Goal: Task Accomplishment & Management: Use online tool/utility

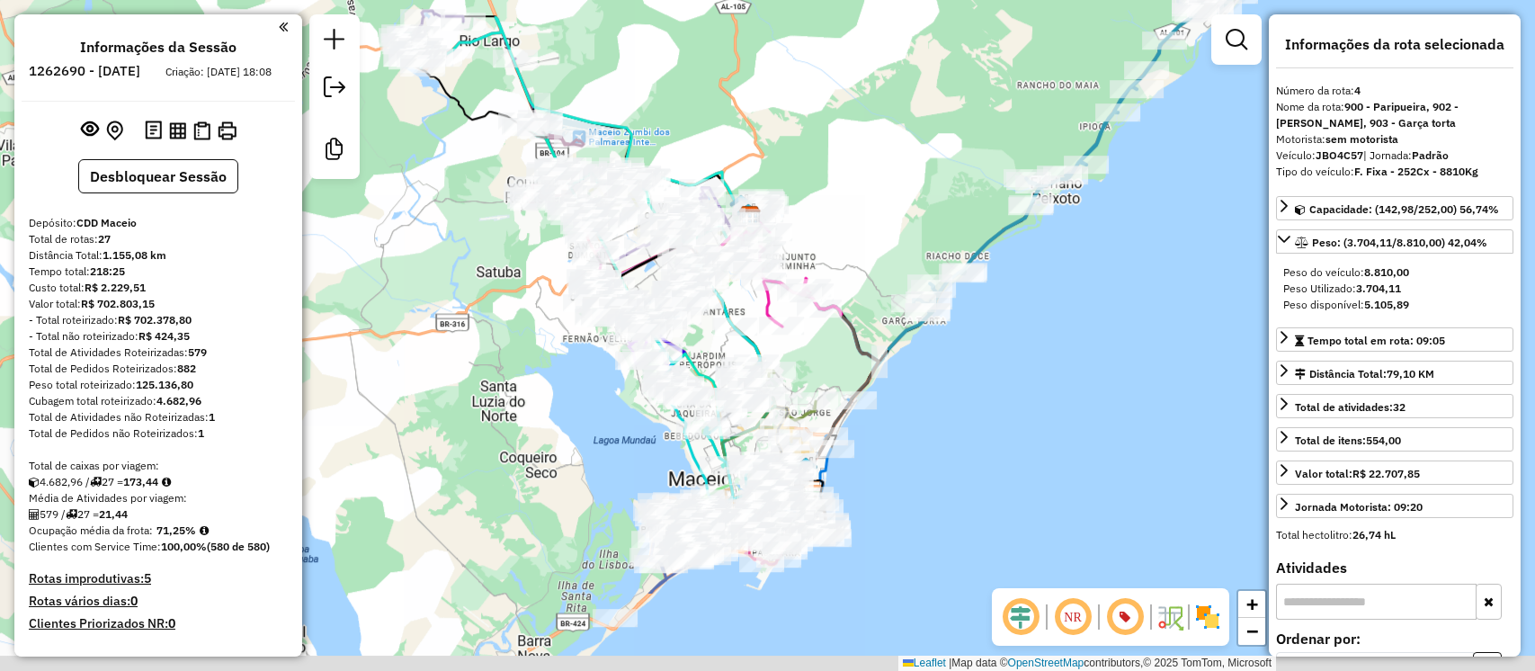
select select "**********"
click at [871, 191] on div "Janela de atendimento Grade de atendimento Capacidade Transportadoras Veículos …" at bounding box center [767, 335] width 1535 height 671
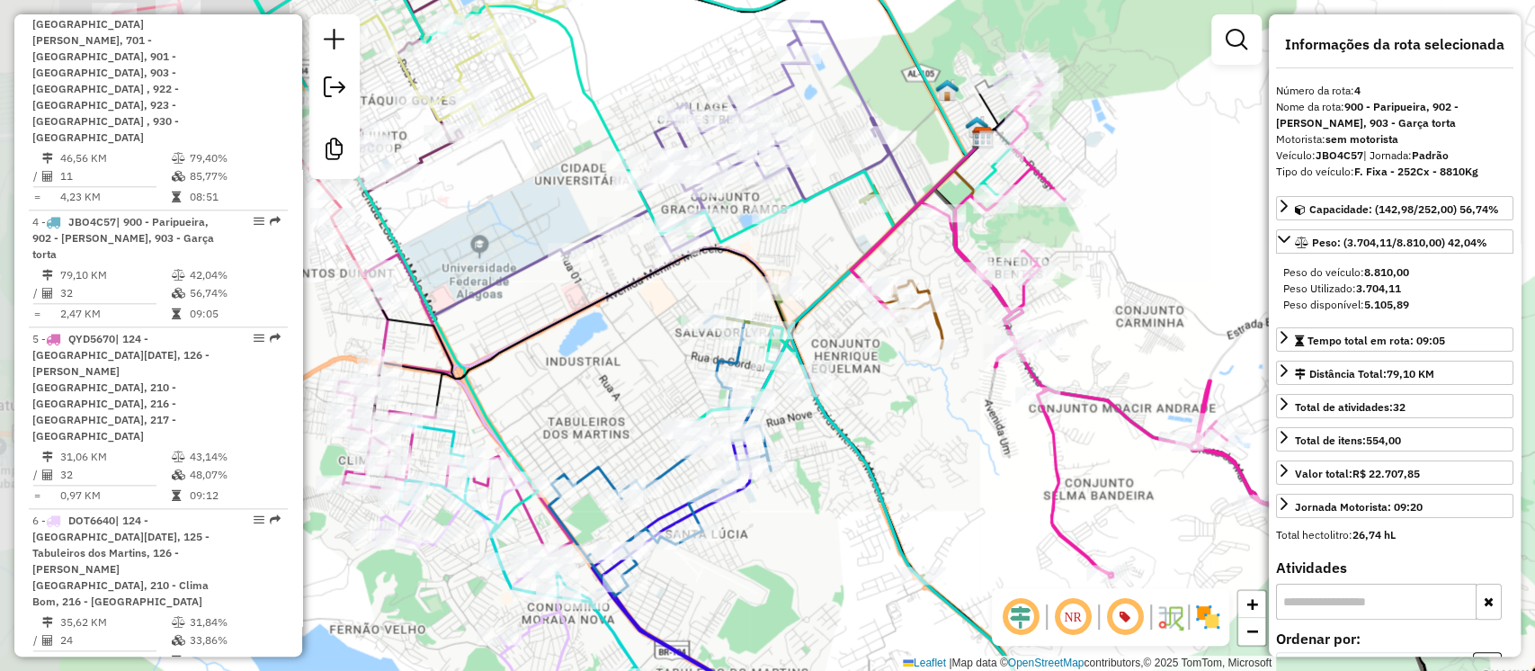
drag, startPoint x: 666, startPoint y: 459, endPoint x: 781, endPoint y: 525, distance: 133.0
click at [781, 525] on div "Janela de atendimento Grade de atendimento Capacidade Transportadoras Veículos …" at bounding box center [767, 335] width 1535 height 671
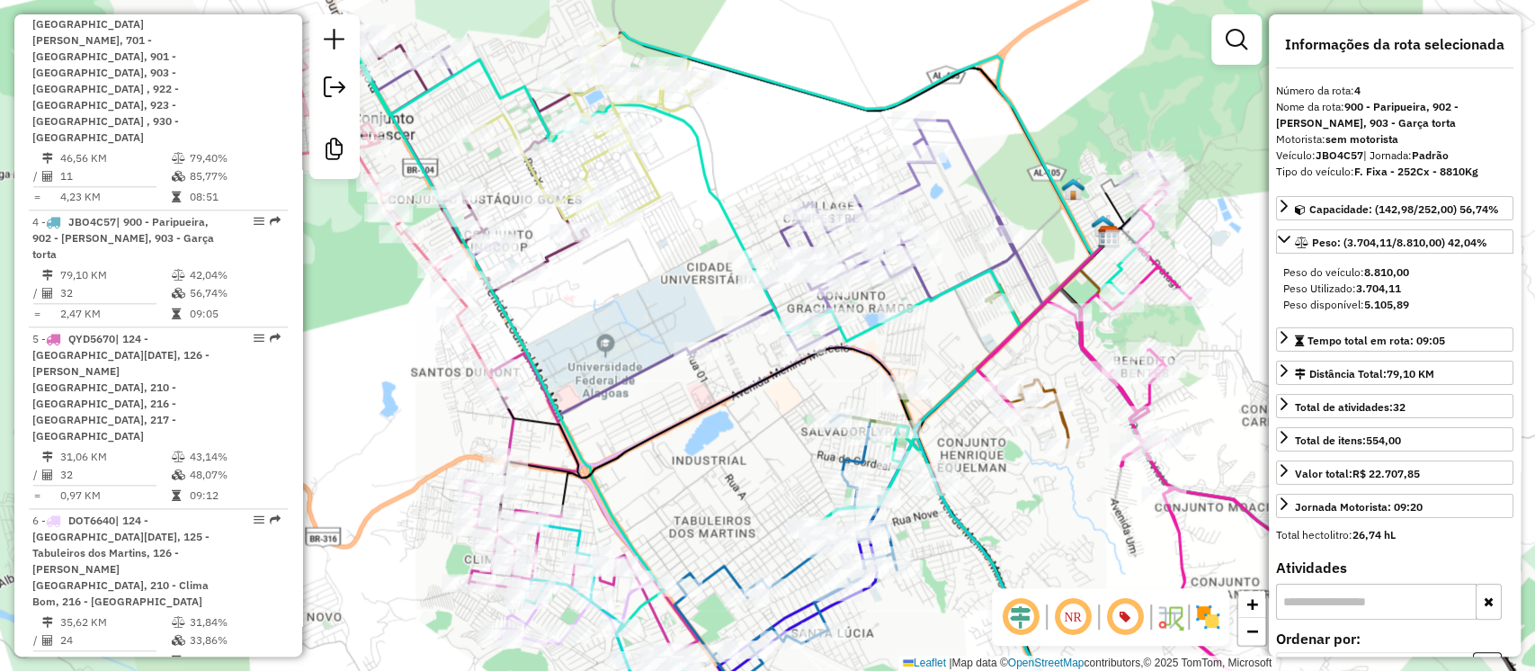
drag, startPoint x: 583, startPoint y: 405, endPoint x: 712, endPoint y: 510, distance: 166.9
click at [712, 510] on div "Janela de atendimento Grade de atendimento Capacidade Transportadoras Veículos …" at bounding box center [767, 335] width 1535 height 671
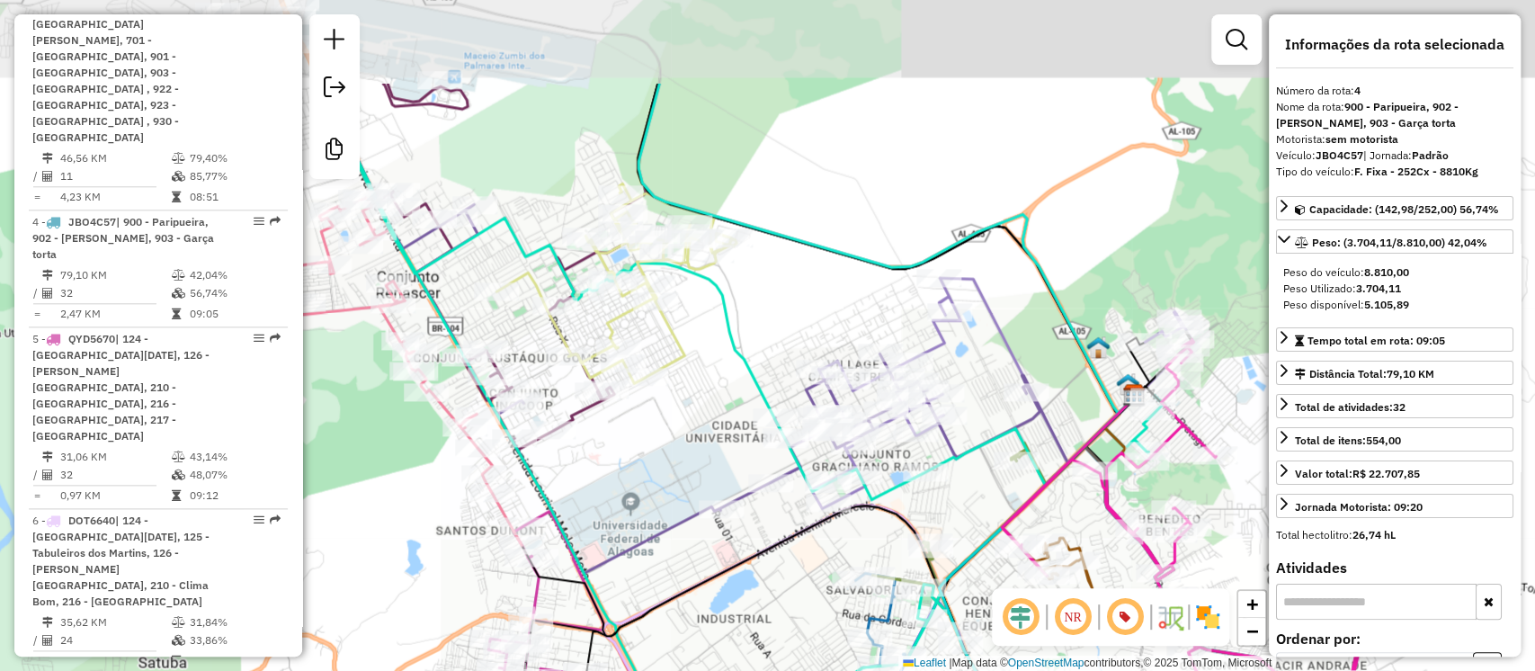
drag, startPoint x: 655, startPoint y: 327, endPoint x: 670, endPoint y: 460, distance: 133.1
click at [670, 460] on div "Janela de atendimento Grade de atendimento Capacidade Transportadoras Veículos …" at bounding box center [767, 335] width 1535 height 671
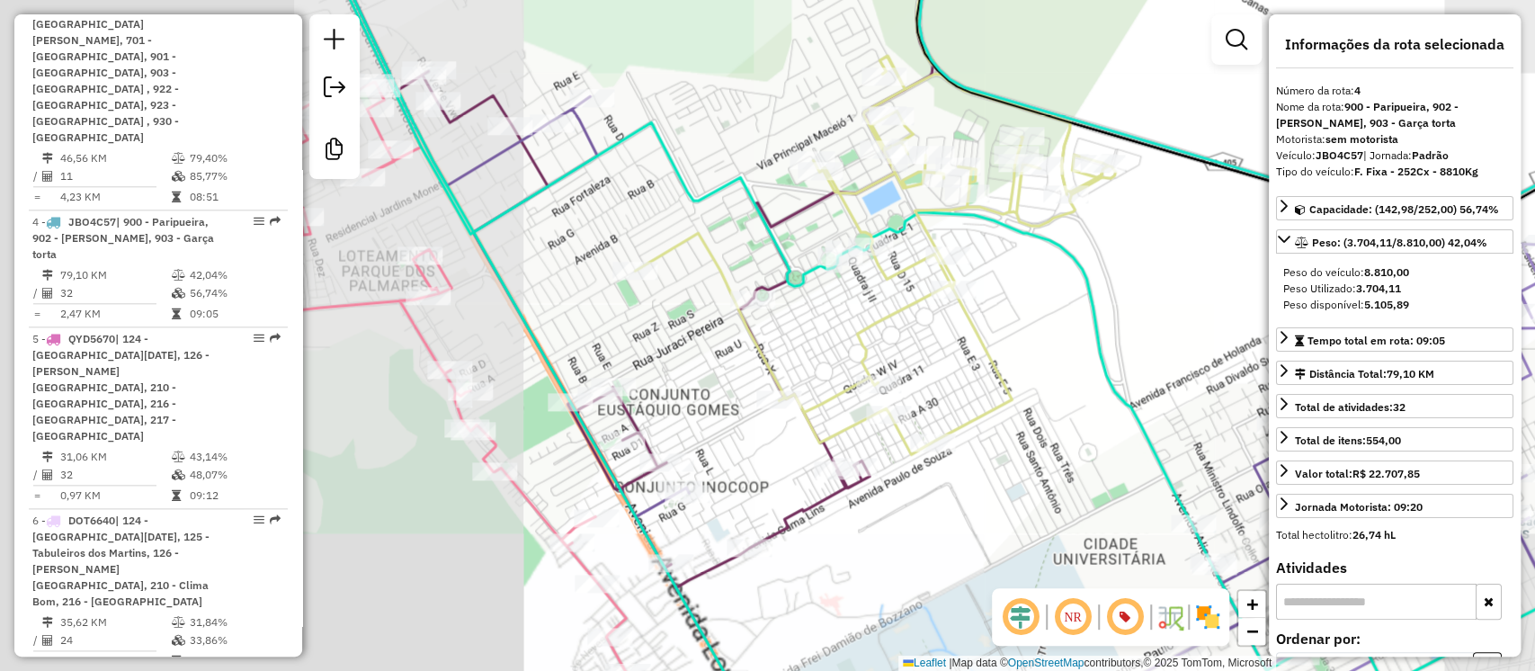
drag, startPoint x: 389, startPoint y: 399, endPoint x: 728, endPoint y: 353, distance: 342.3
click at [728, 353] on div "Janela de atendimento Grade de atendimento Capacidade Transportadoras Veículos …" at bounding box center [767, 335] width 1535 height 671
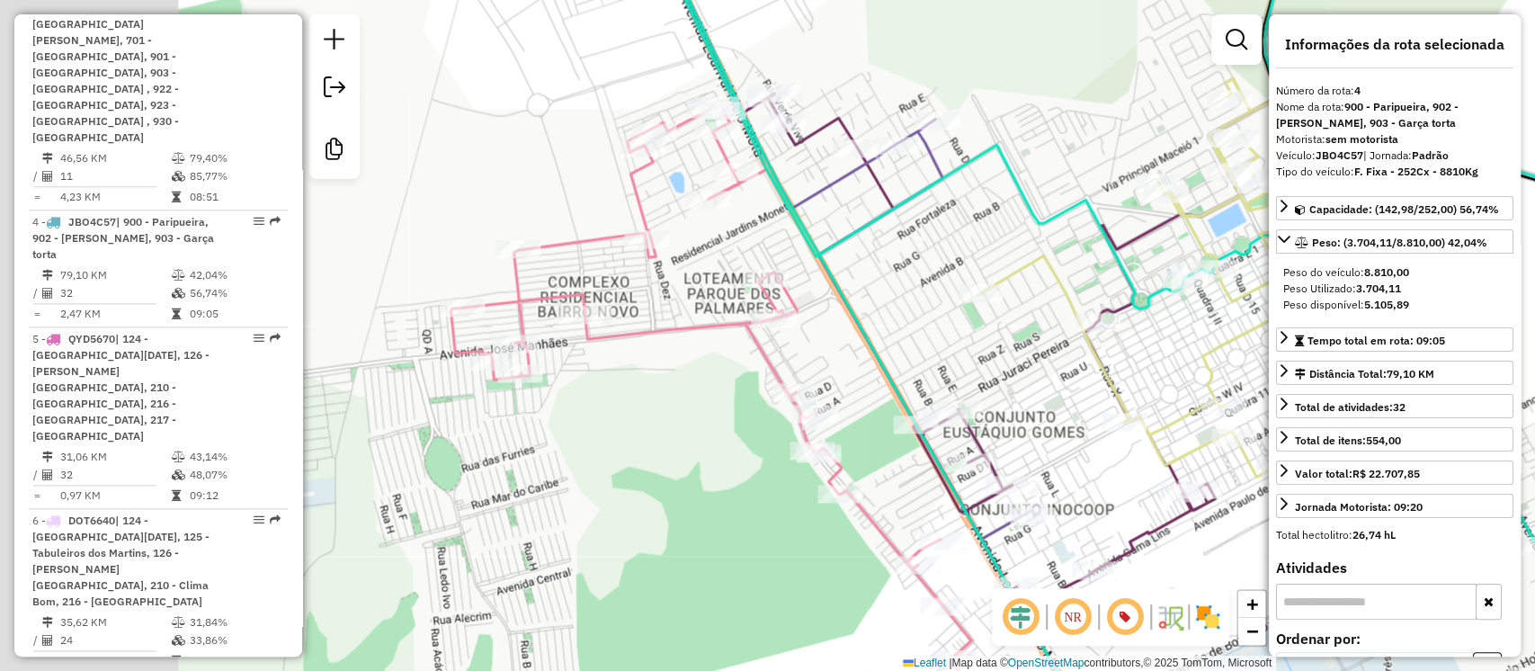
drag, startPoint x: 367, startPoint y: 433, endPoint x: 712, endPoint y: 455, distance: 346.1
click at [712, 455] on div "Janela de atendimento Grade de atendimento Capacidade Transportadoras Veículos …" at bounding box center [767, 335] width 1535 height 671
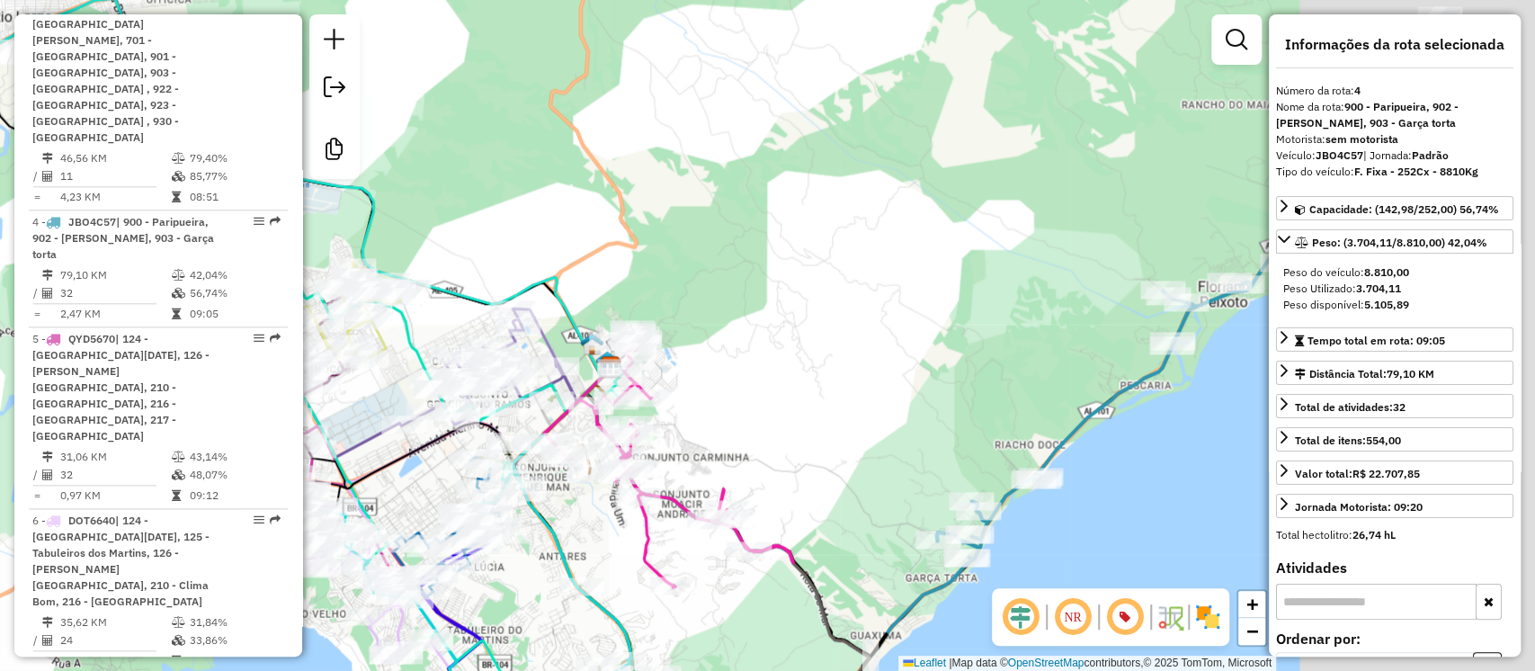
drag, startPoint x: 626, startPoint y: 427, endPoint x: 258, endPoint y: 452, distance: 368.7
click at [261, 452] on hb-router-mapa "Informações da Sessão 1262690 - 10/09/2025 Criação: 09/09/2025 18:08 Desbloquea…" at bounding box center [767, 335] width 1535 height 671
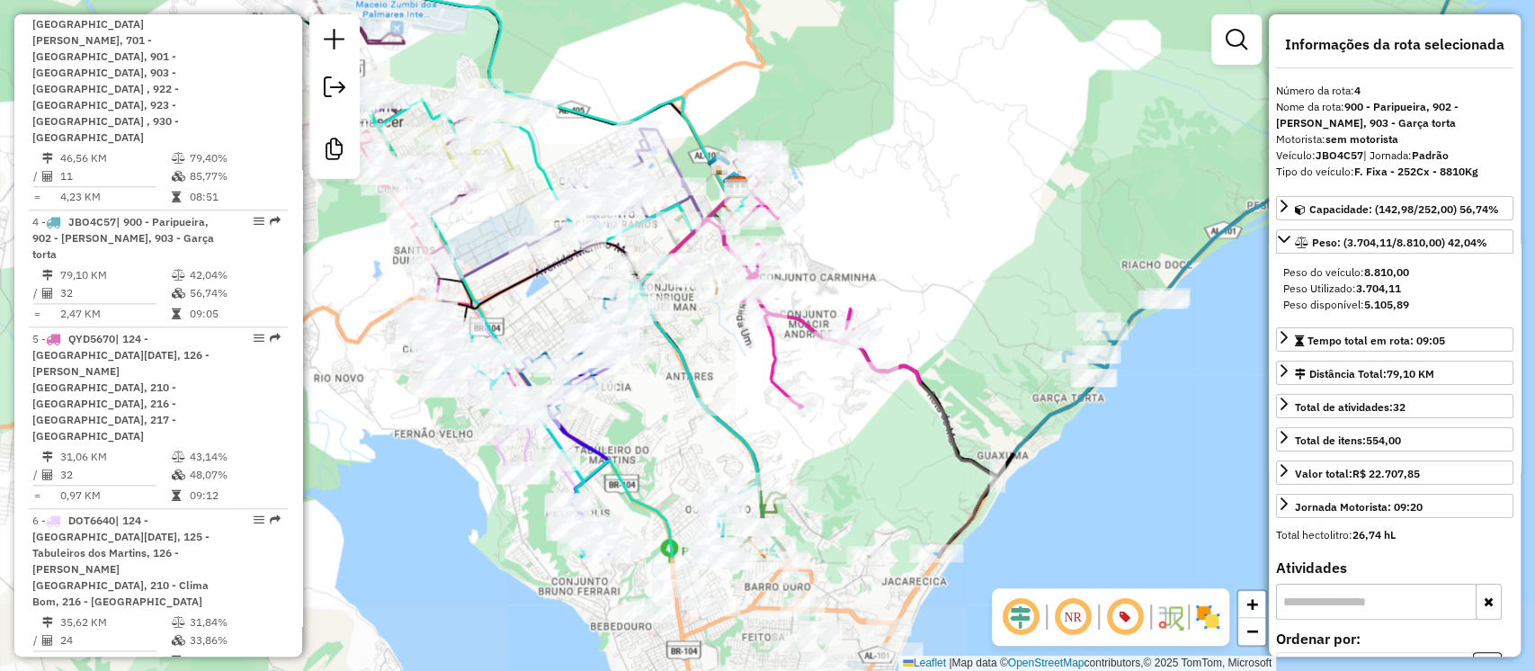
drag, startPoint x: 769, startPoint y: 282, endPoint x: 880, endPoint y: 113, distance: 201.3
click at [880, 114] on div "Janela de atendimento Grade de atendimento Capacidade Transportadoras Veículos …" at bounding box center [767, 335] width 1535 height 671
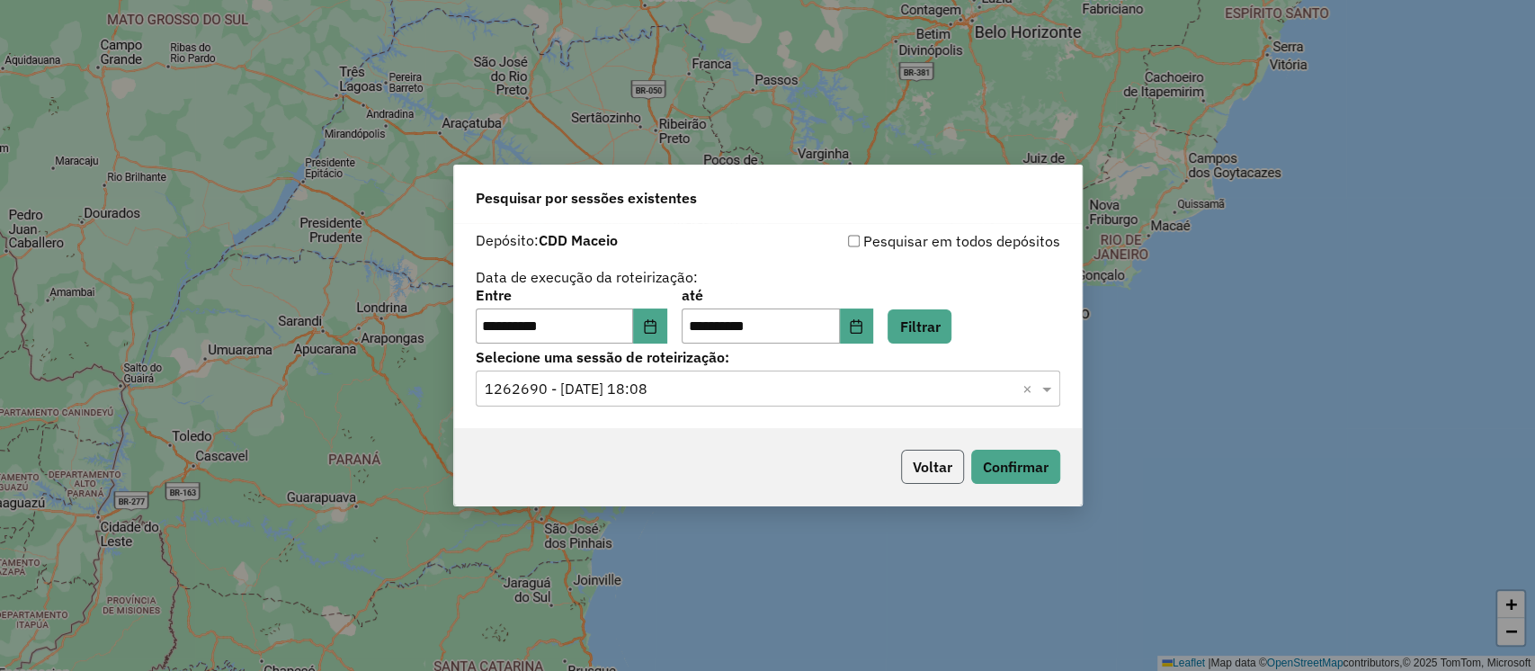
click at [925, 456] on button "Voltar" at bounding box center [932, 467] width 63 height 34
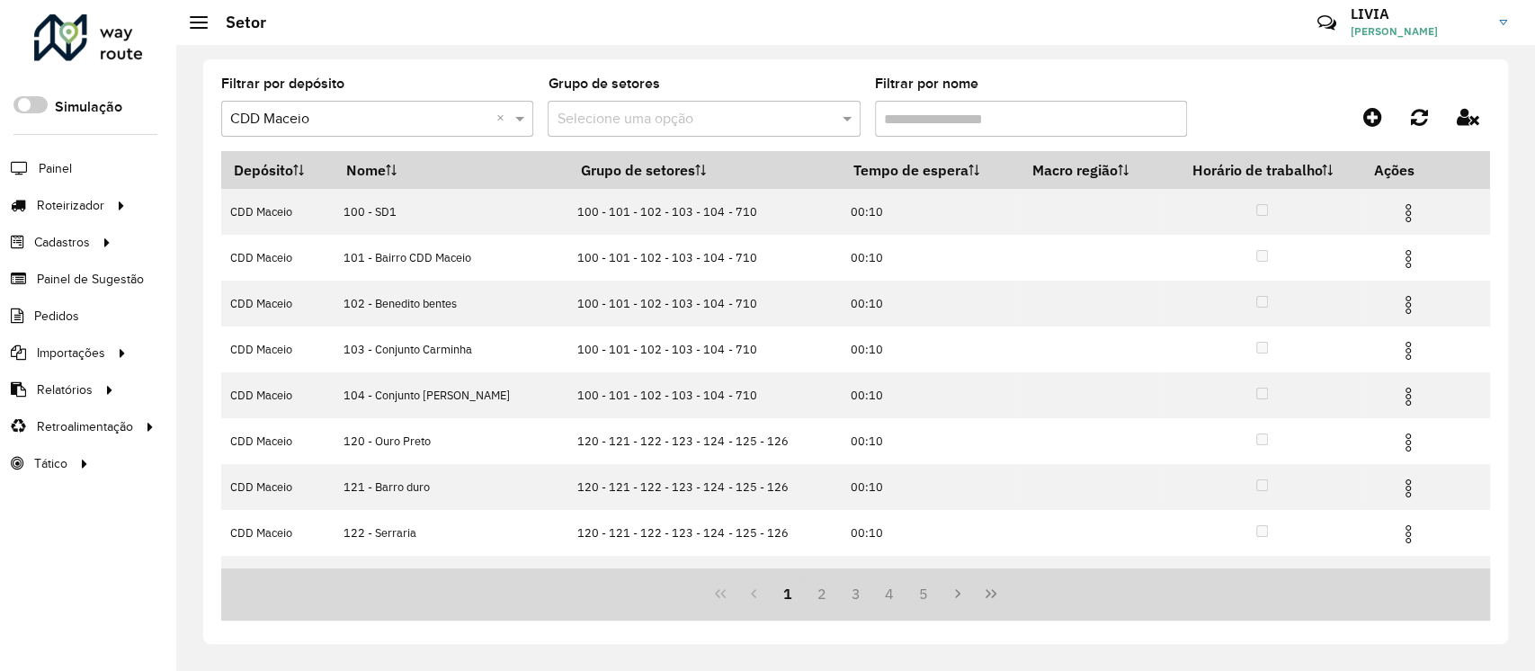
scroll to position [171, 0]
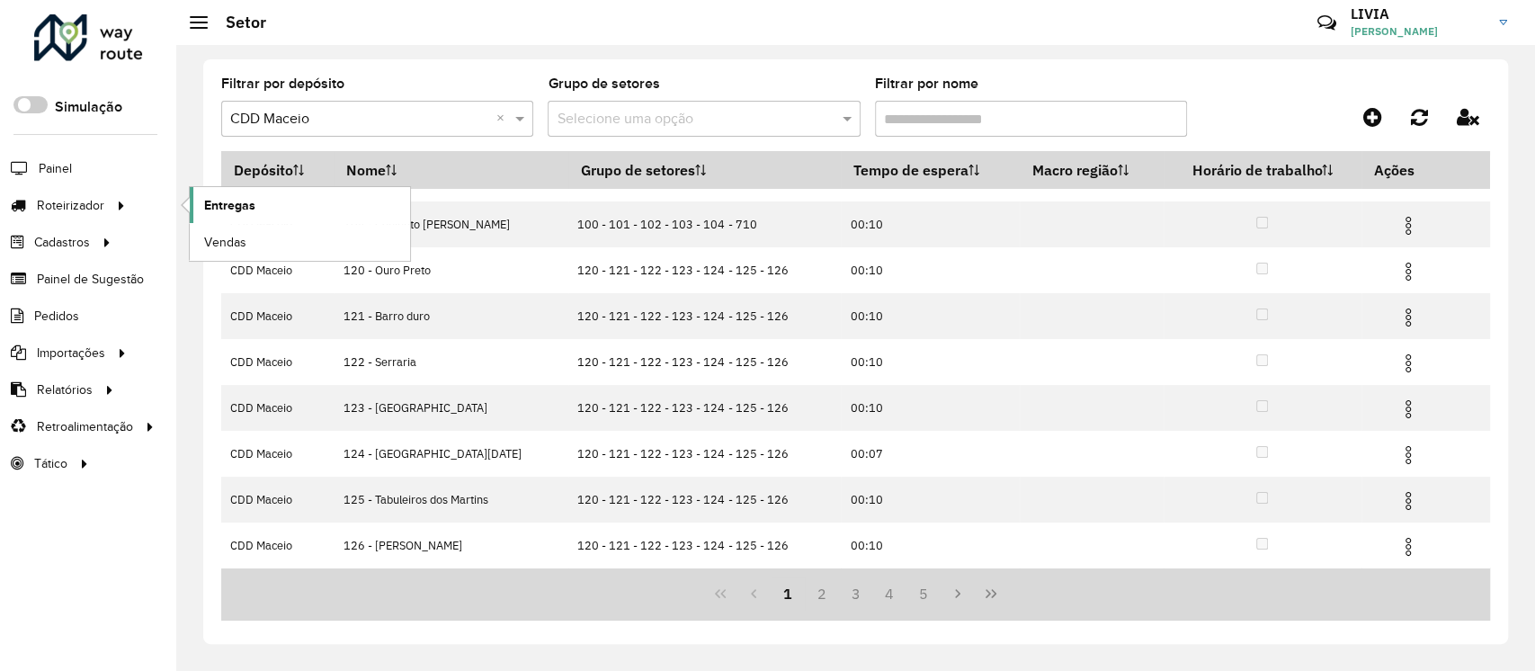
click at [237, 218] on link "Entregas" at bounding box center [300, 205] width 220 height 36
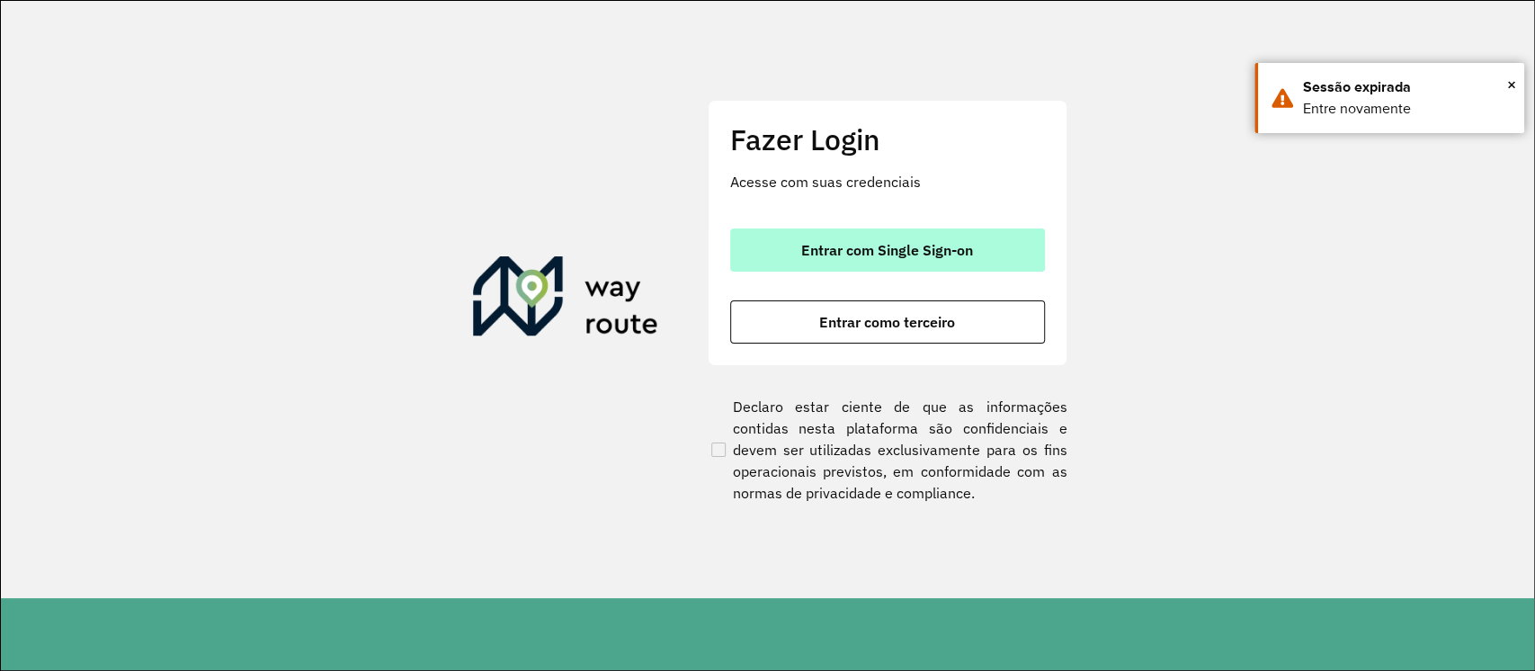
click at [888, 254] on span "Entrar com Single Sign-on" at bounding box center [887, 250] width 172 height 14
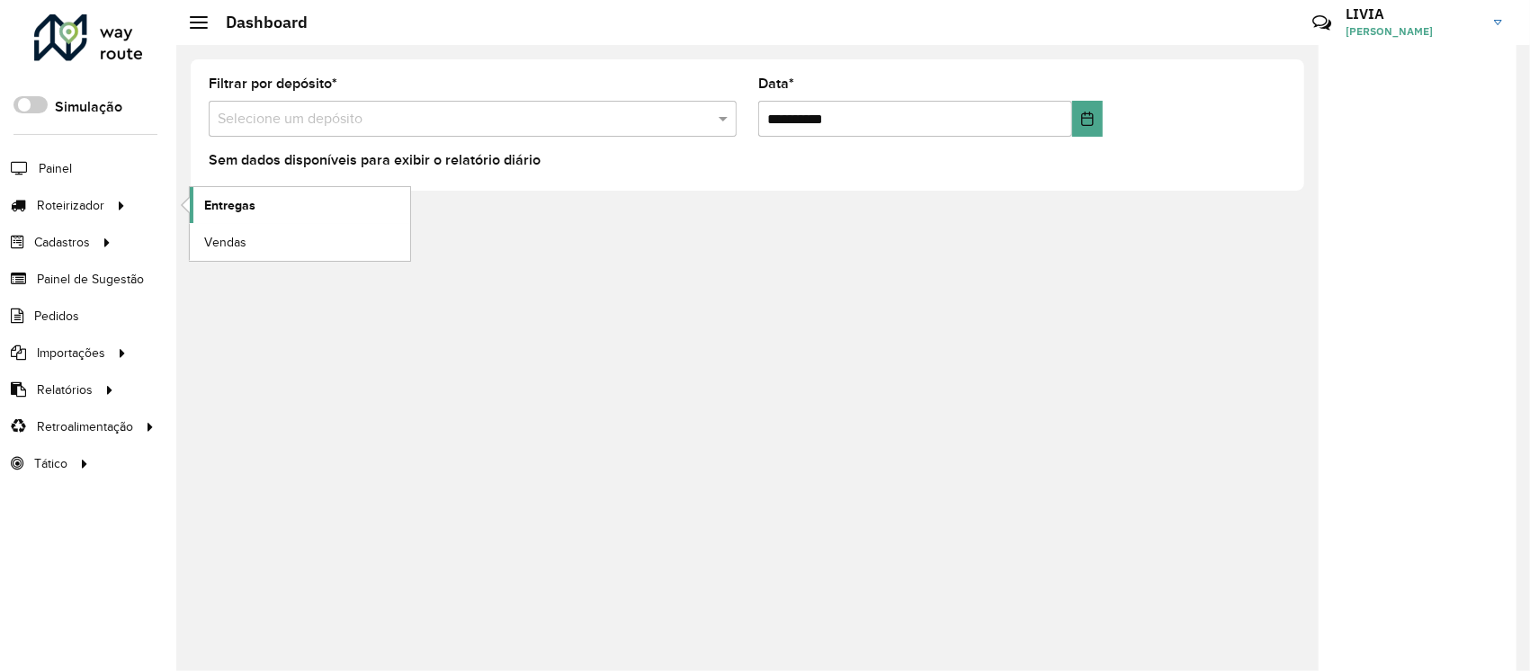
click at [269, 212] on link "Entregas" at bounding box center [300, 205] width 220 height 36
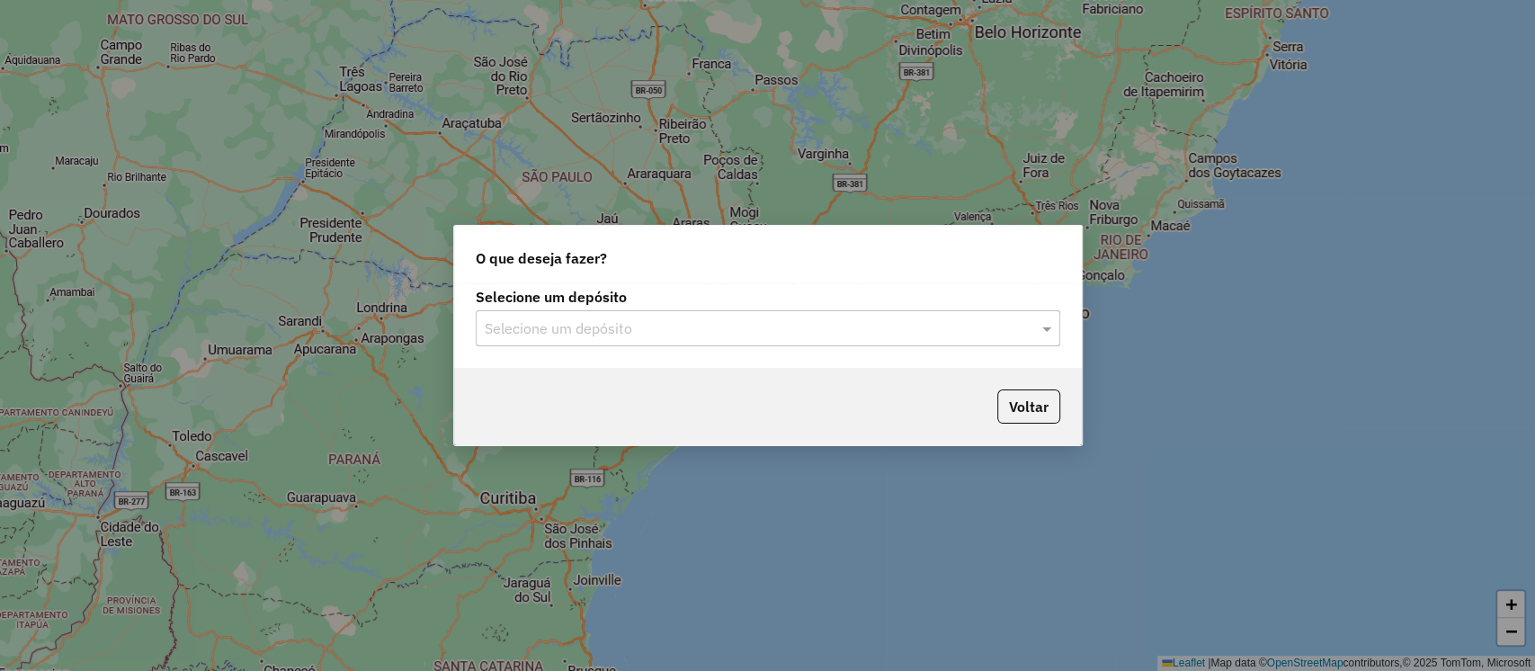
click at [694, 361] on div "Selecione um depósito Selecione um depósito" at bounding box center [768, 325] width 628 height 85
click at [686, 347] on div "Selecione um depósito Selecione um depósito" at bounding box center [768, 325] width 628 height 85
click at [675, 320] on input "text" at bounding box center [750, 329] width 531 height 22
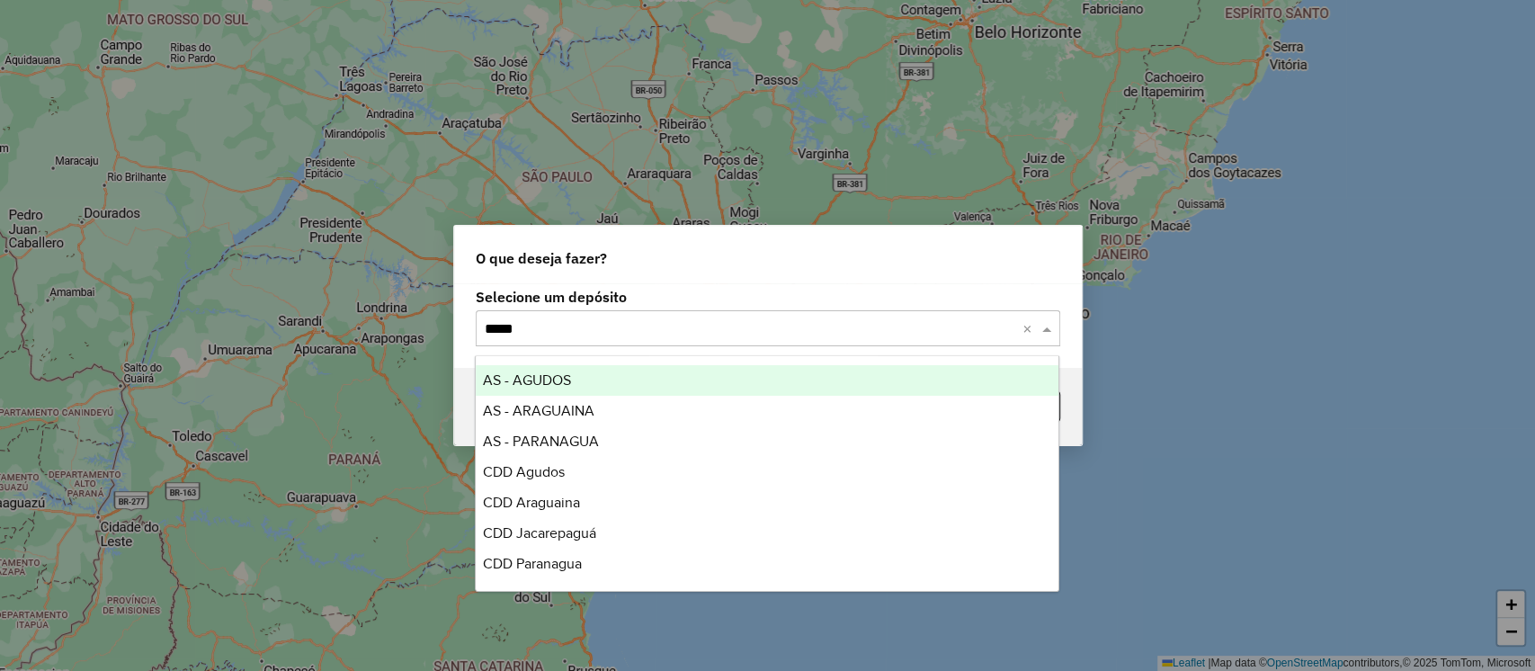
type input "******"
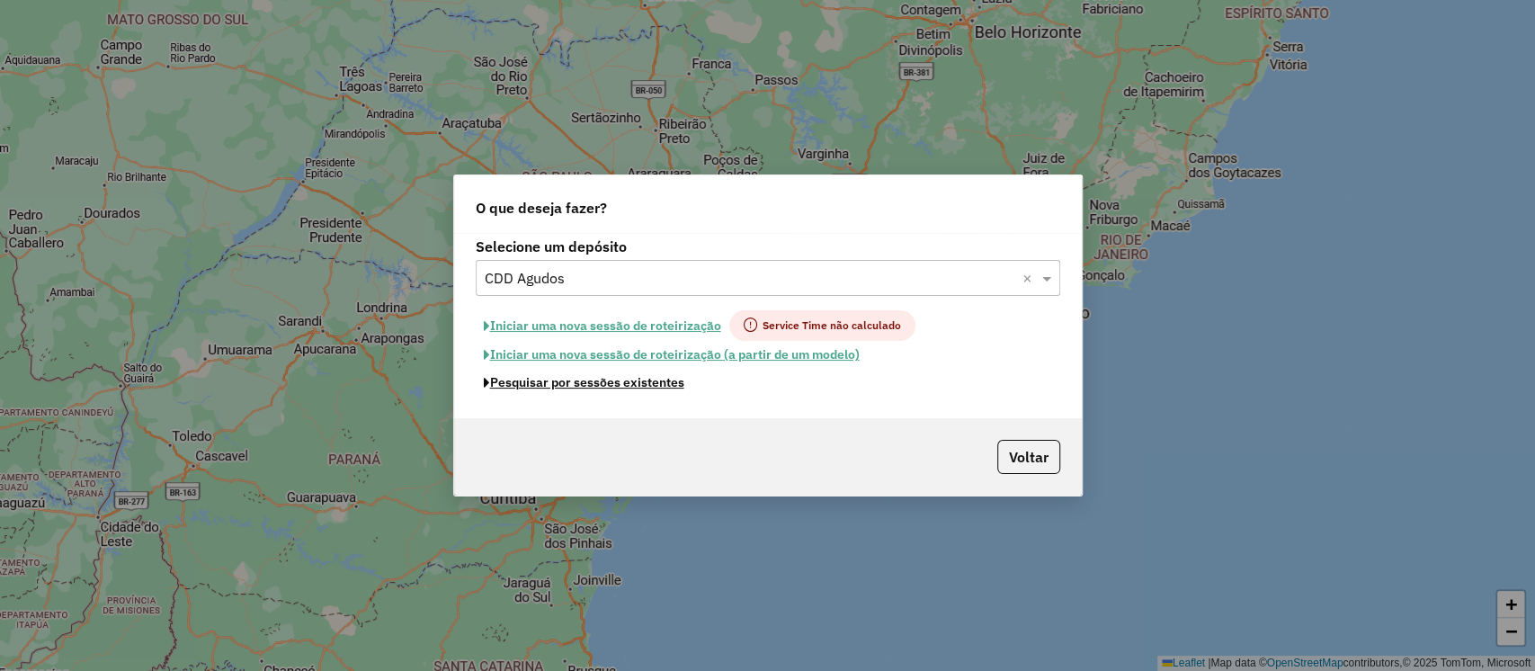
click at [631, 382] on button "Pesquisar por sessões existentes" at bounding box center [584, 383] width 217 height 28
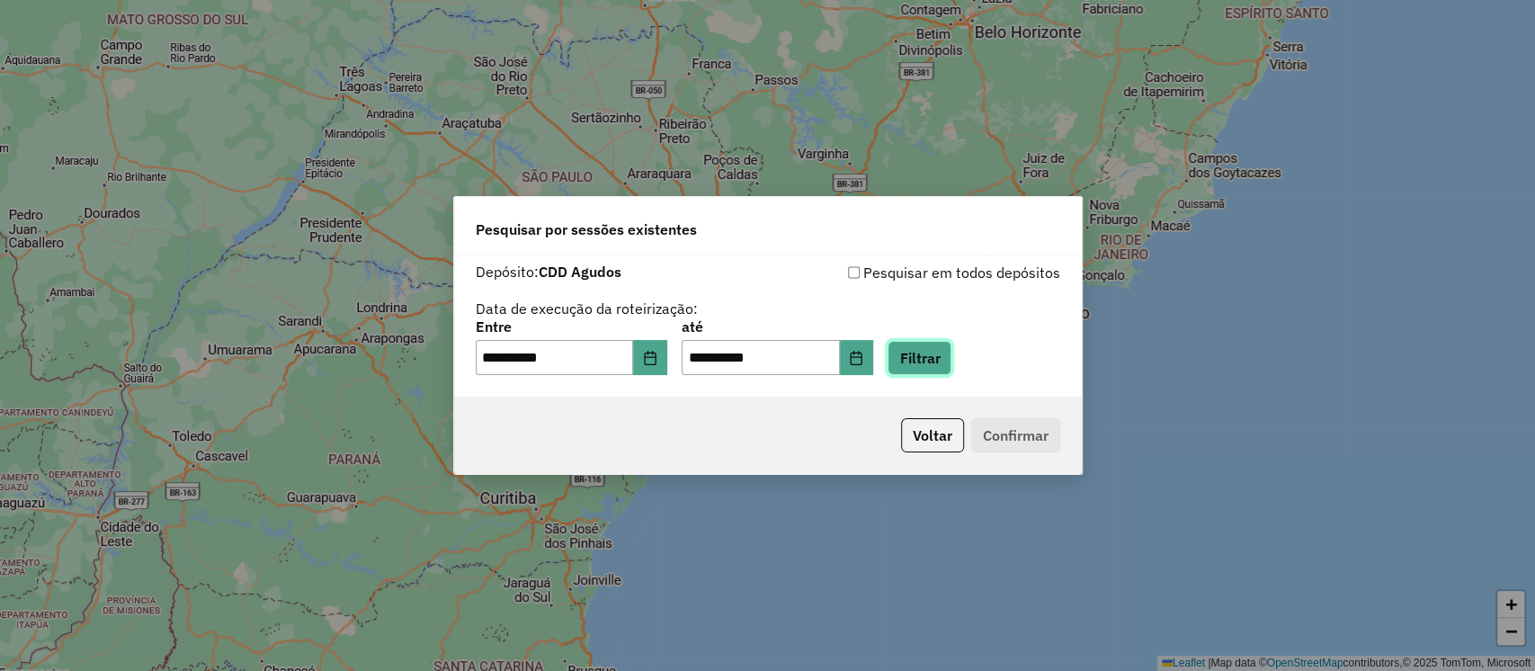
click at [952, 354] on button "Filtrar" at bounding box center [920, 358] width 64 height 34
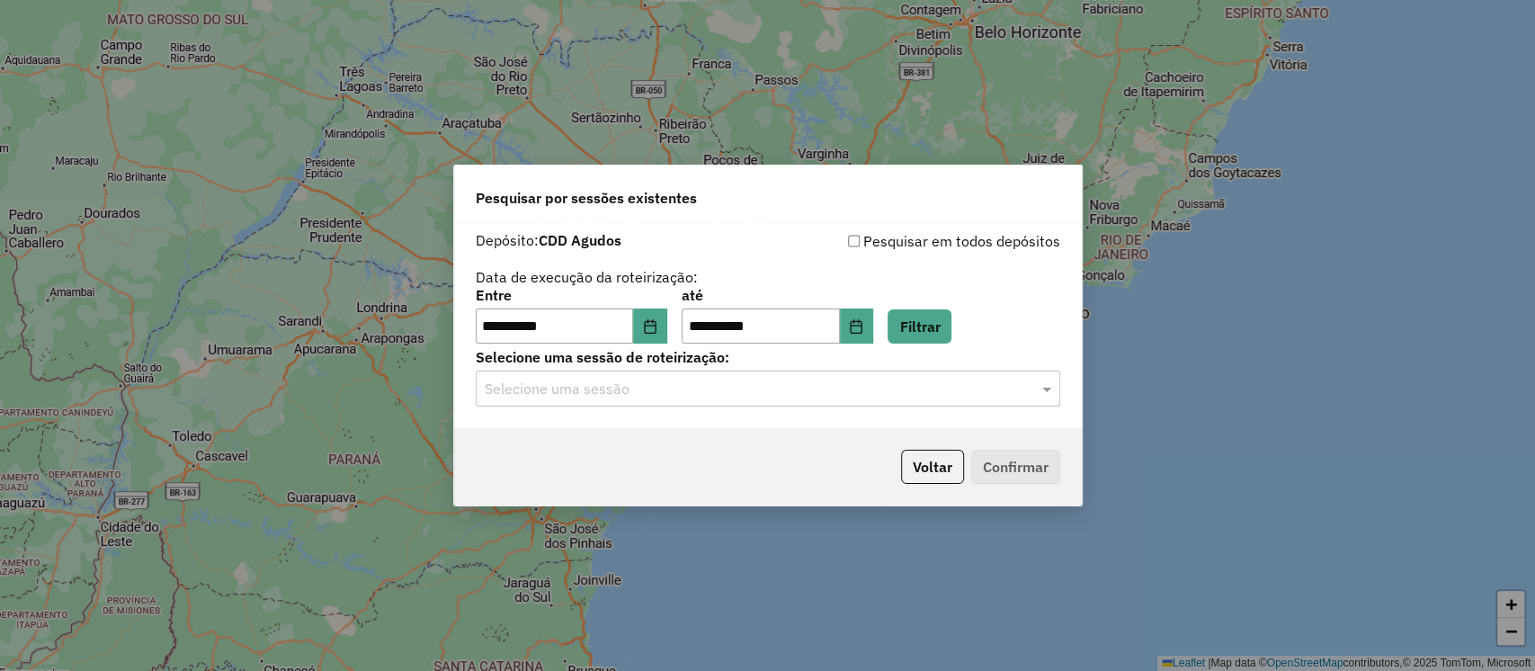
click at [731, 373] on div "Selecione uma sessão" at bounding box center [768, 389] width 585 height 36
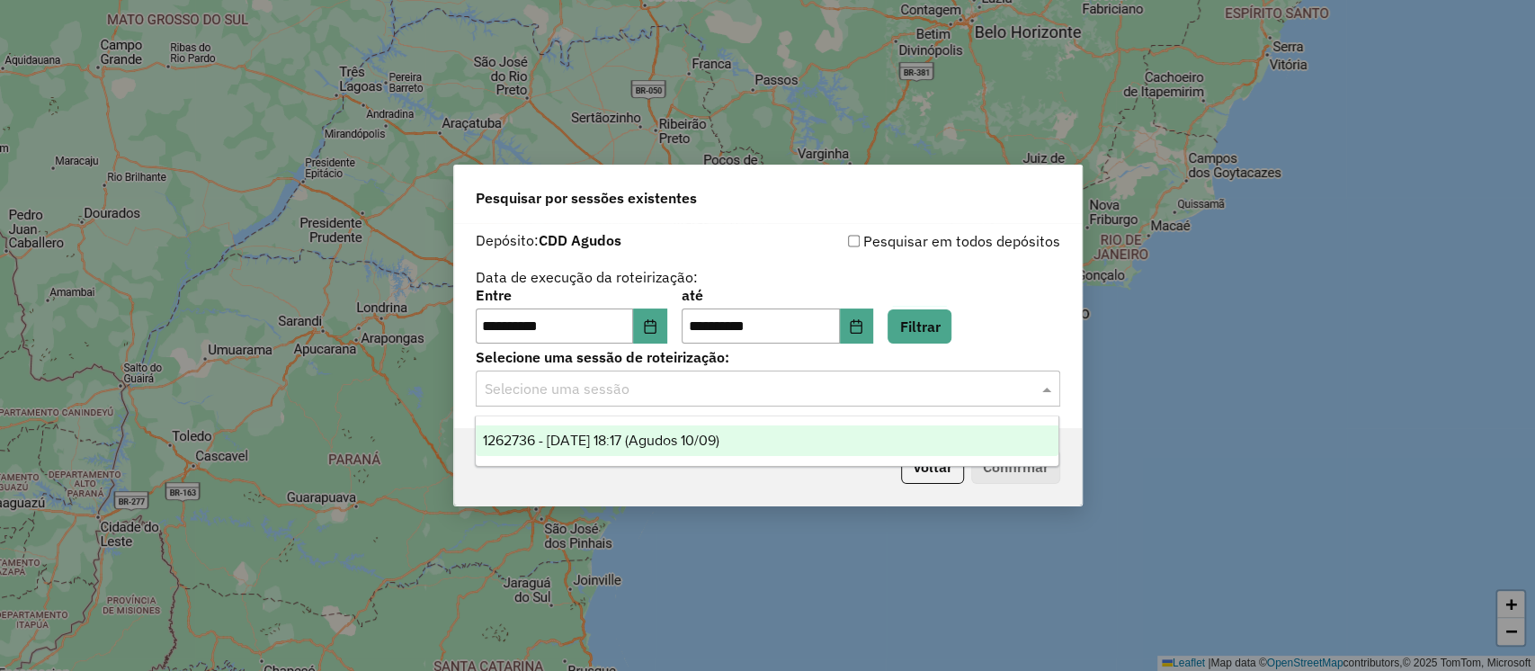
click at [707, 425] on div "1262736 - 10/09/2025 18:17 (Agudos 10/09)" at bounding box center [767, 440] width 583 height 31
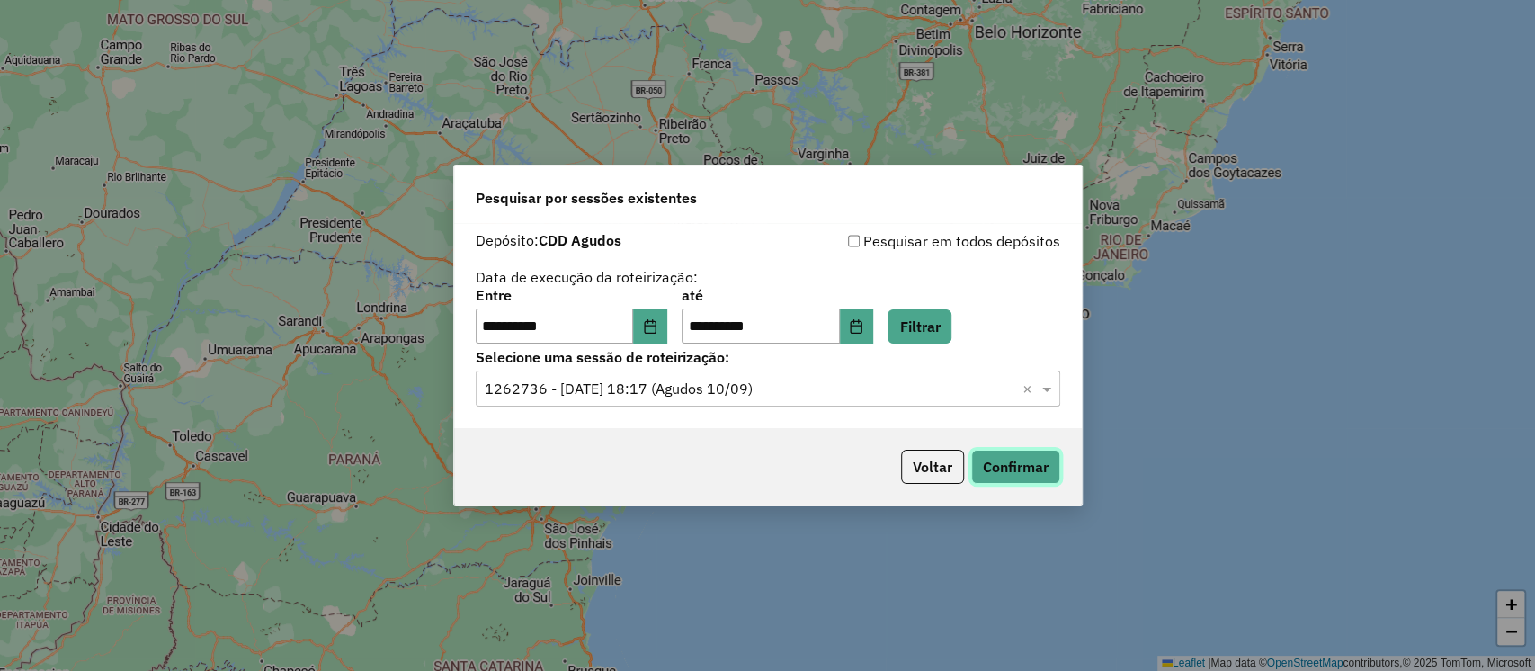
click at [1026, 464] on button "Confirmar" at bounding box center [1015, 467] width 89 height 34
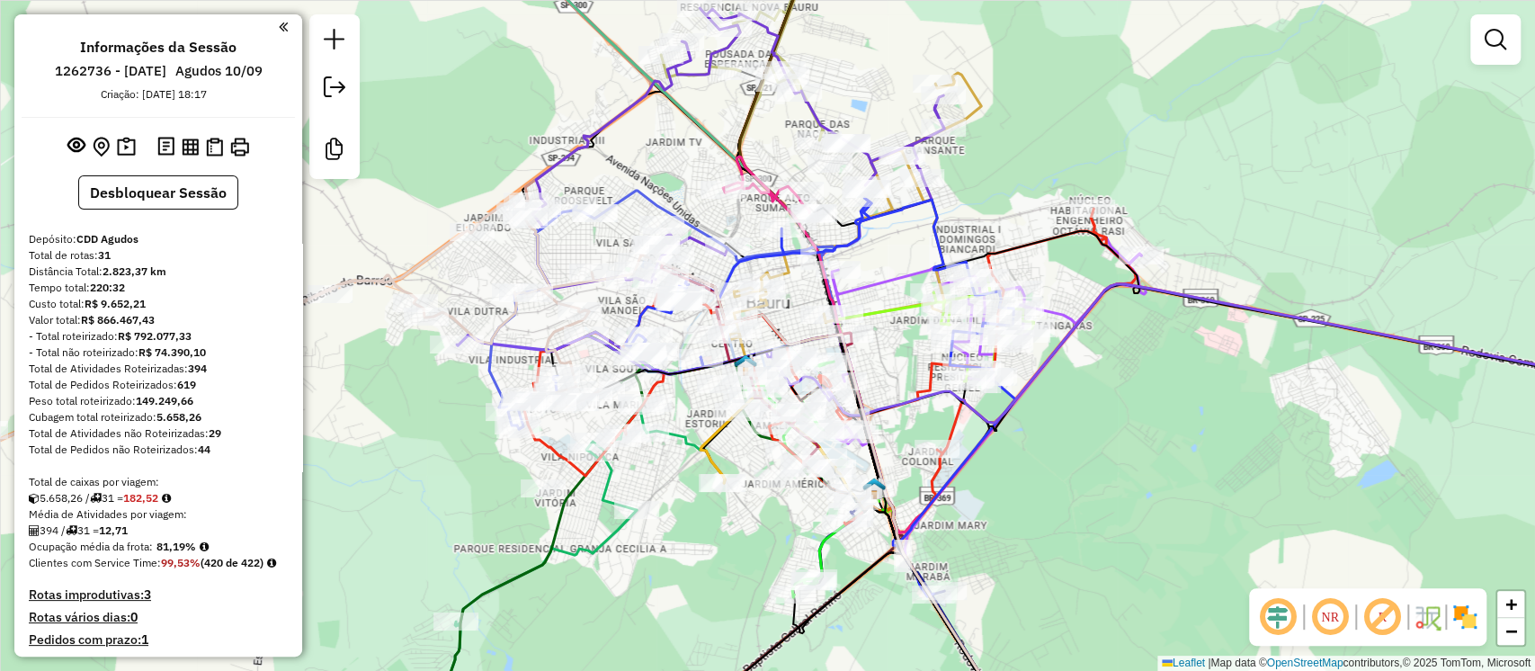
drag, startPoint x: 1158, startPoint y: 172, endPoint x: 1150, endPoint y: 135, distance: 37.8
click at [1150, 135] on div "Janela de atendimento Grade de atendimento Capacidade Transportadoras Veículos …" at bounding box center [767, 335] width 1535 height 671
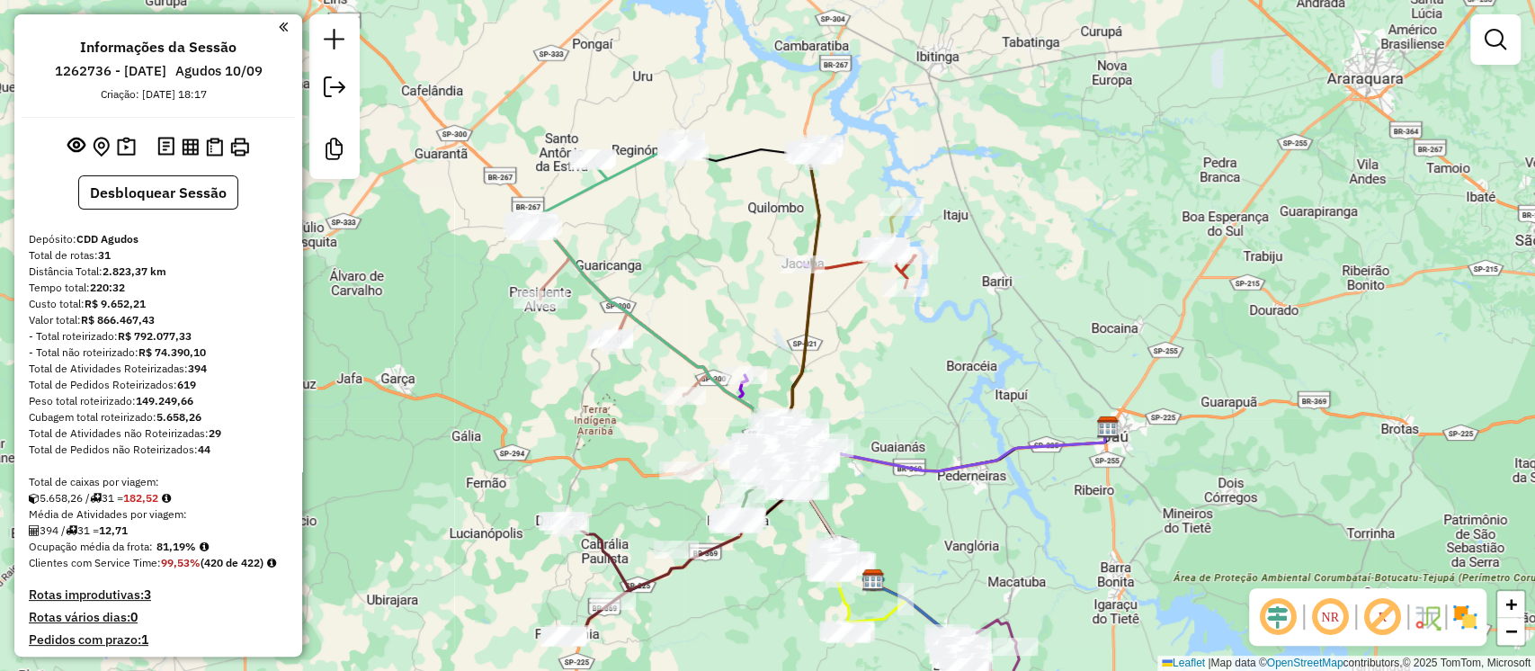
drag, startPoint x: 688, startPoint y: 242, endPoint x: 953, endPoint y: 363, distance: 291.0
click at [953, 363] on div "Janela de atendimento Grade de atendimento Capacidade Transportadoras Veículos …" at bounding box center [767, 335] width 1535 height 671
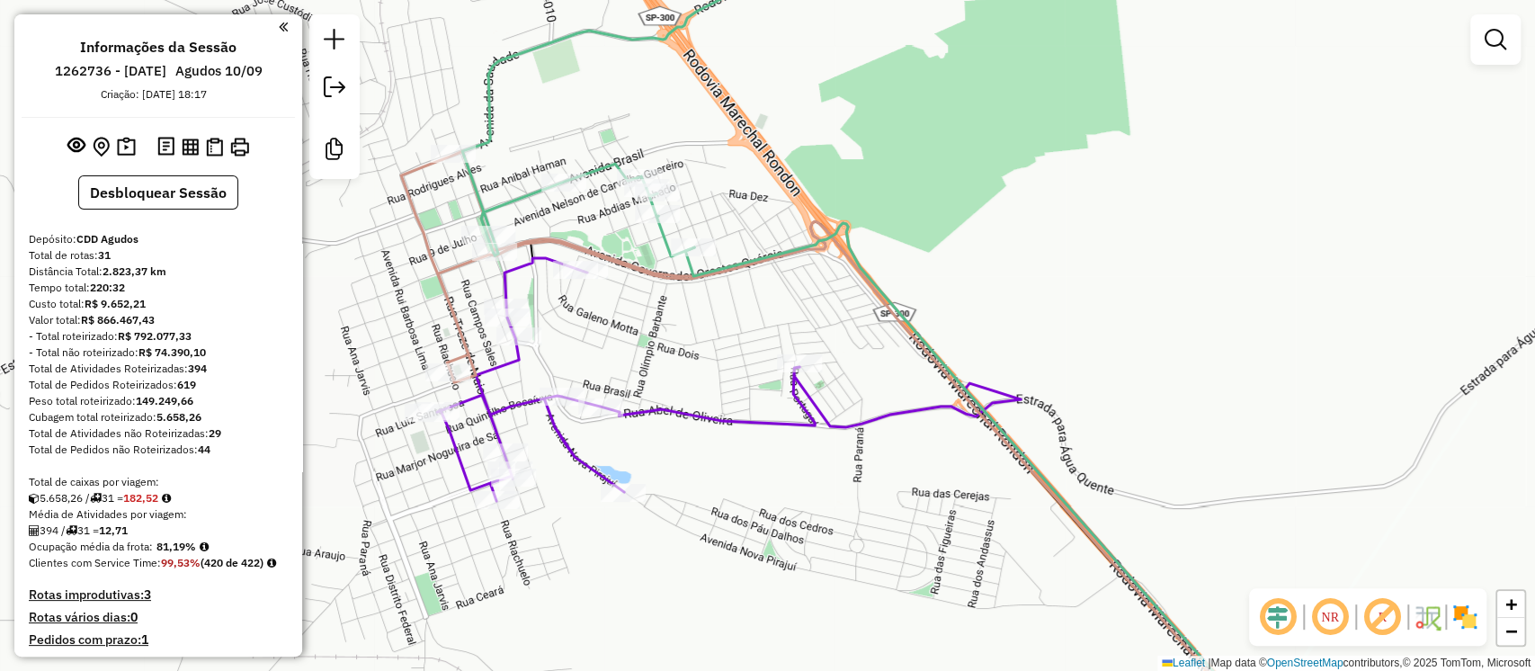
click at [412, 200] on icon at bounding box center [833, 444] width 864 height 586
select select "**********"
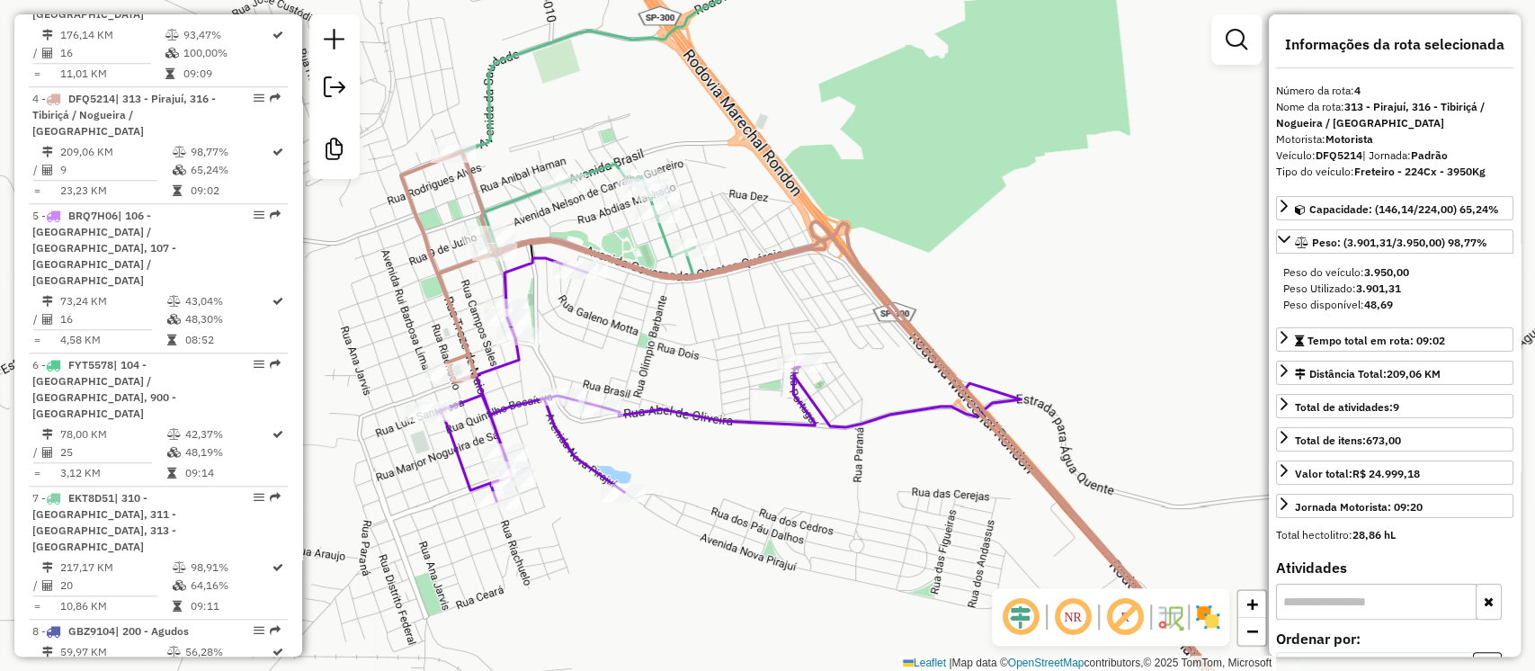
scroll to position [1109, 0]
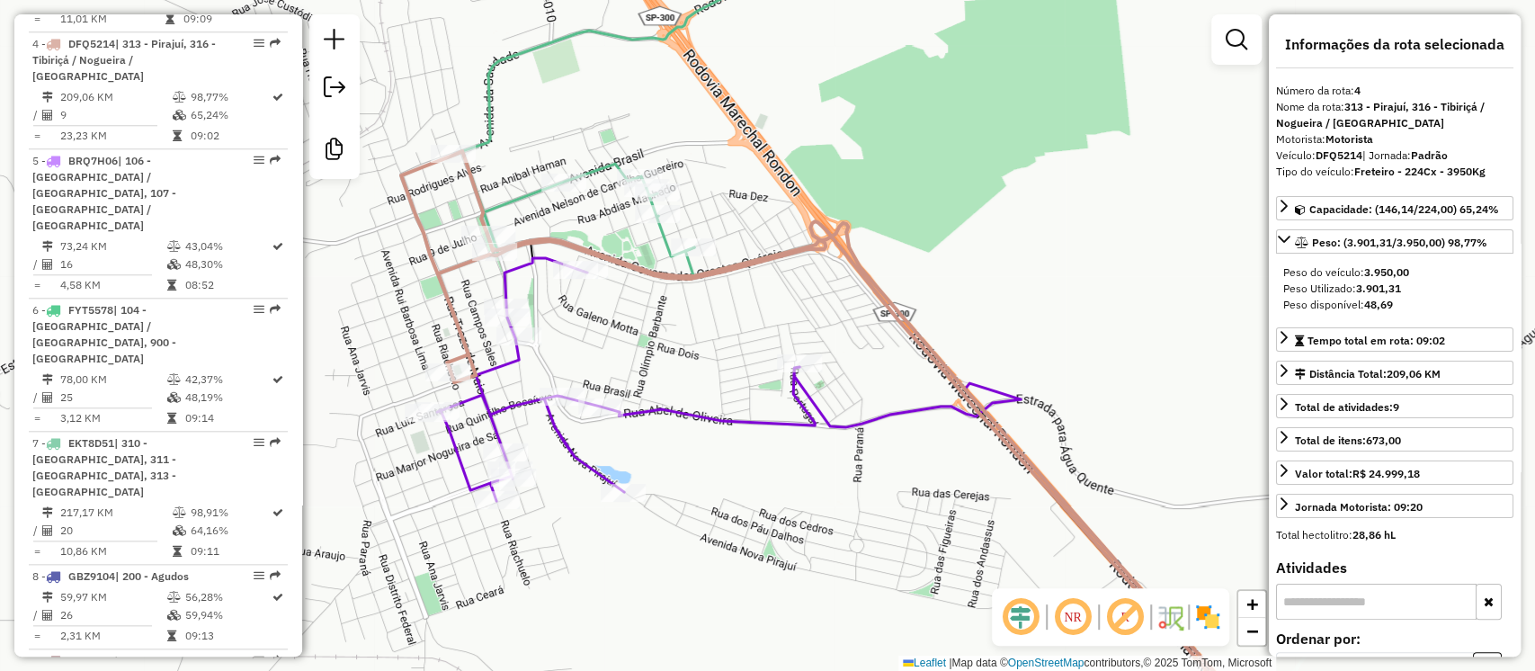
click at [550, 31] on icon at bounding box center [656, 95] width 389 height 324
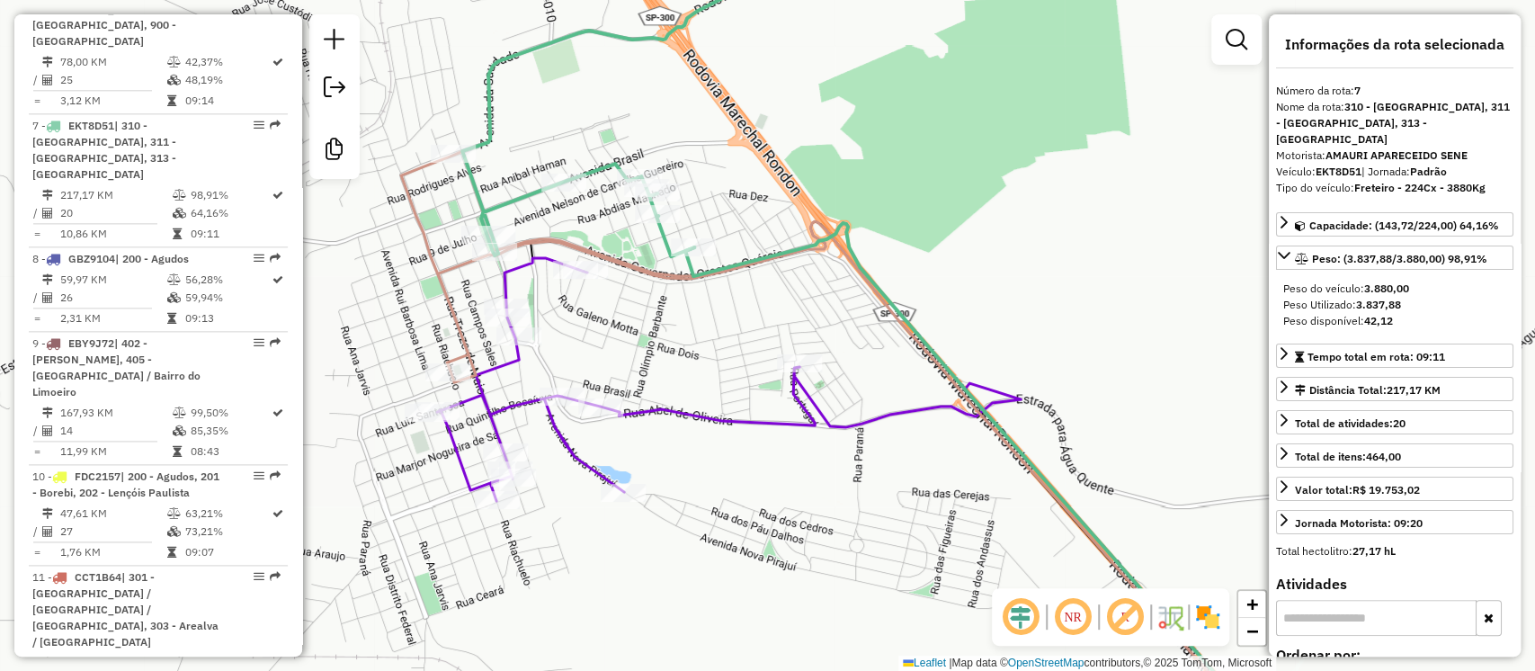
scroll to position [1444, 0]
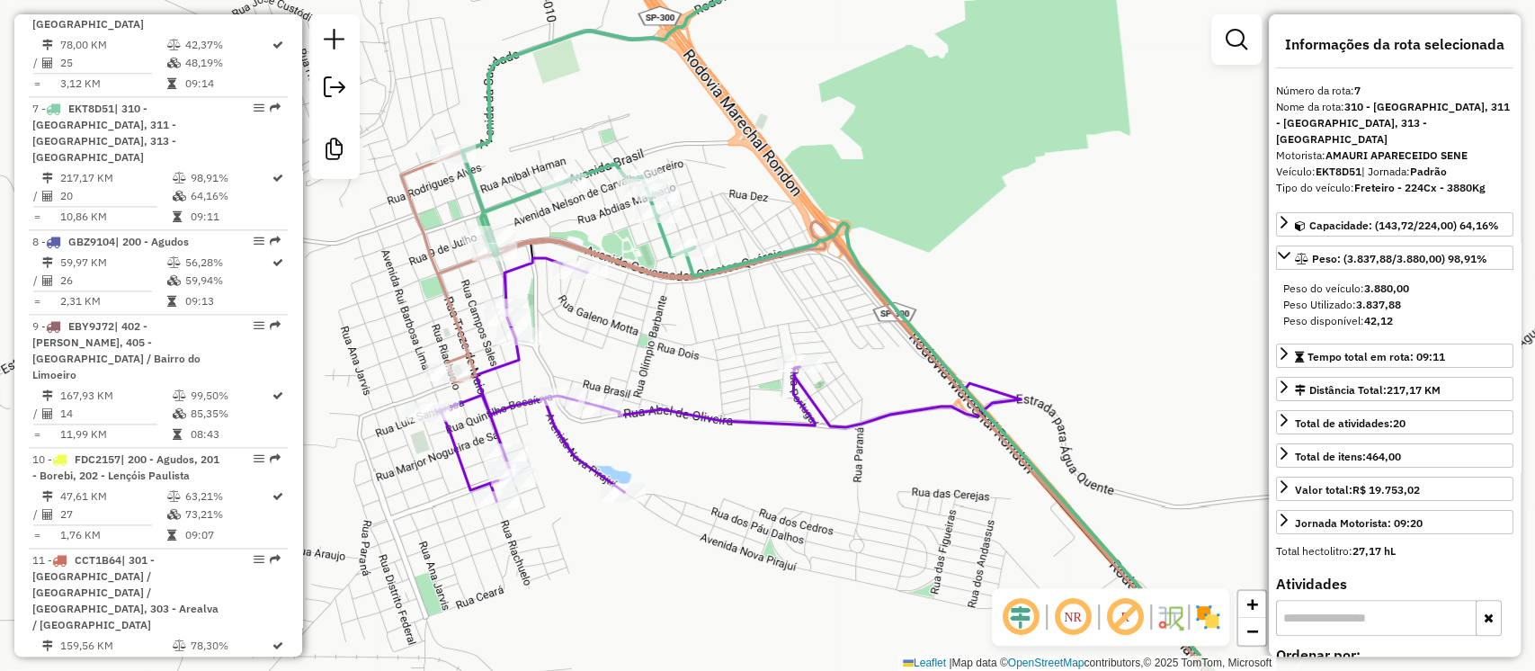
click at [724, 416] on icon at bounding box center [854, 497] width 835 height 479
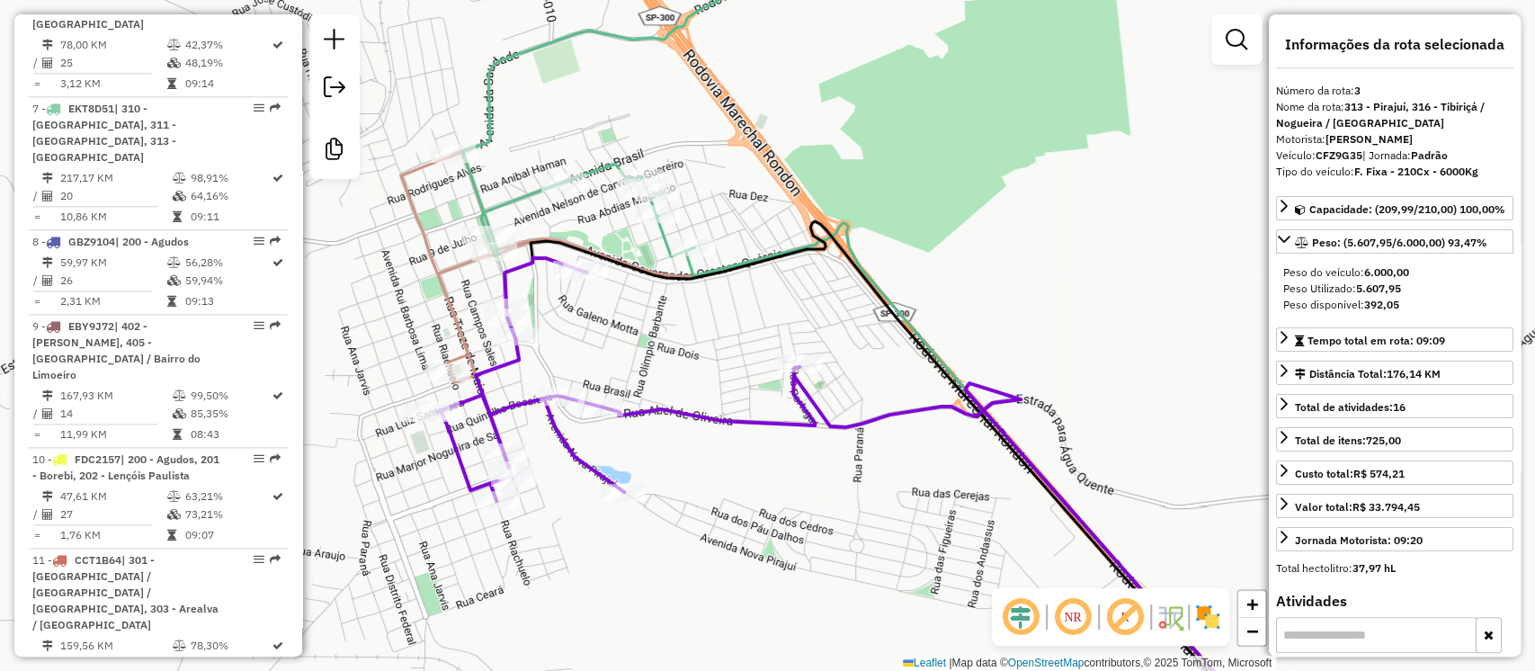
scroll to position [1008, 0]
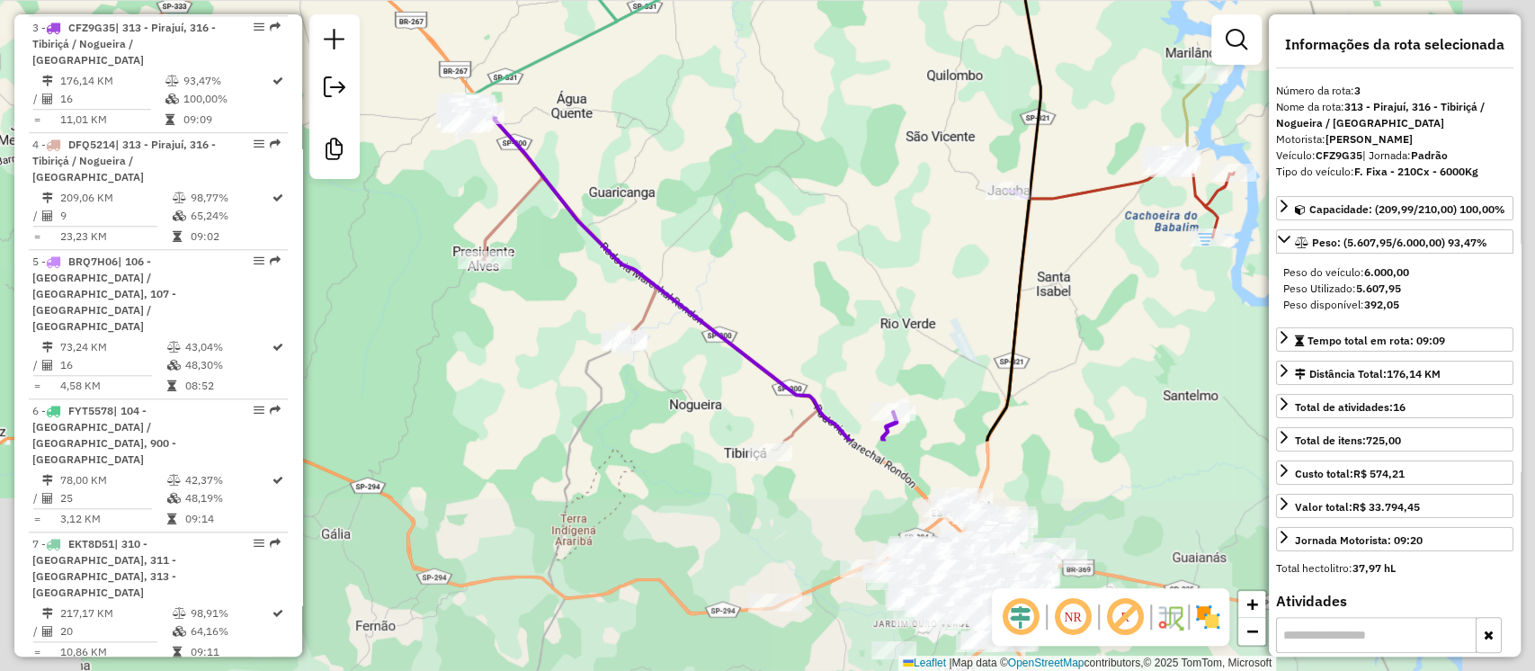
drag, startPoint x: 899, startPoint y: 479, endPoint x: 652, endPoint y: 183, distance: 386.4
click at [652, 183] on div "Janela de atendimento Grade de atendimento Capacidade Transportadoras Veículos …" at bounding box center [767, 335] width 1535 height 671
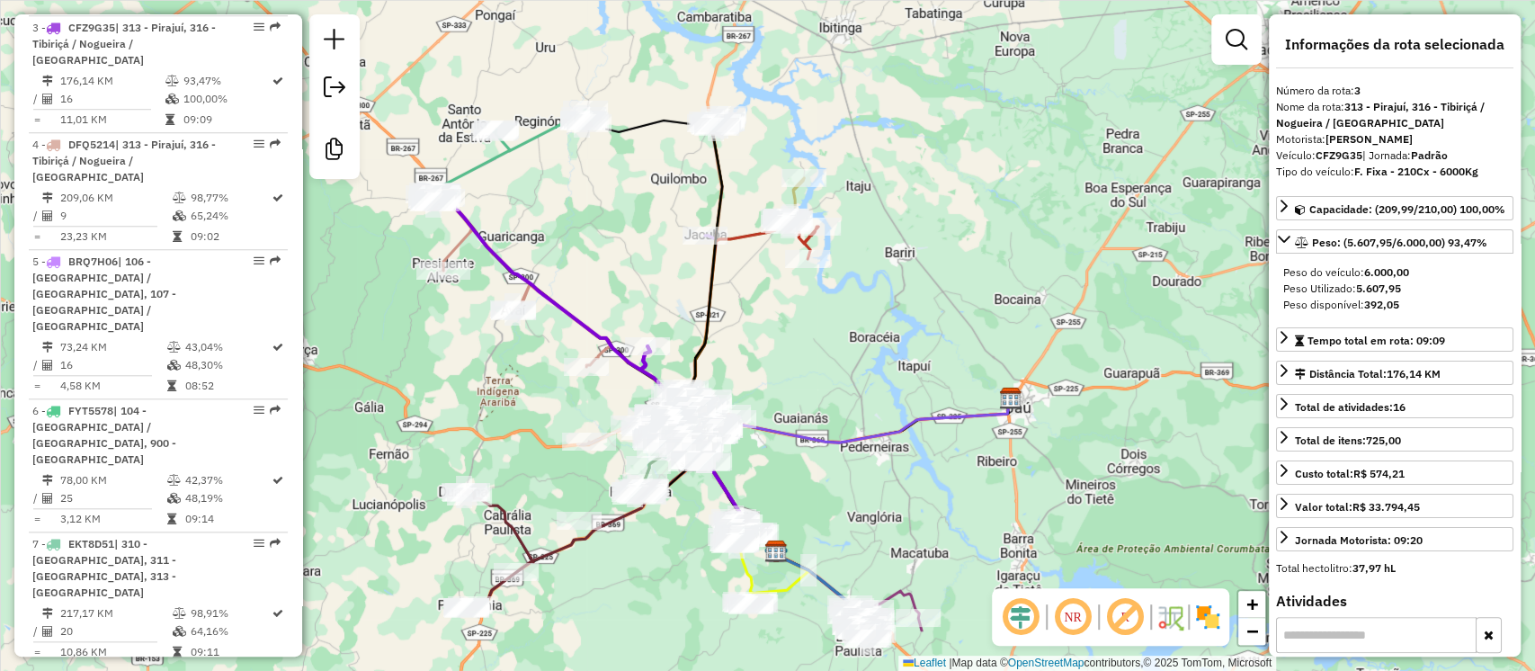
drag, startPoint x: 695, startPoint y: 496, endPoint x: 555, endPoint y: 399, distance: 170.7
click at [555, 399] on div "Janela de atendimento Grade de atendimento Capacidade Transportadoras Veículos …" at bounding box center [767, 335] width 1535 height 671
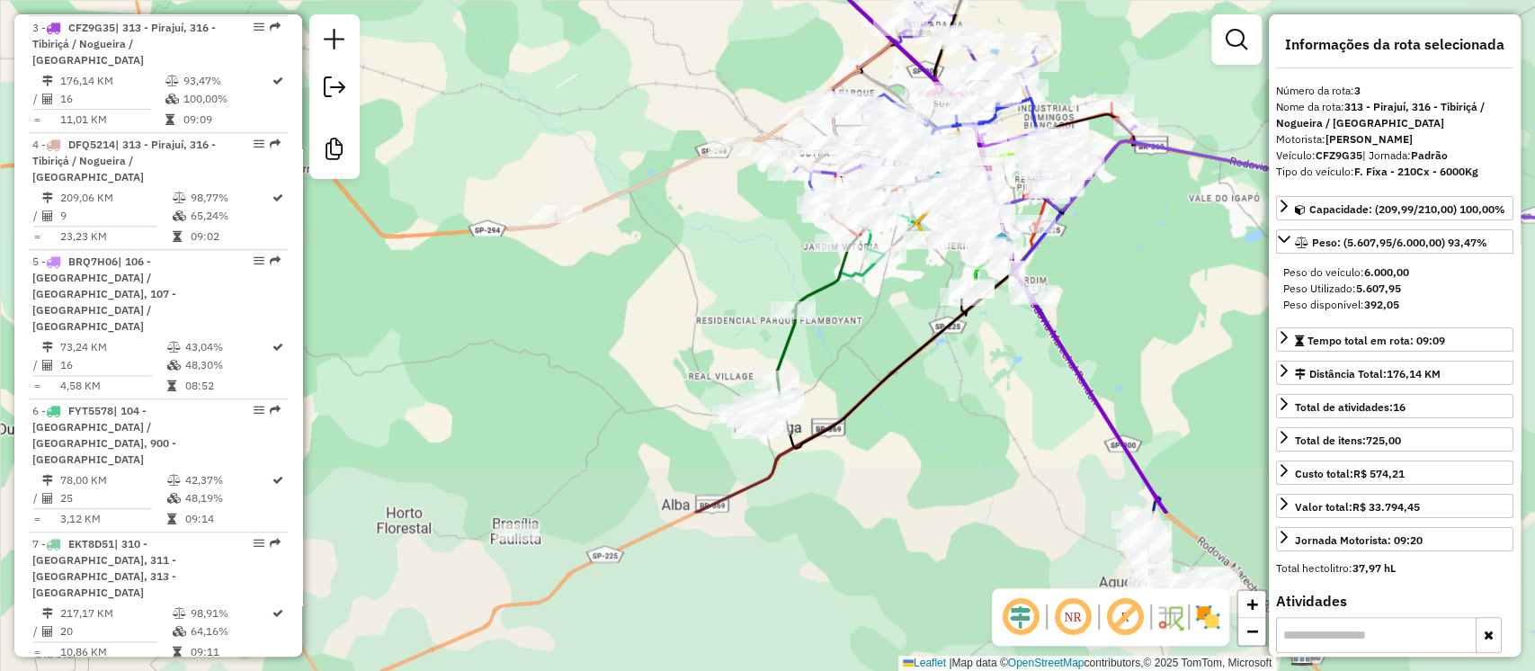
drag, startPoint x: 720, startPoint y: 527, endPoint x: 619, endPoint y: 300, distance: 248.0
click at [619, 300] on div "Janela de atendimento Grade de atendimento Capacidade Transportadoras Veículos …" at bounding box center [767, 335] width 1535 height 671
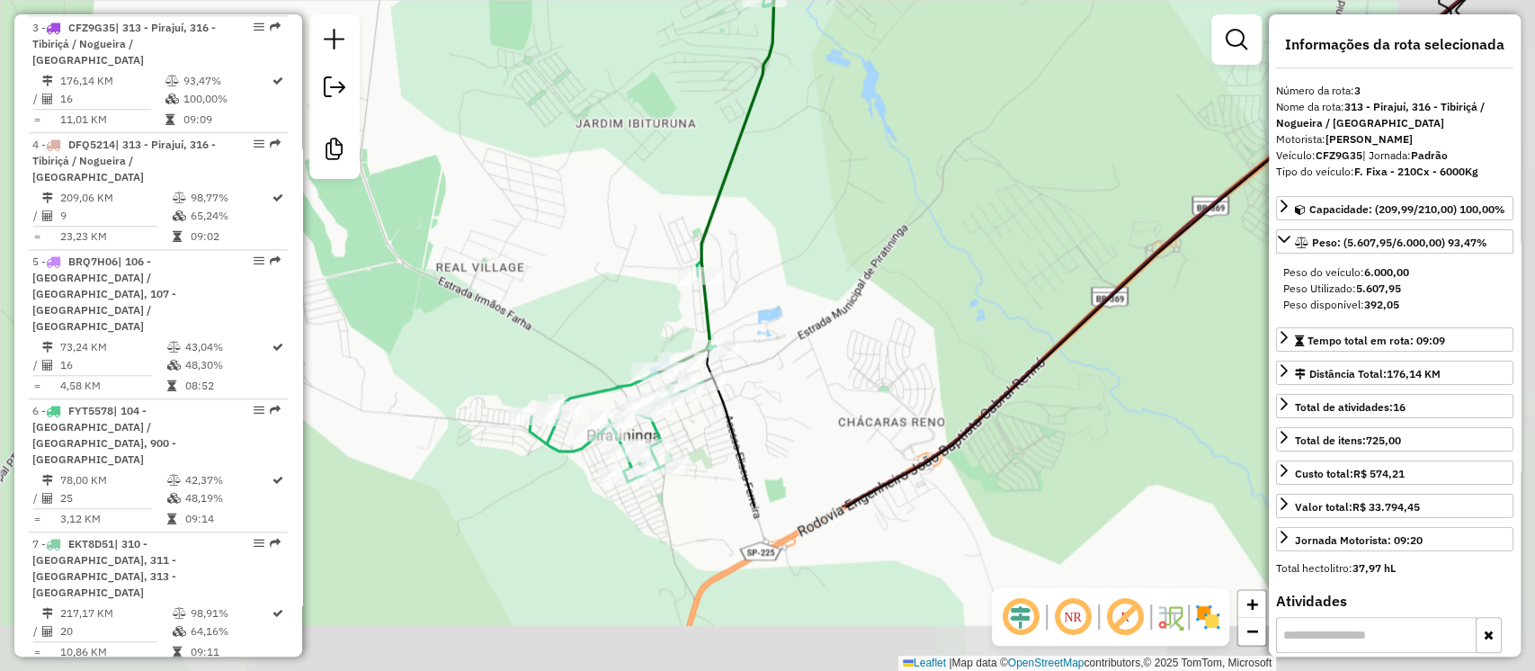
drag, startPoint x: 930, startPoint y: 435, endPoint x: 784, endPoint y: 251, distance: 235.0
click at [784, 251] on div "Janela de atendimento Grade de atendimento Capacidade Transportadoras Veículos …" at bounding box center [767, 335] width 1535 height 671
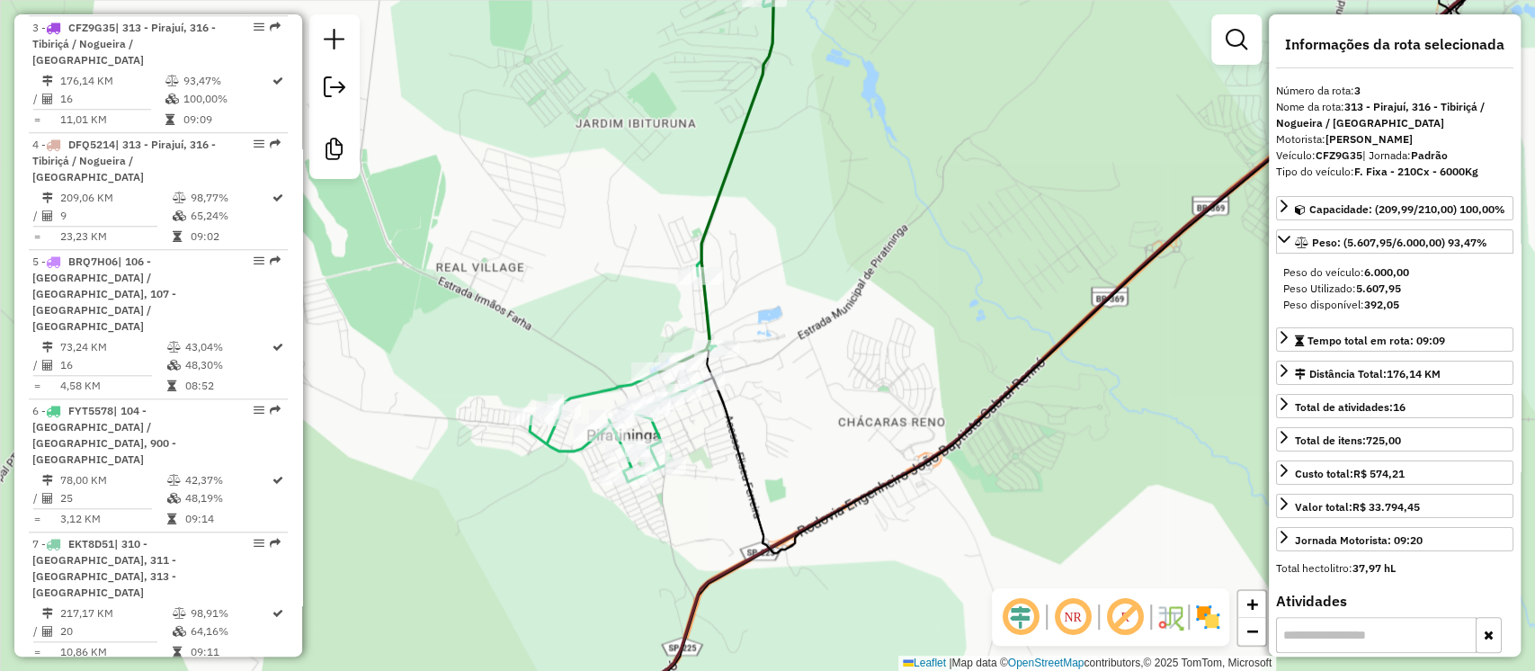
click at [597, 389] on icon at bounding box center [685, 207] width 310 height 549
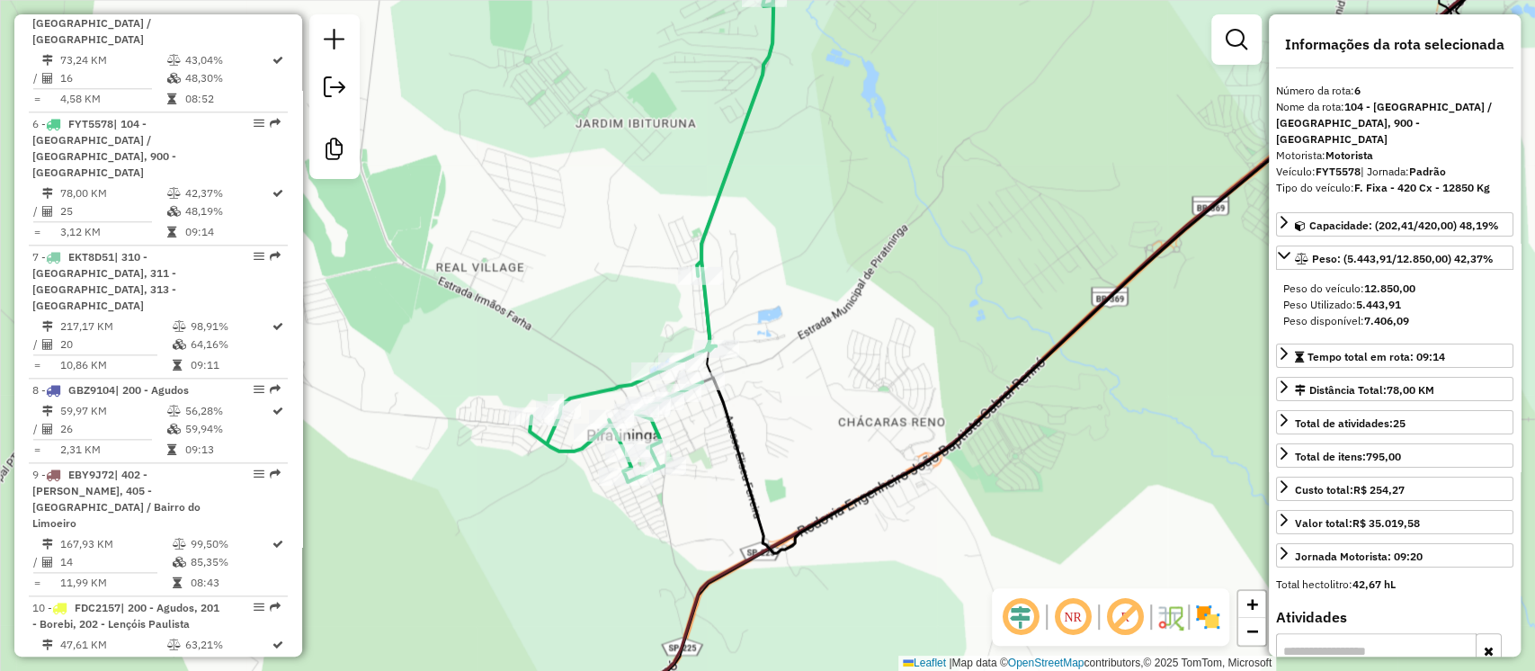
scroll to position [1326, 0]
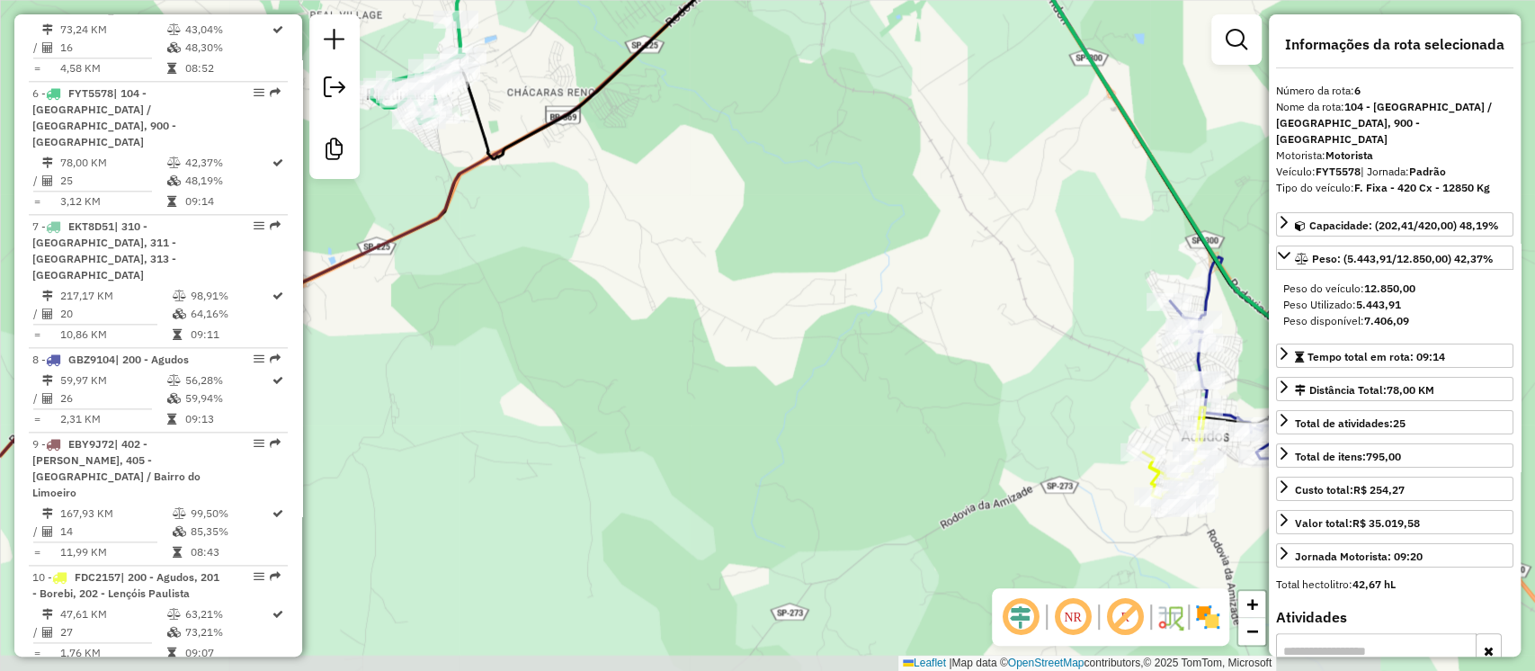
drag, startPoint x: 687, startPoint y: 202, endPoint x: 556, endPoint y: 76, distance: 182.6
click at [545, 67] on div "Janela de atendimento Grade de atendimento Capacidade Transportadoras Veículos …" at bounding box center [767, 335] width 1535 height 671
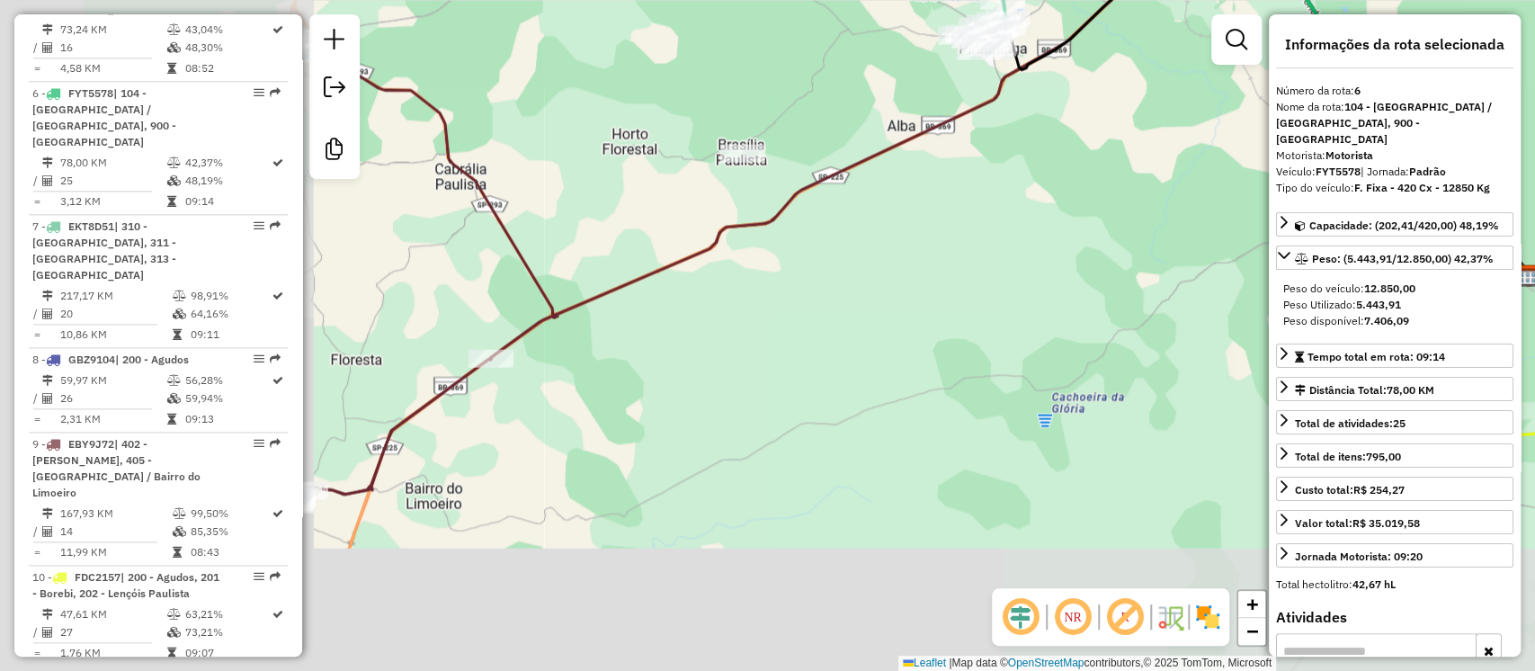
drag, startPoint x: 552, startPoint y: 397, endPoint x: 1032, endPoint y: 221, distance: 510.5
click at [1032, 221] on div "Janela de atendimento Grade de atendimento Capacidade Transportadoras Veículos …" at bounding box center [767, 335] width 1535 height 671
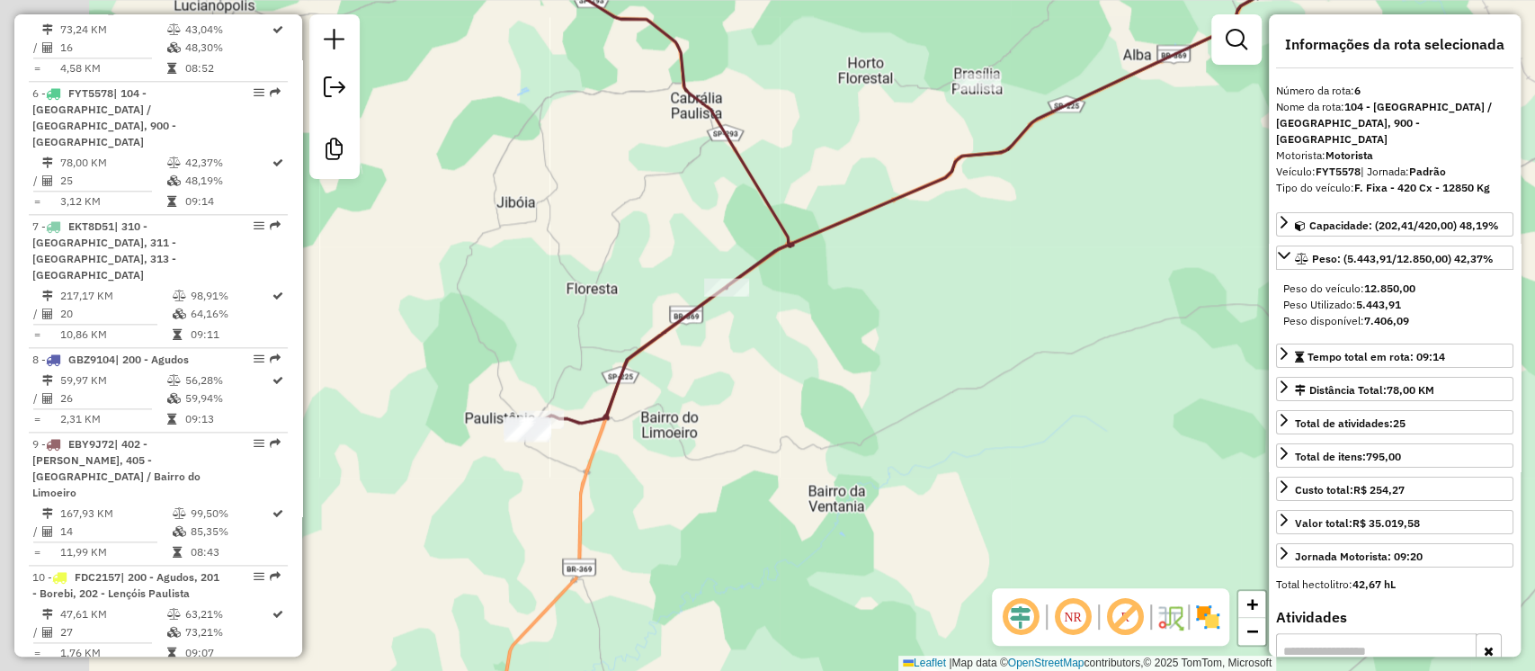
drag, startPoint x: 677, startPoint y: 385, endPoint x: 899, endPoint y: 327, distance: 228.6
click at [899, 327] on div "Janela de atendimento Grade de atendimento Capacidade Transportadoras Veículos …" at bounding box center [767, 335] width 1535 height 671
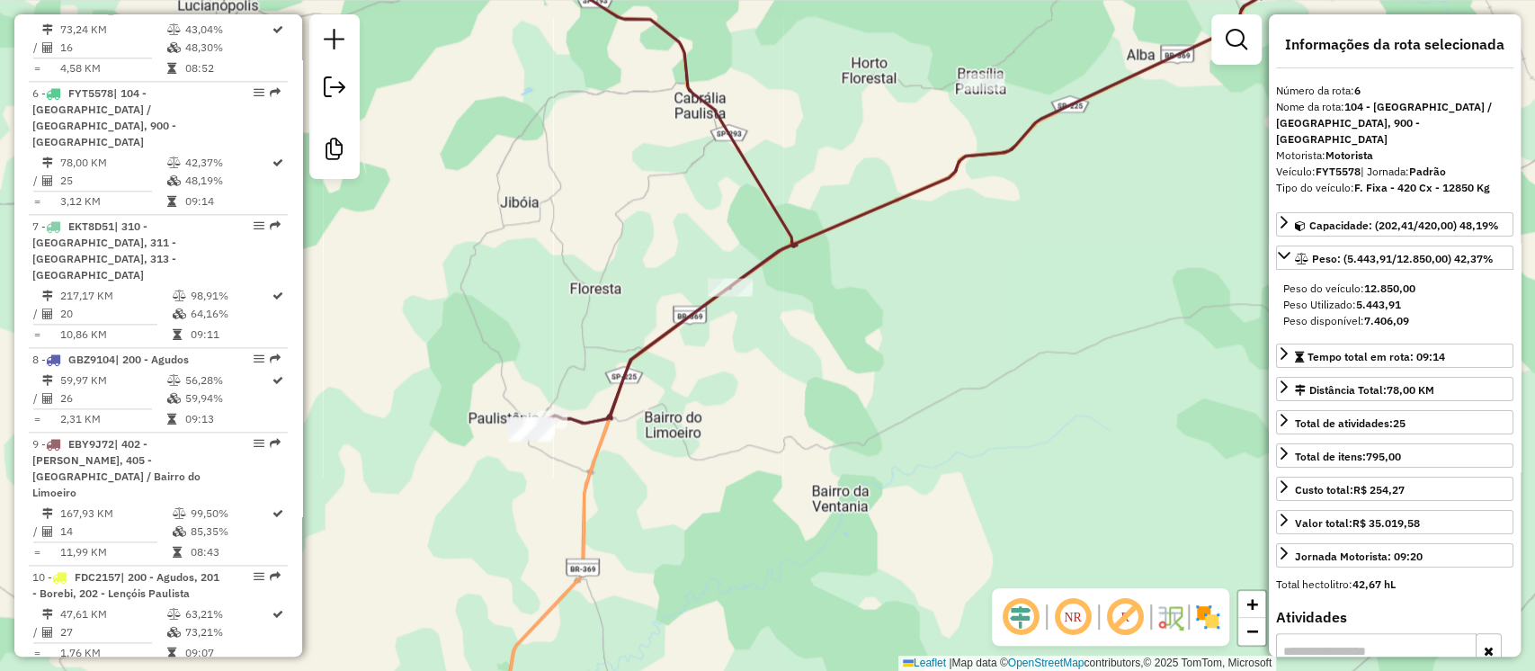
click at [681, 320] on icon at bounding box center [659, 197] width 275 height 471
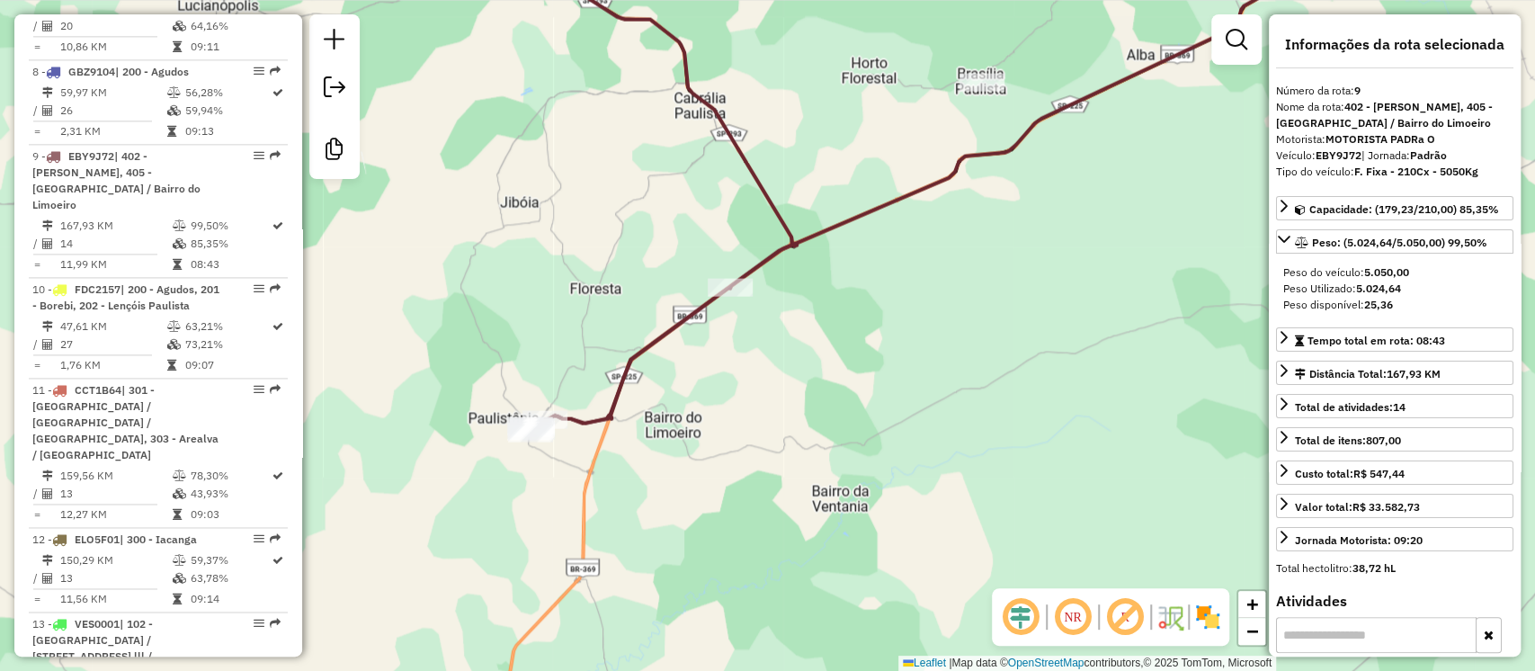
scroll to position [1628, 0]
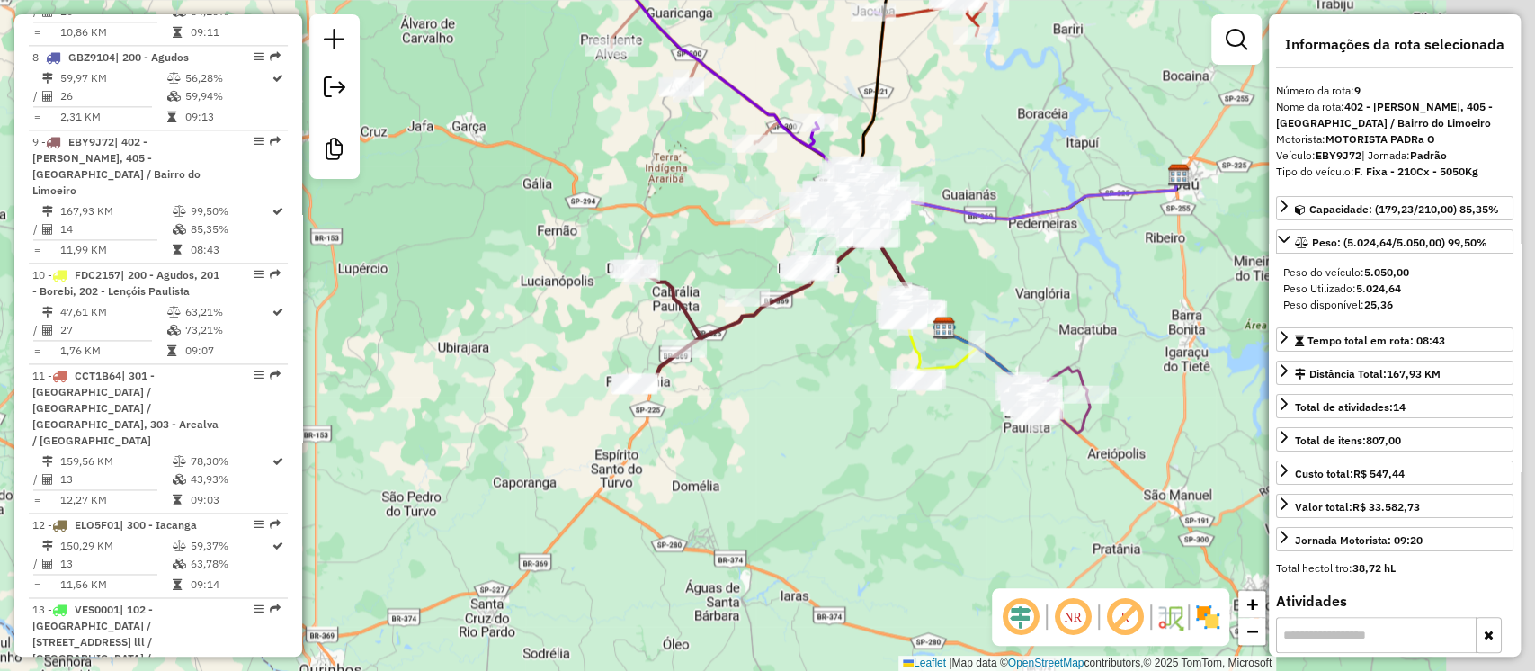
drag, startPoint x: 890, startPoint y: 246, endPoint x: 785, endPoint y: 301, distance: 119.1
click at [785, 301] on icon at bounding box center [792, 306] width 306 height 151
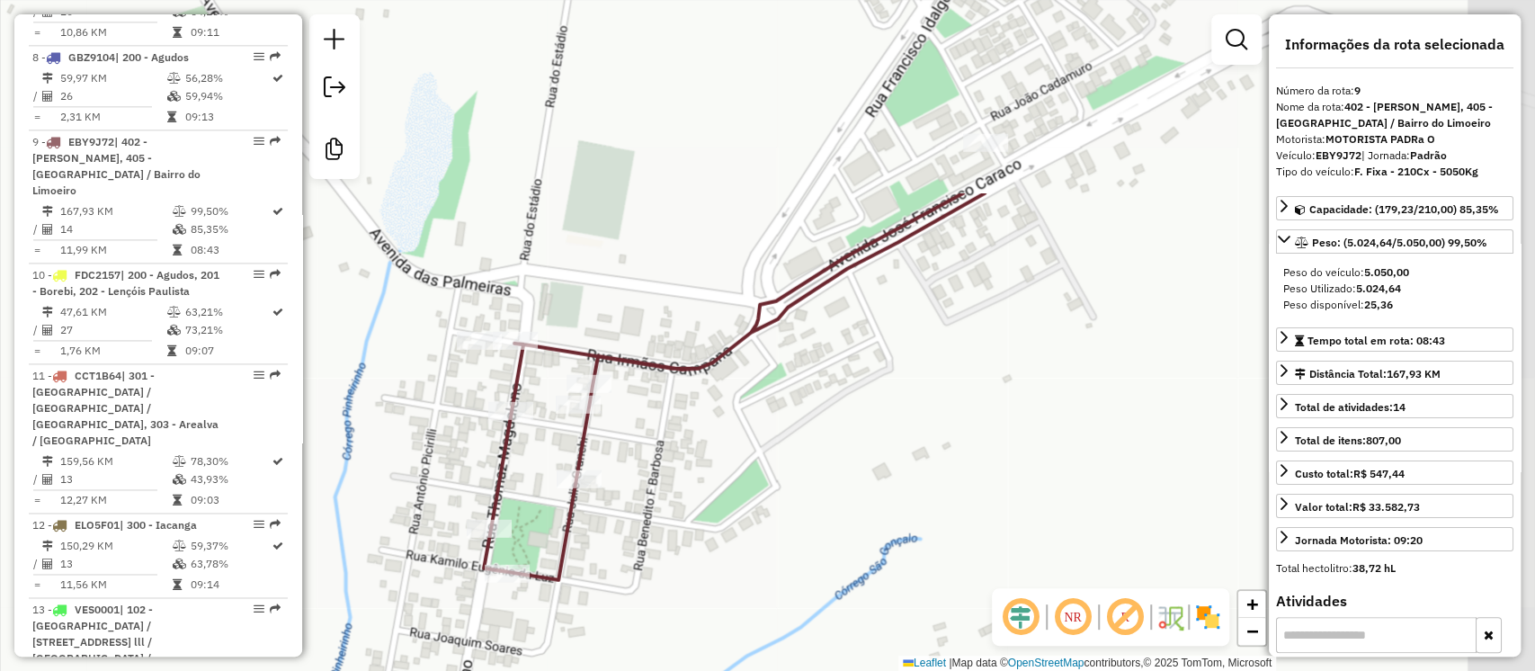
drag, startPoint x: 939, startPoint y: 138, endPoint x: 657, endPoint y: 398, distance: 383.2
click at [657, 398] on div "Janela de atendimento Grade de atendimento Capacidade Transportadoras Veículos …" at bounding box center [767, 335] width 1535 height 671
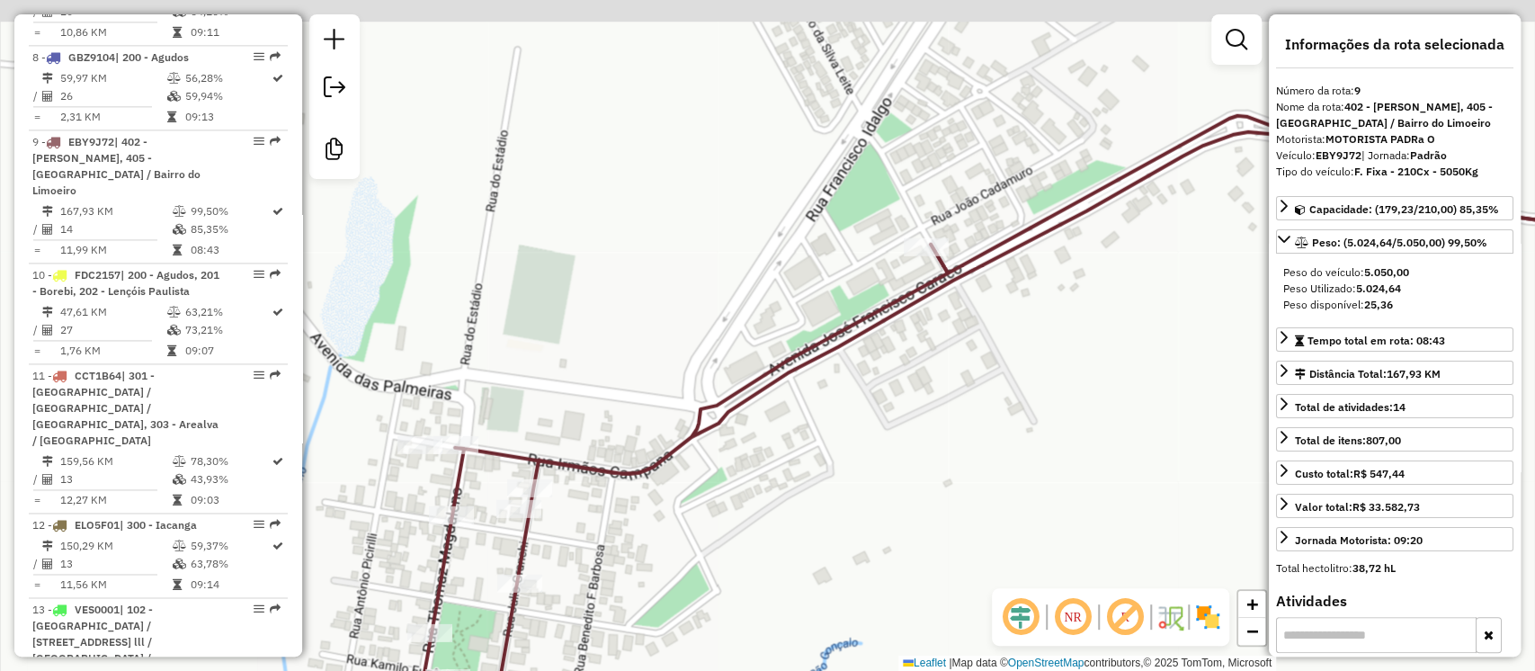
drag, startPoint x: 705, startPoint y: 326, endPoint x: 662, endPoint y: 358, distance: 54.0
click at [662, 358] on div "Janela de atendimento Grade de atendimento Capacidade Transportadoras Veículos …" at bounding box center [767, 335] width 1535 height 671
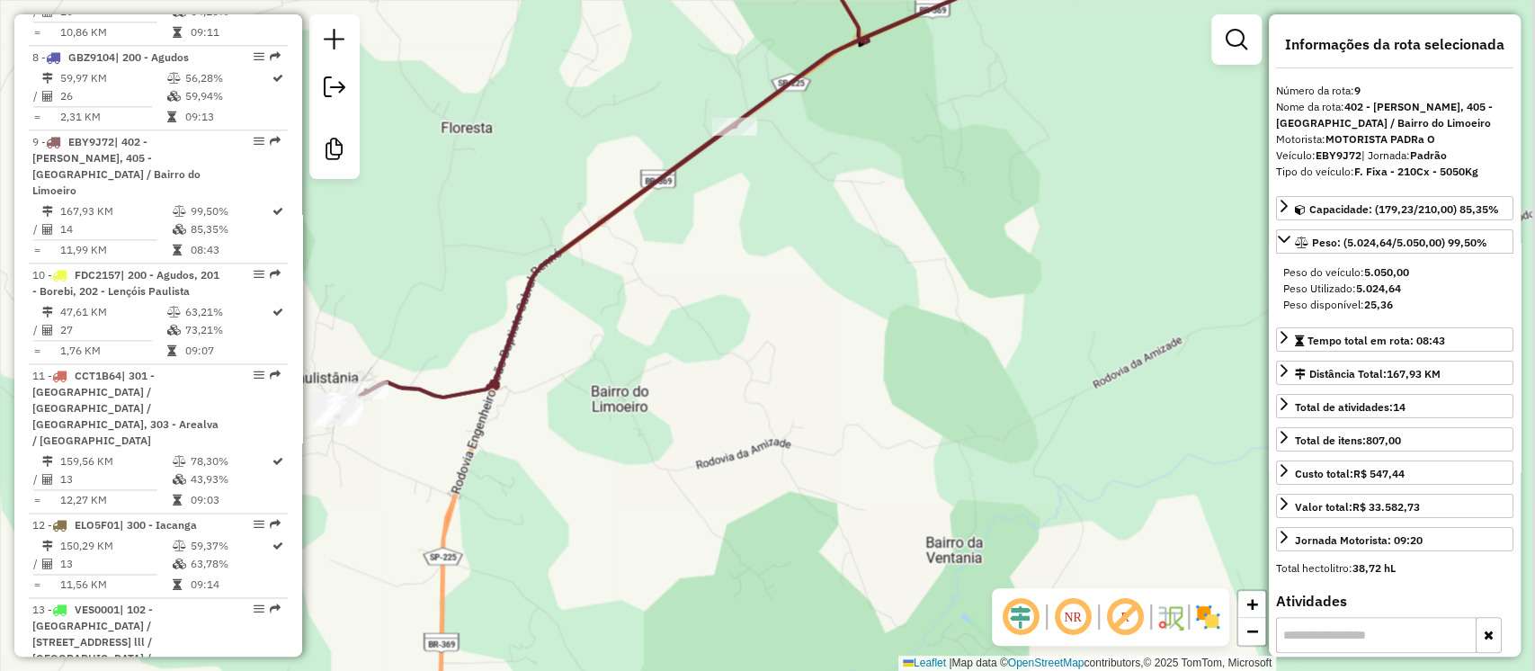
drag, startPoint x: 1031, startPoint y: 465, endPoint x: 421, endPoint y: 409, distance: 612.4
click at [421, 409] on icon at bounding box center [602, 144] width 534 height 546
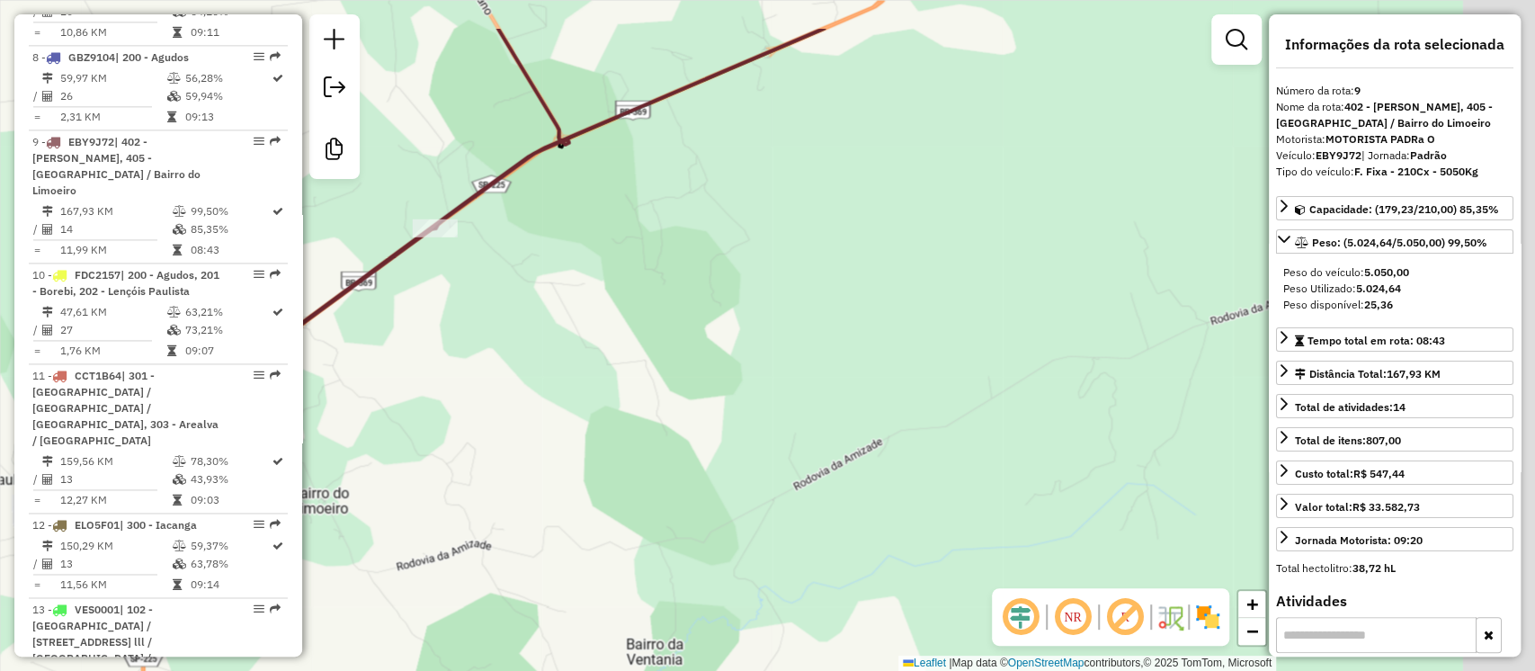
drag, startPoint x: 897, startPoint y: 280, endPoint x: 587, endPoint y: 389, distance: 328.0
click at [587, 389] on div "Janela de atendimento Grade de atendimento Capacidade Transportadoras Veículos …" at bounding box center [767, 335] width 1535 height 671
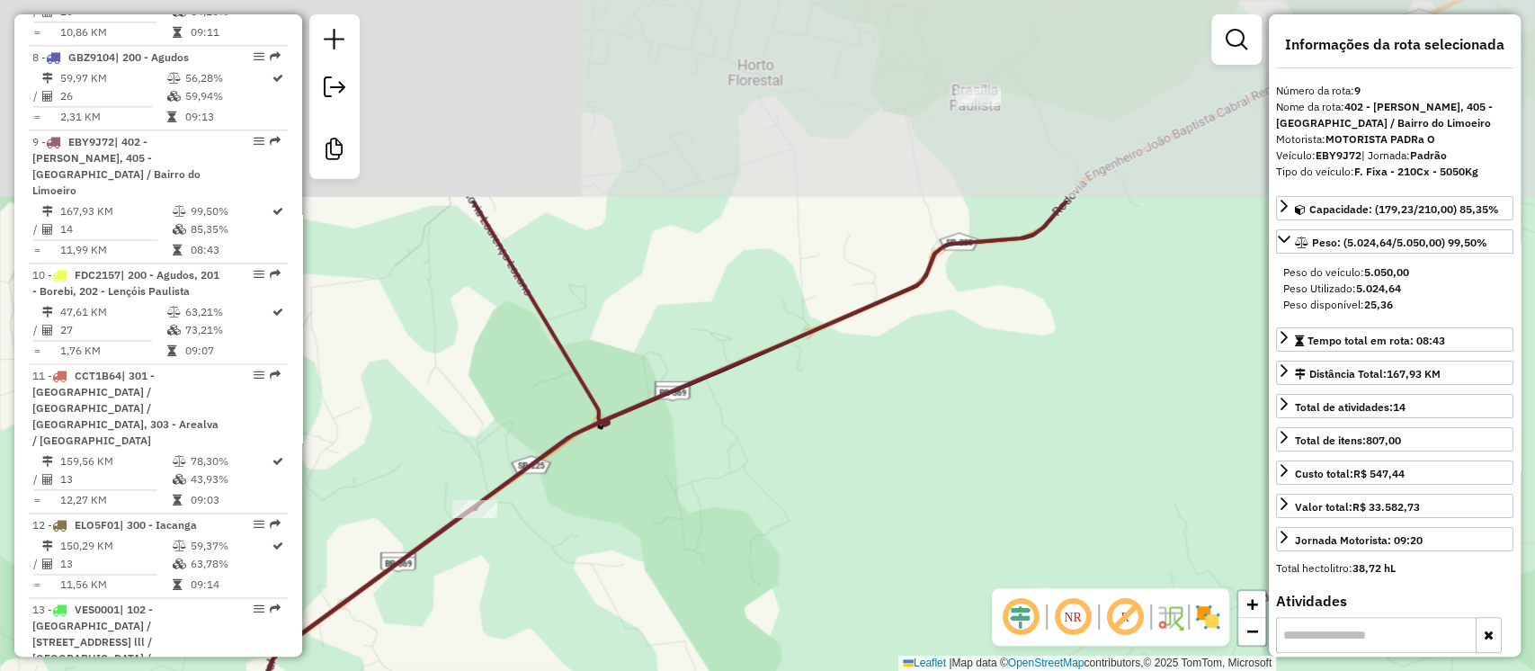
drag, startPoint x: 697, startPoint y: 237, endPoint x: 683, endPoint y: 380, distance: 142.8
click at [754, 501] on div "Janela de atendimento Grade de atendimento Capacidade Transportadoras Veículos …" at bounding box center [767, 335] width 1535 height 671
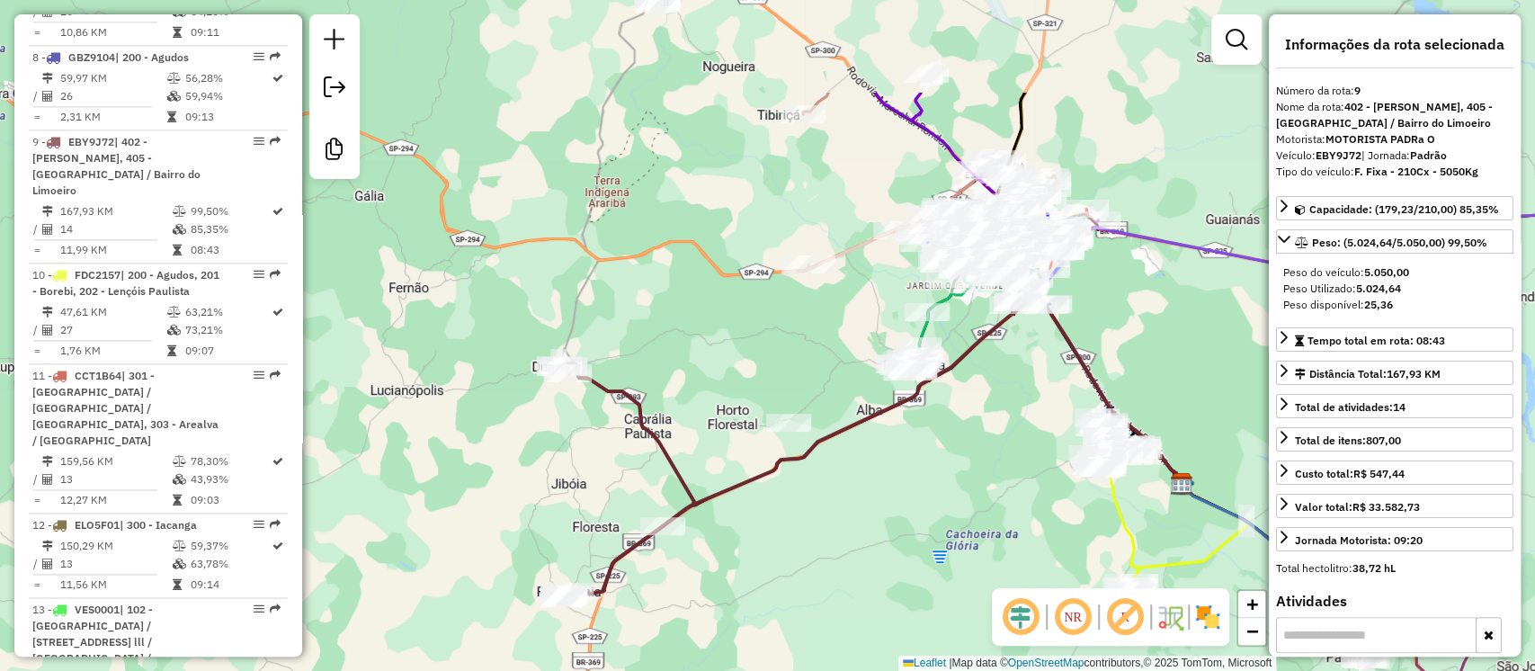
drag, startPoint x: 586, startPoint y: 331, endPoint x: 638, endPoint y: 456, distance: 135.5
click at [638, 456] on div "Janela de atendimento Grade de atendimento Capacidade Transportadoras Veículos …" at bounding box center [767, 335] width 1535 height 671
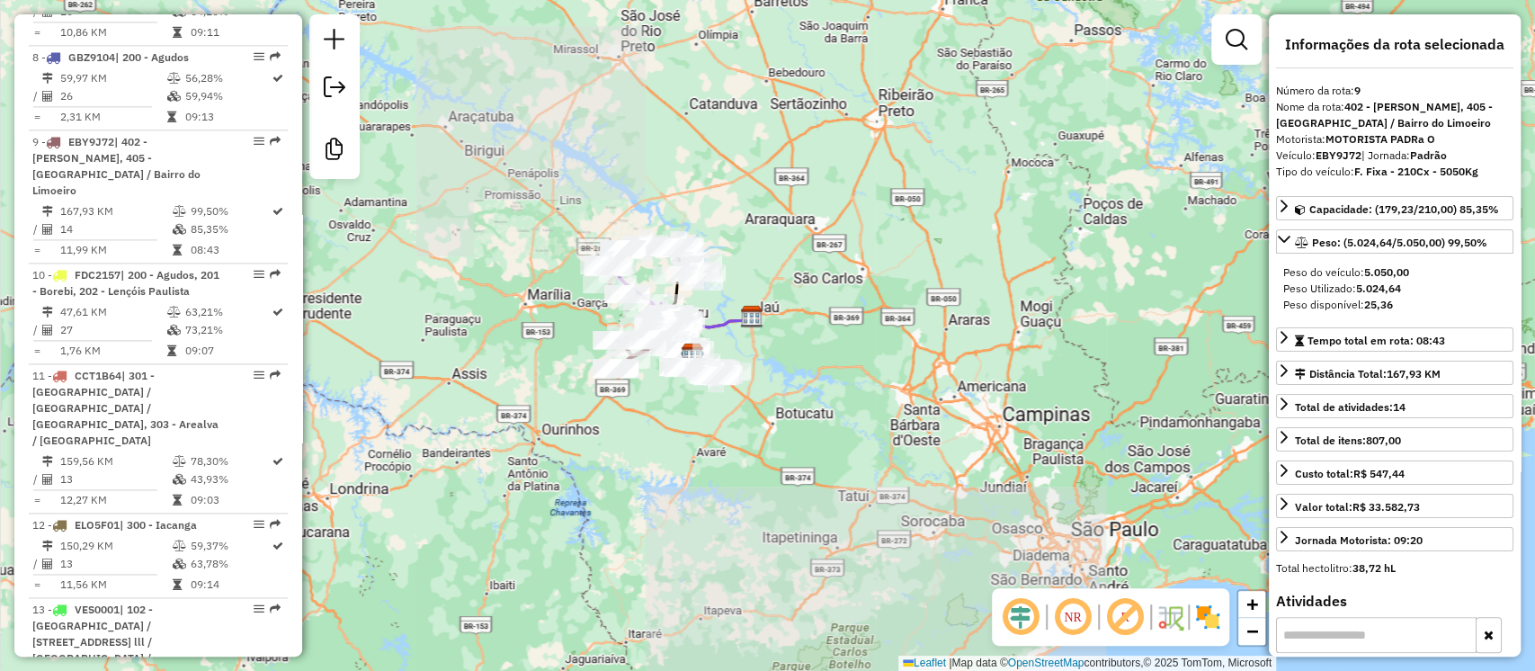
drag, startPoint x: 839, startPoint y: 391, endPoint x: 716, endPoint y: 363, distance: 126.3
click at [716, 363] on div "Janela de atendimento Grade de atendimento Capacidade Transportadoras Veículos …" at bounding box center [767, 335] width 1535 height 671
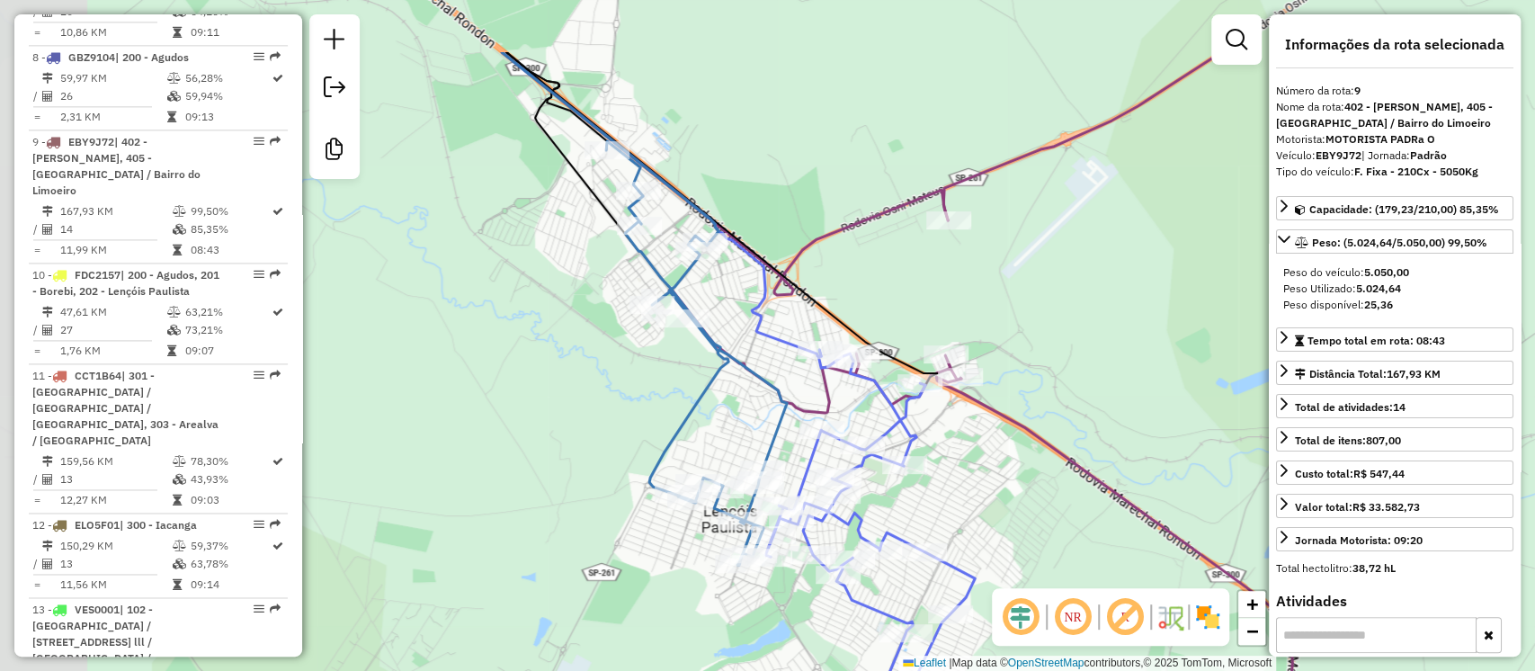
drag, startPoint x: 851, startPoint y: 412, endPoint x: 1003, endPoint y: 532, distance: 193.4
click at [1003, 532] on div "Janela de atendimento Grade de atendimento Capacidade Transportadoras Veículos …" at bounding box center [767, 335] width 1535 height 671
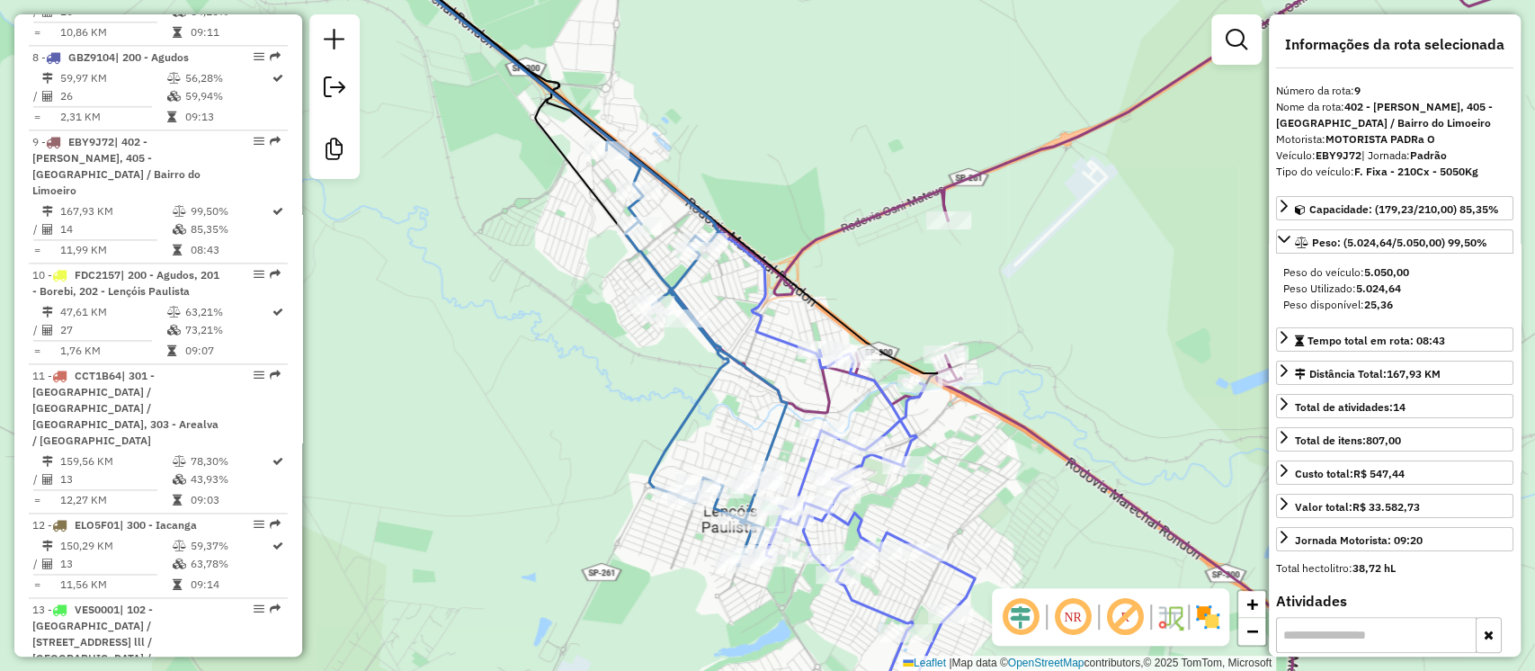
click at [902, 419] on icon at bounding box center [870, 528] width 210 height 357
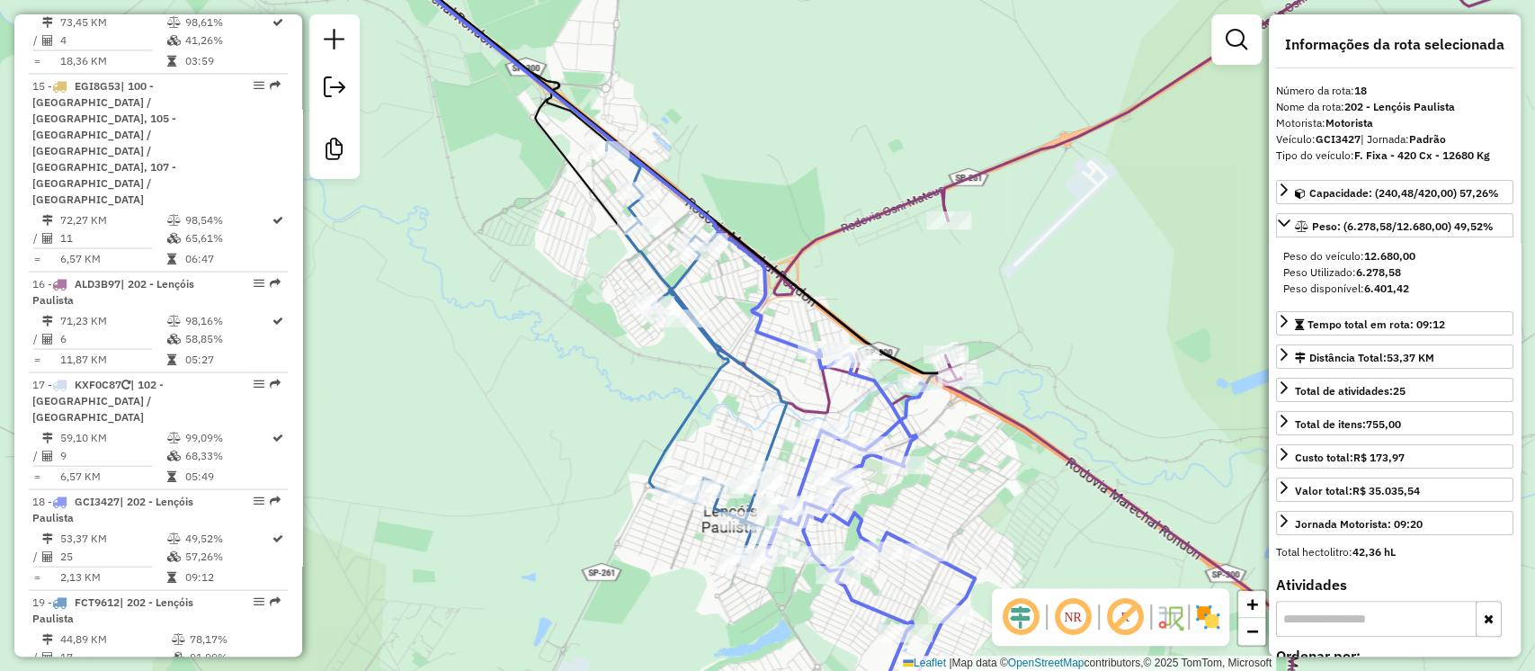
scroll to position [2680, 0]
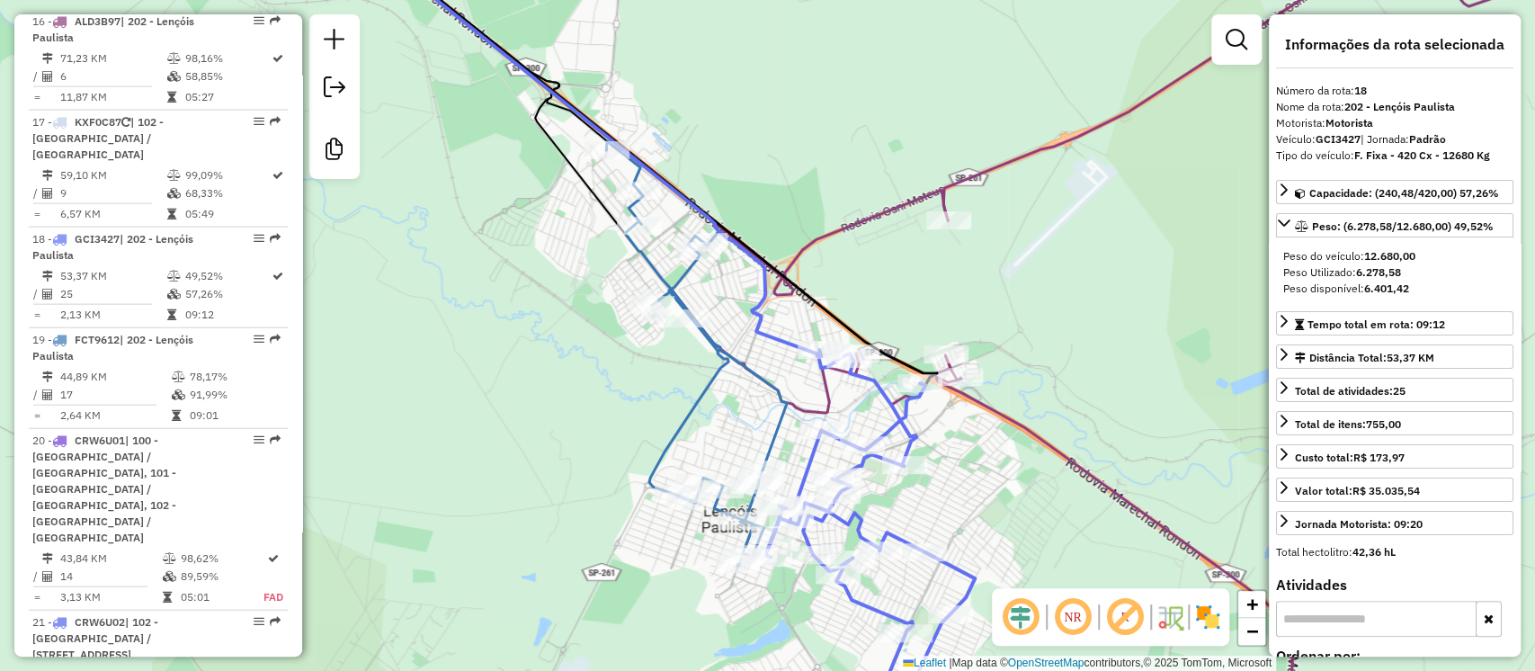
click at [692, 407] on icon at bounding box center [696, 353] width 181 height 424
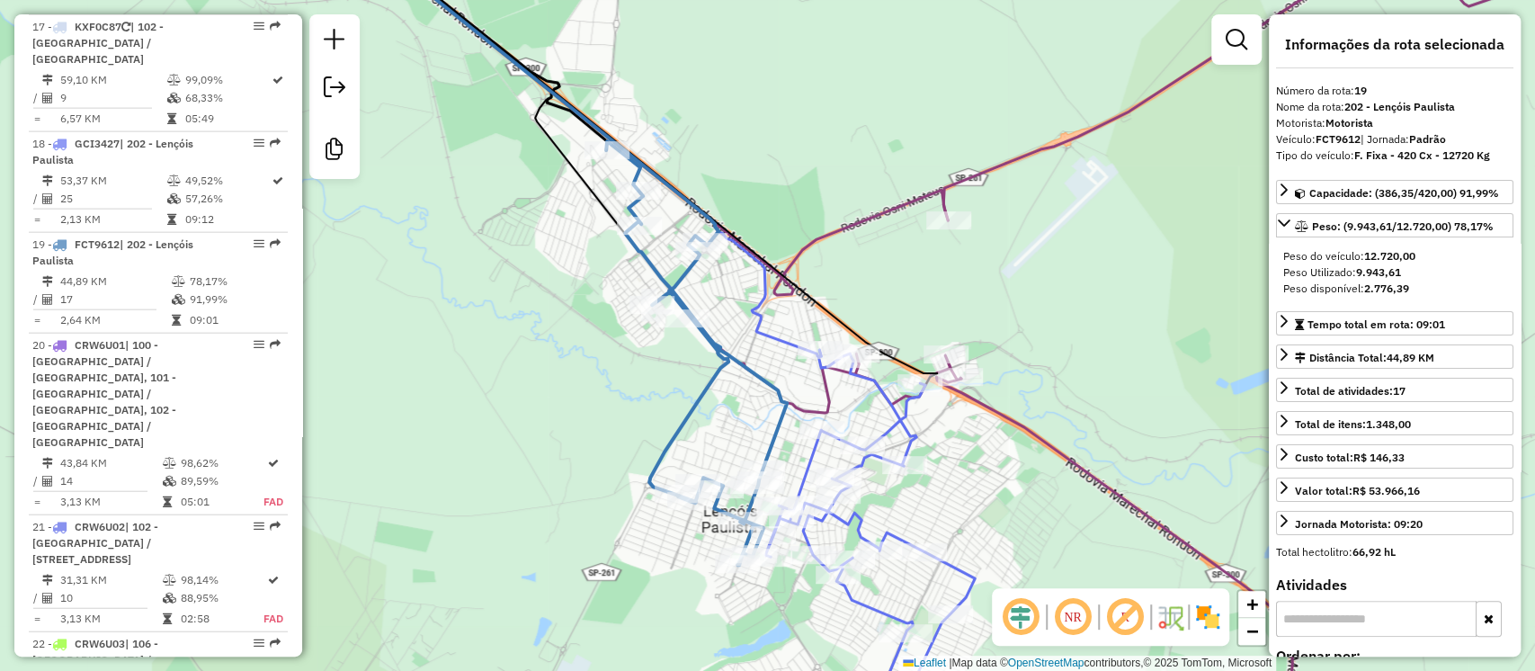
scroll to position [2781, 0]
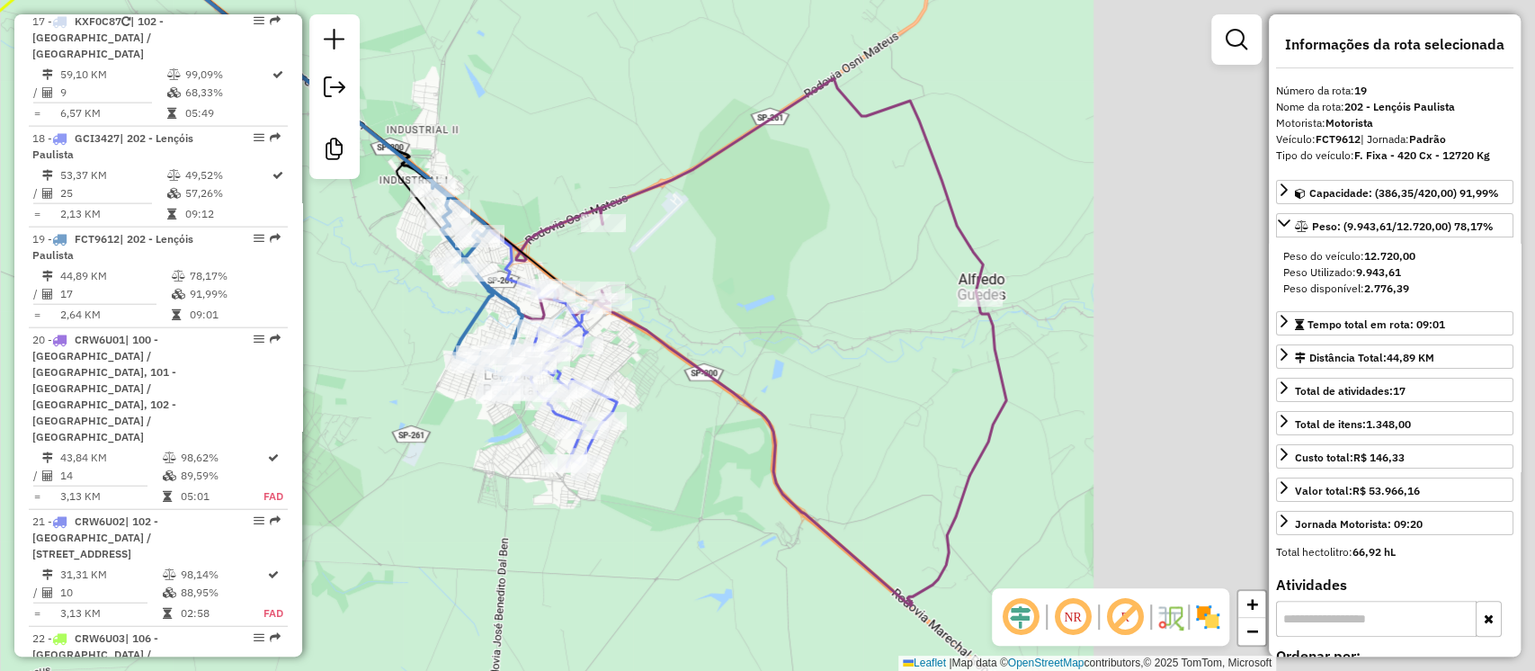
click at [677, 289] on div "Janela de atendimento Grade de atendimento Capacidade Transportadoras Veículos …" at bounding box center [767, 335] width 1535 height 671
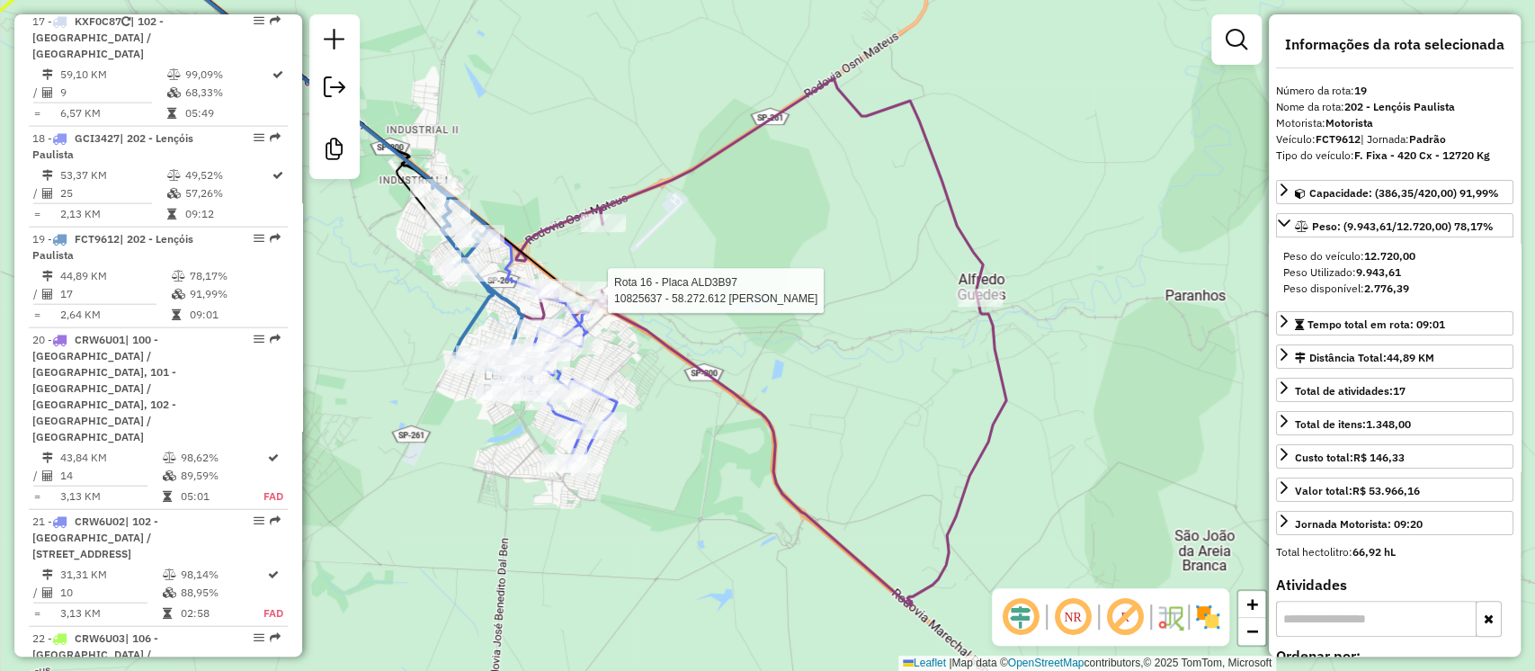
click at [721, 155] on icon at bounding box center [735, 341] width 542 height 527
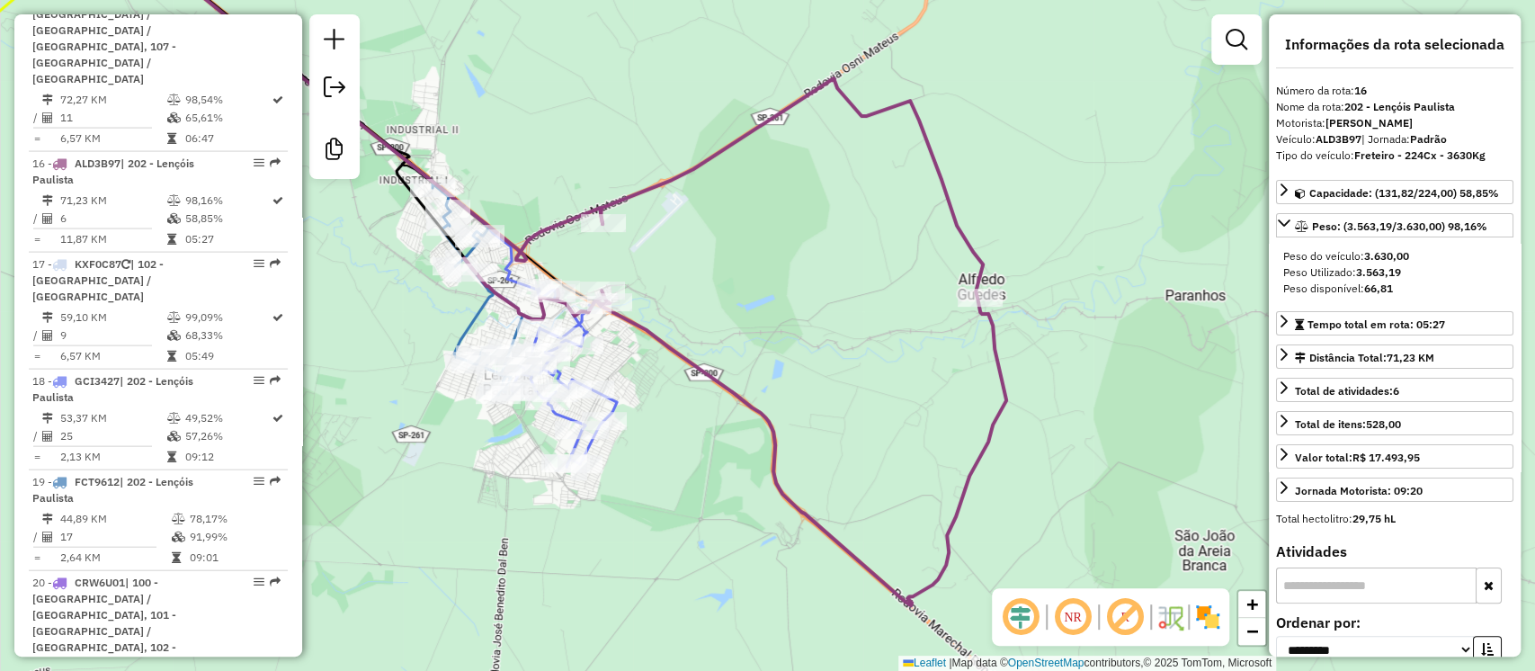
scroll to position [2479, 0]
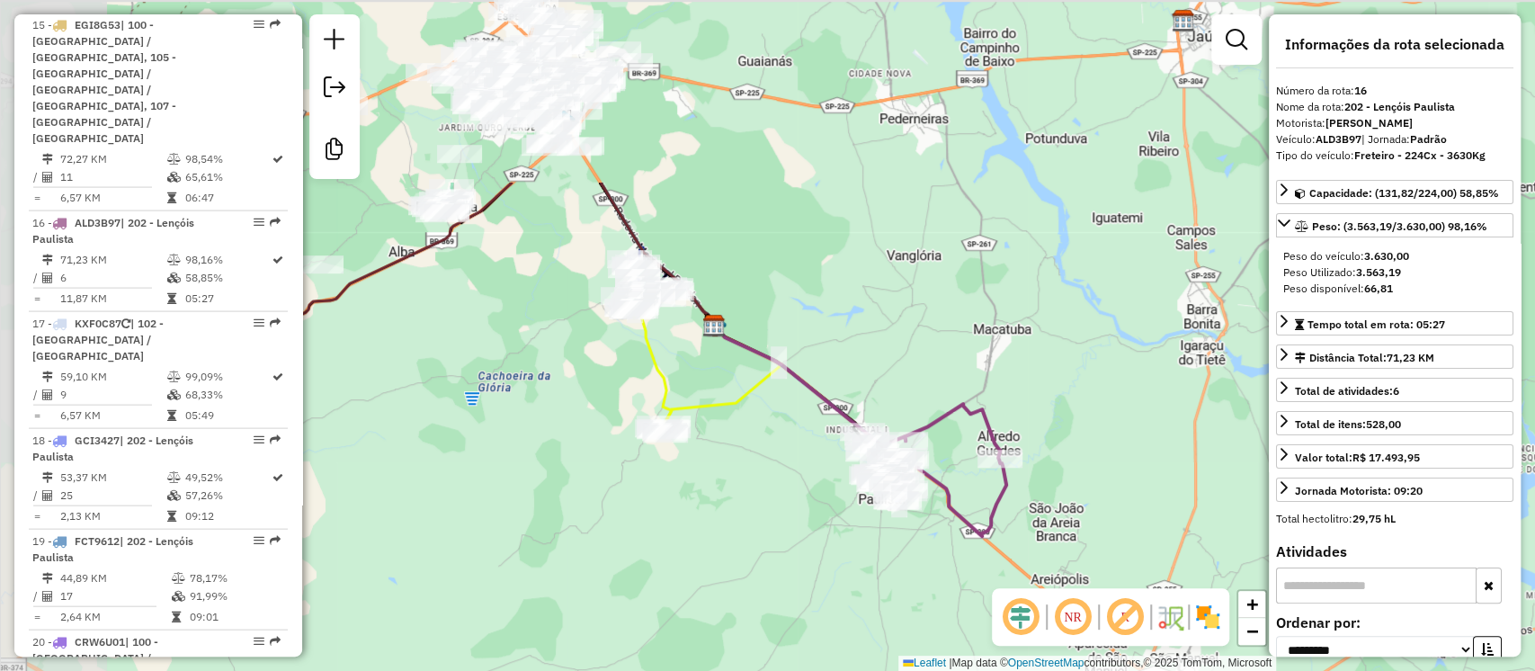
drag, startPoint x: 472, startPoint y: 211, endPoint x: 815, endPoint y: 444, distance: 414.4
click at [815, 444] on div "Janela de atendimento Grade de atendimento Capacidade Transportadoras Veículos …" at bounding box center [767, 335] width 1535 height 671
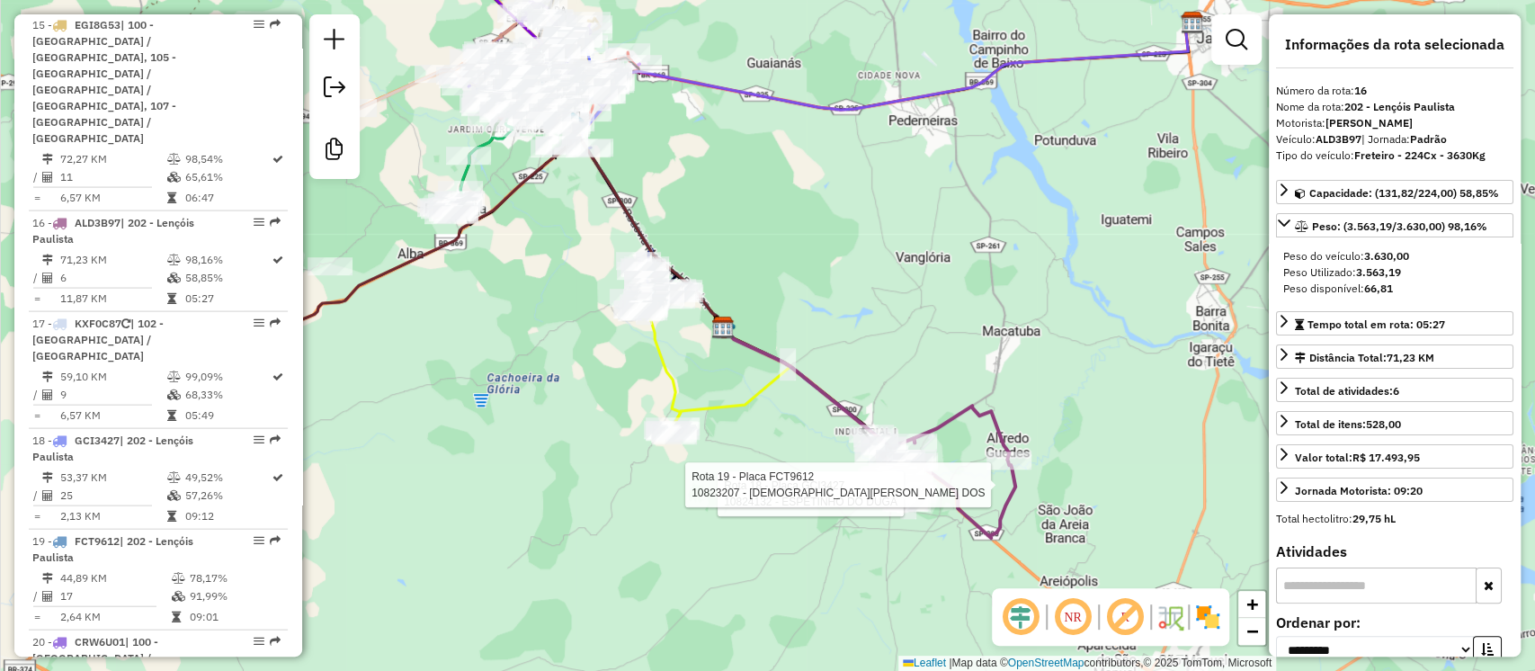
click at [657, 349] on icon at bounding box center [656, 361] width 49 height 148
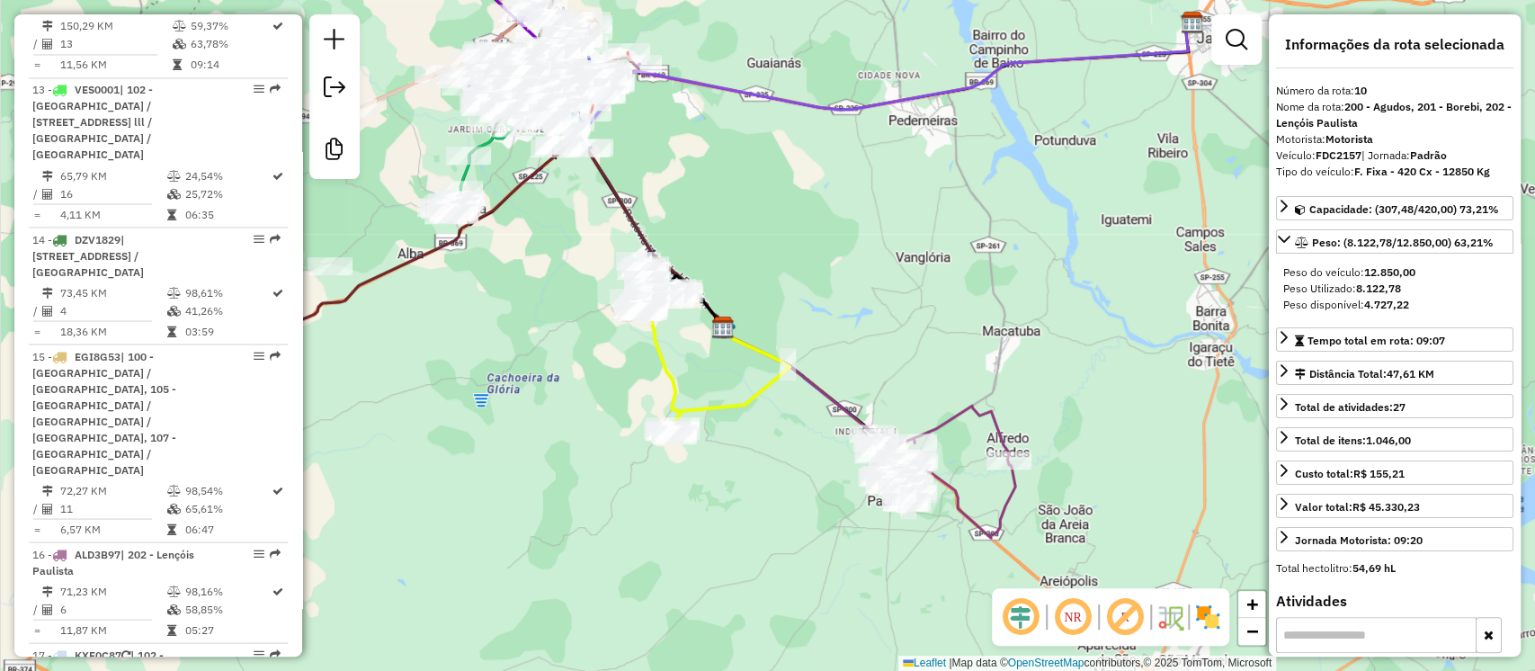
scroll to position [1746, 0]
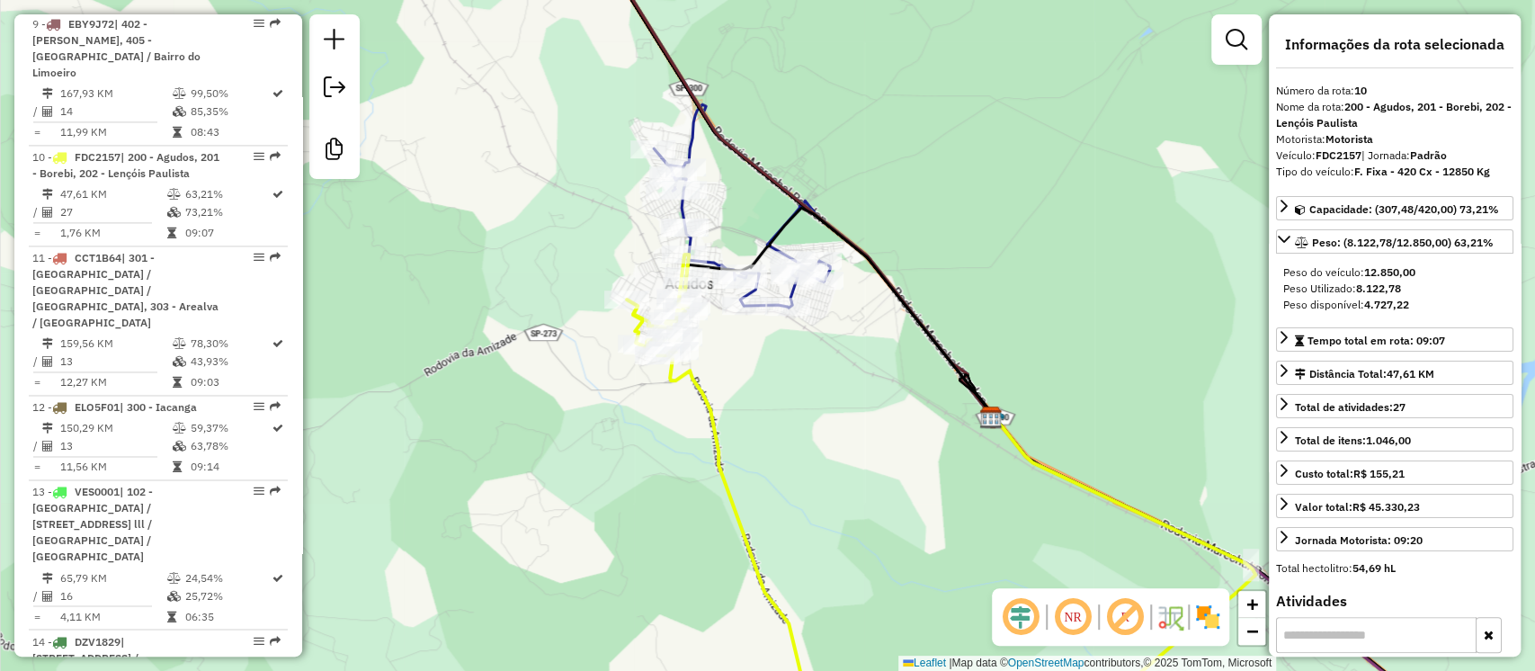
click at [693, 133] on icon at bounding box center [710, 120] width 239 height 375
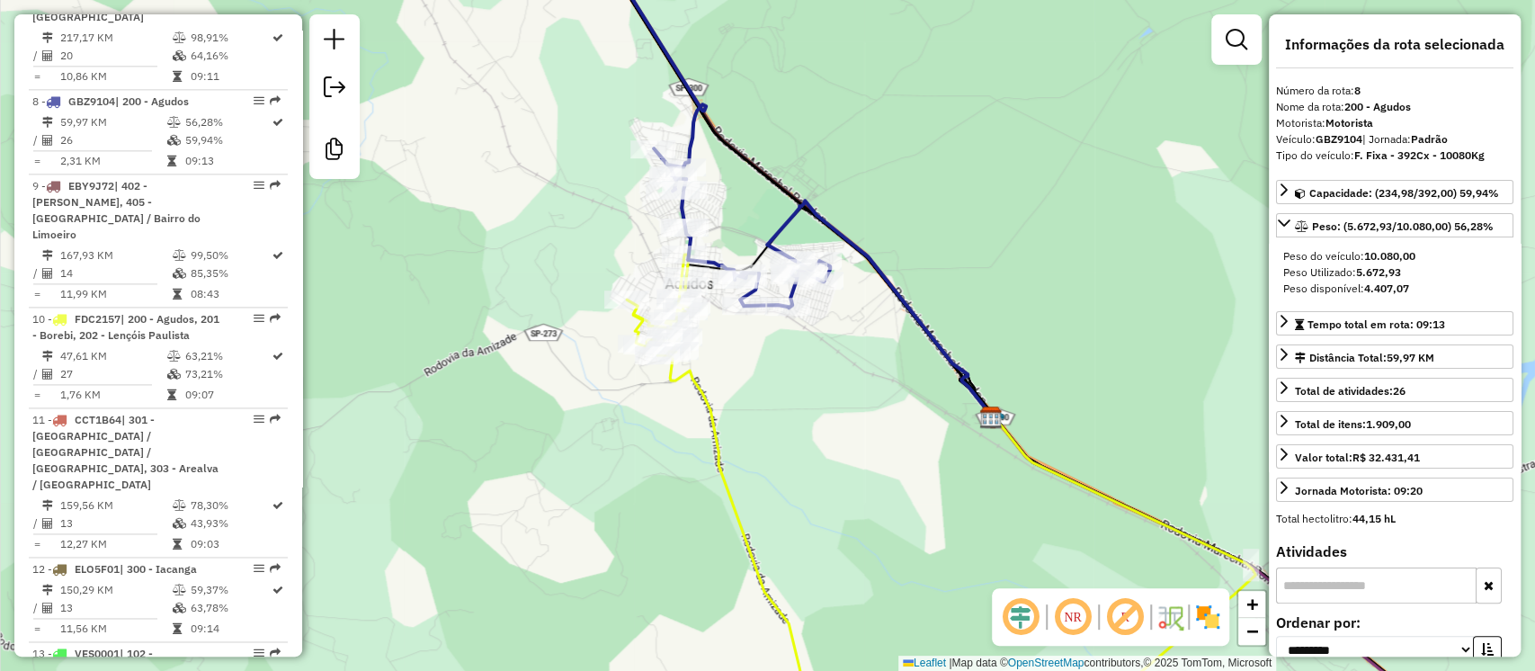
scroll to position [1544, 0]
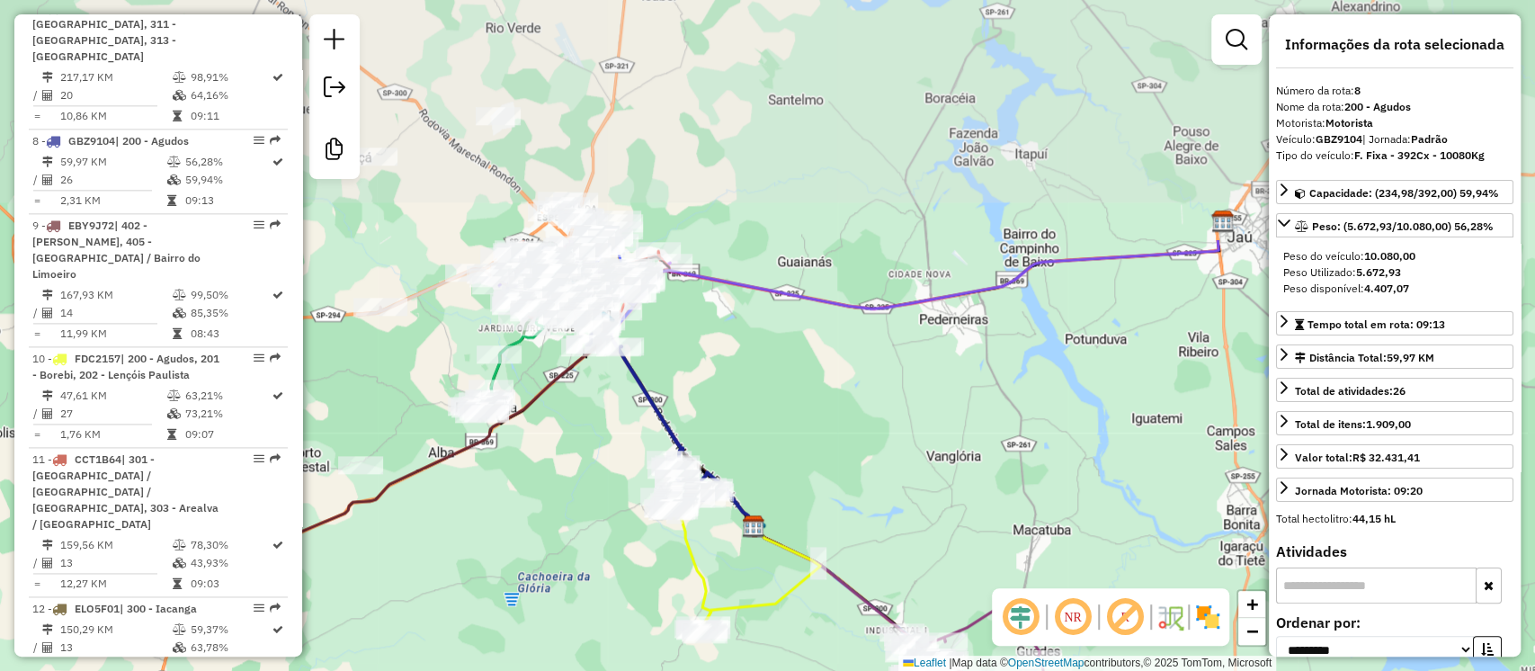
drag, startPoint x: 467, startPoint y: 103, endPoint x: 602, endPoint y: 411, distance: 335.9
click at [602, 411] on div "Janela de atendimento Grade de atendimento Capacidade Transportadoras Veículos …" at bounding box center [767, 335] width 1535 height 671
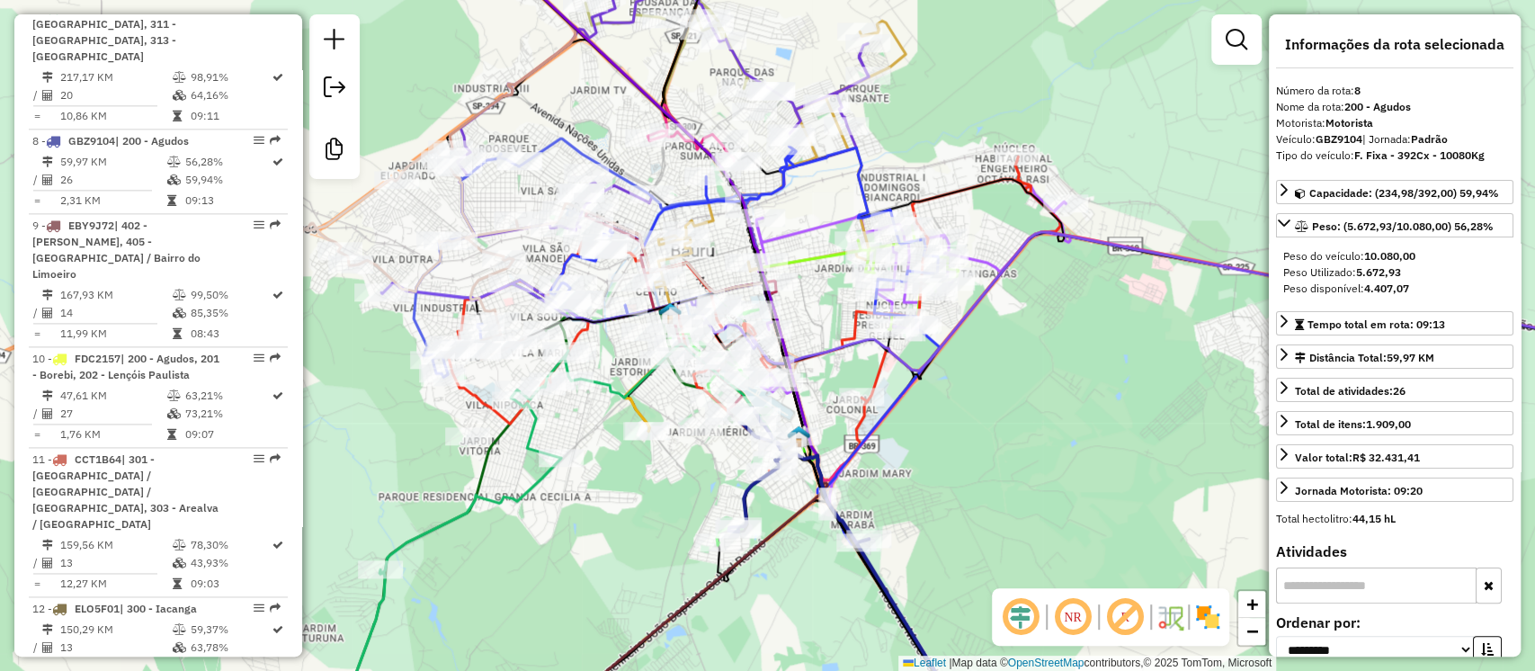
drag, startPoint x: 674, startPoint y: 125, endPoint x: 971, endPoint y: 130, distance: 296.9
click at [971, 130] on div "Rota 10 - Placa FDC2157 10816241 - SOUSA e MARQUES LOCACOES E COMERCIO LTDA Jan…" at bounding box center [767, 335] width 1535 height 671
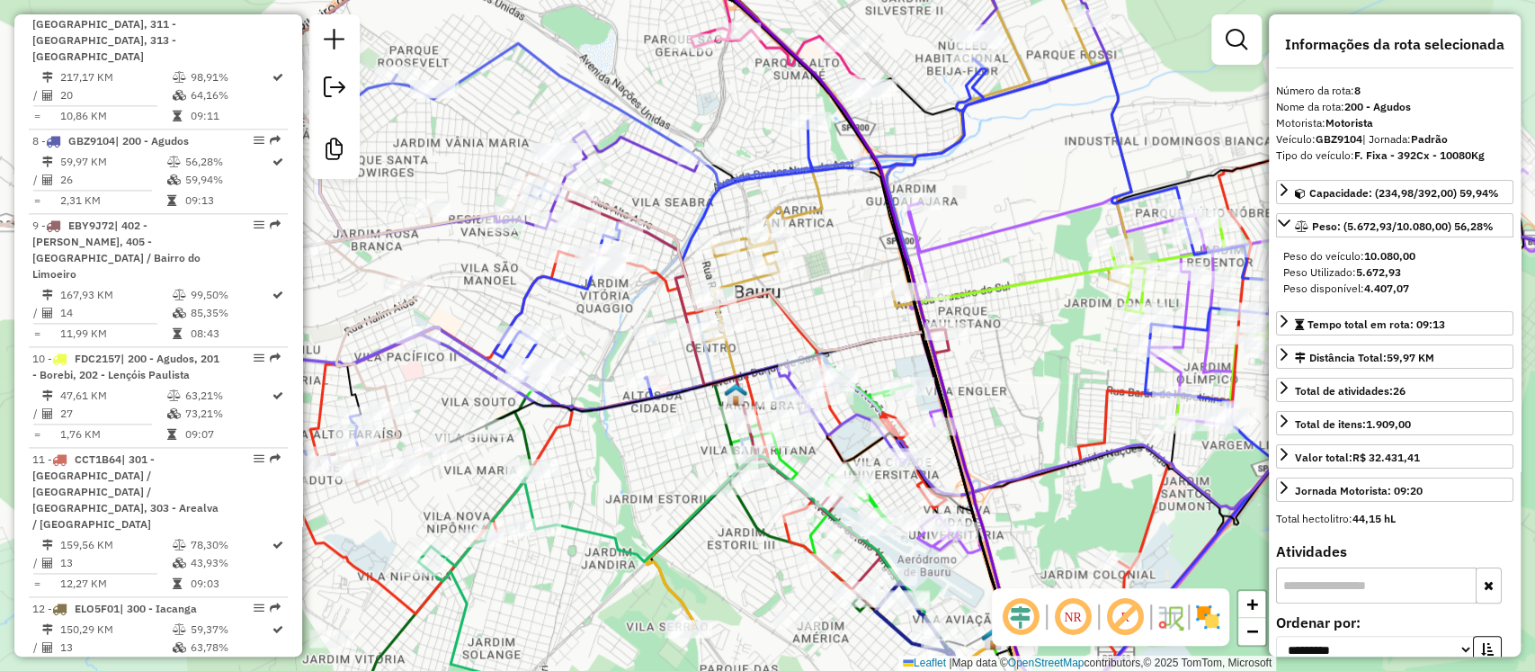
click at [808, 298] on div "Rota 10 - Placa FDC2157 10816241 - SOUSA e MARQUES LOCACOES E COMERCIO LTDA Jan…" at bounding box center [767, 335] width 1535 height 671
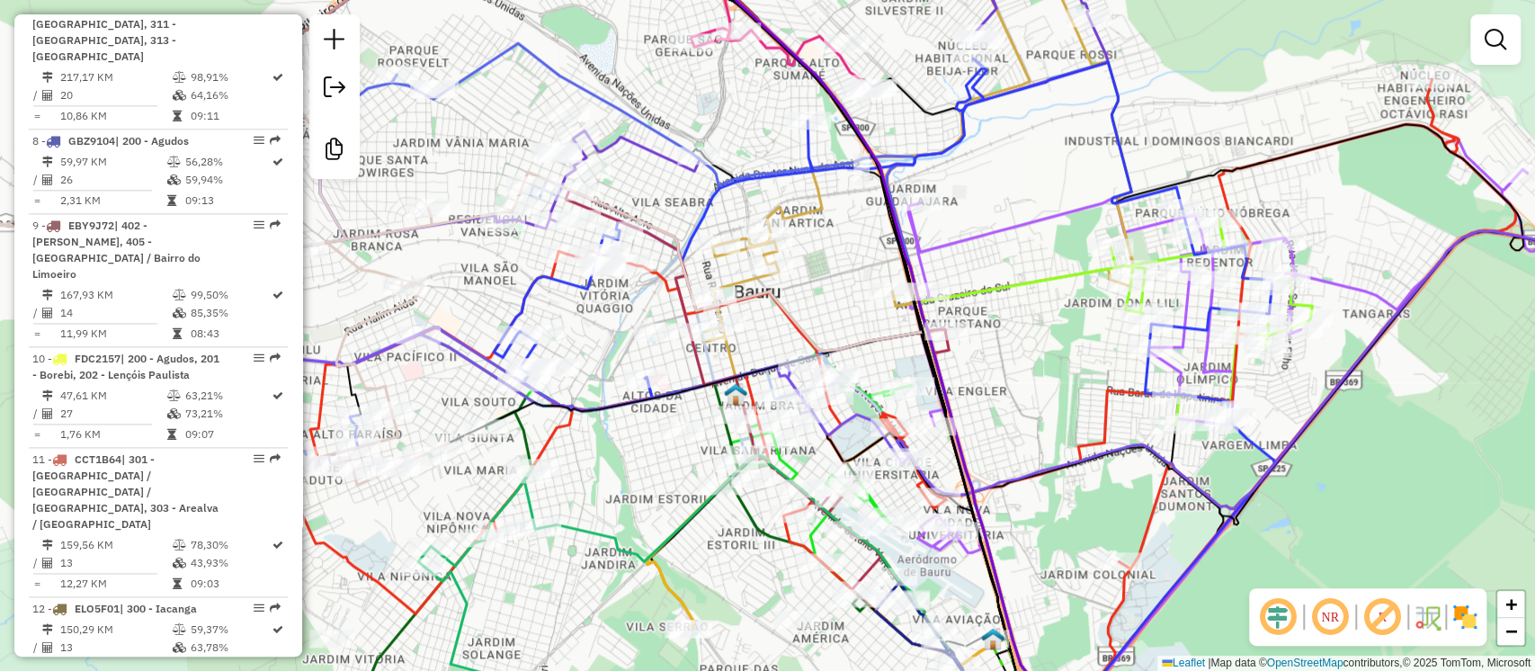
click at [1377, 614] on em at bounding box center [1382, 616] width 43 height 43
click at [1383, 611] on em at bounding box center [1382, 616] width 43 height 43
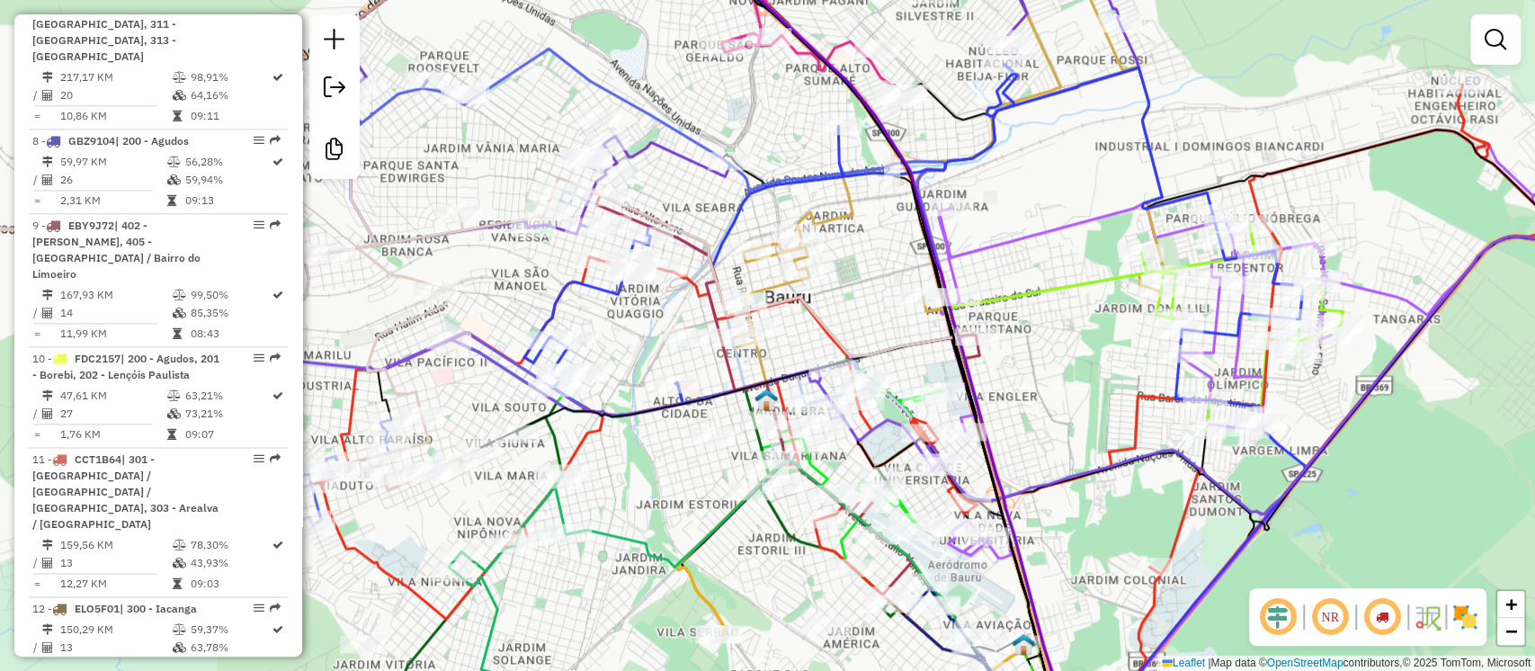
drag, startPoint x: 1371, startPoint y: 498, endPoint x: 1402, endPoint y: 504, distance: 31.9
click at [1402, 504] on div "Janela de atendimento Grade de atendimento Capacidade Transportadoras Veículos …" at bounding box center [767, 335] width 1535 height 671
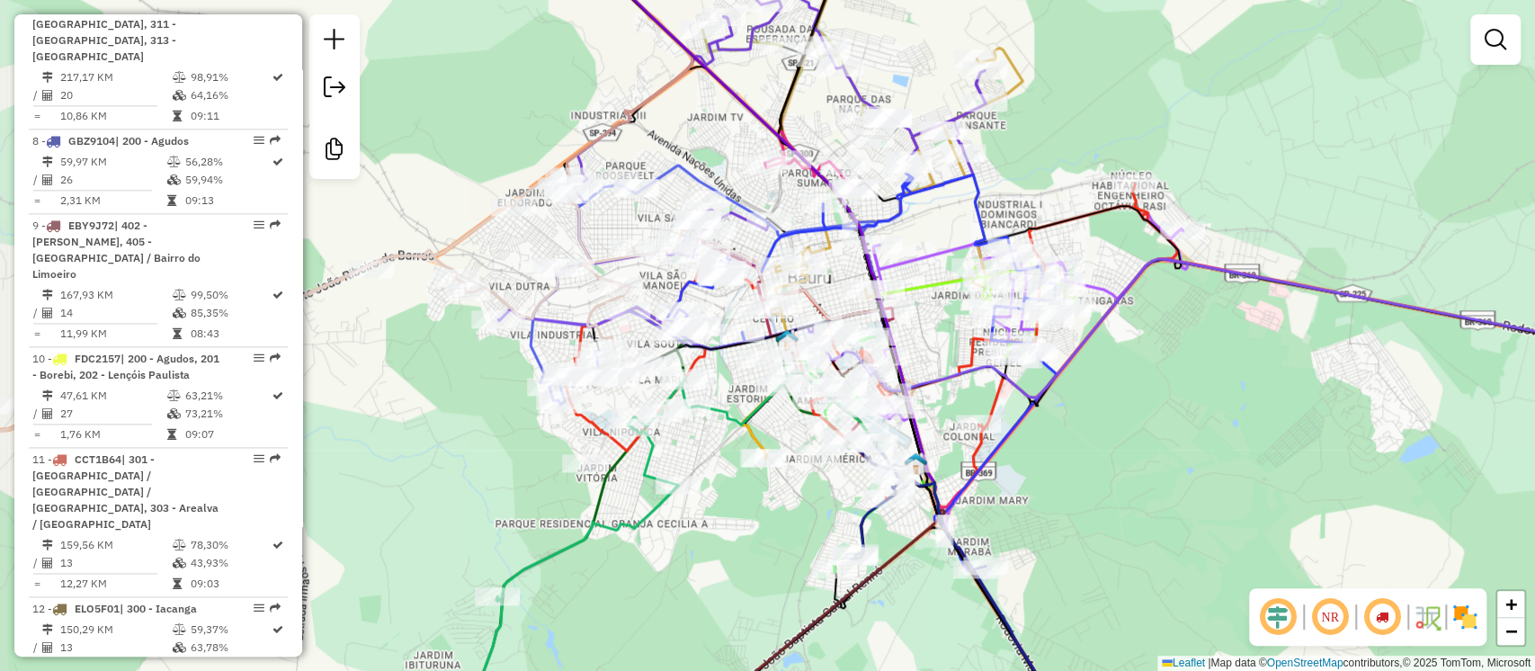
drag, startPoint x: 1118, startPoint y: 433, endPoint x: 1219, endPoint y: 452, distance: 102.5
click at [1219, 452] on div "Janela de atendimento Grade de atendimento Capacidade Transportadoras Veículos …" at bounding box center [767, 335] width 1535 height 671
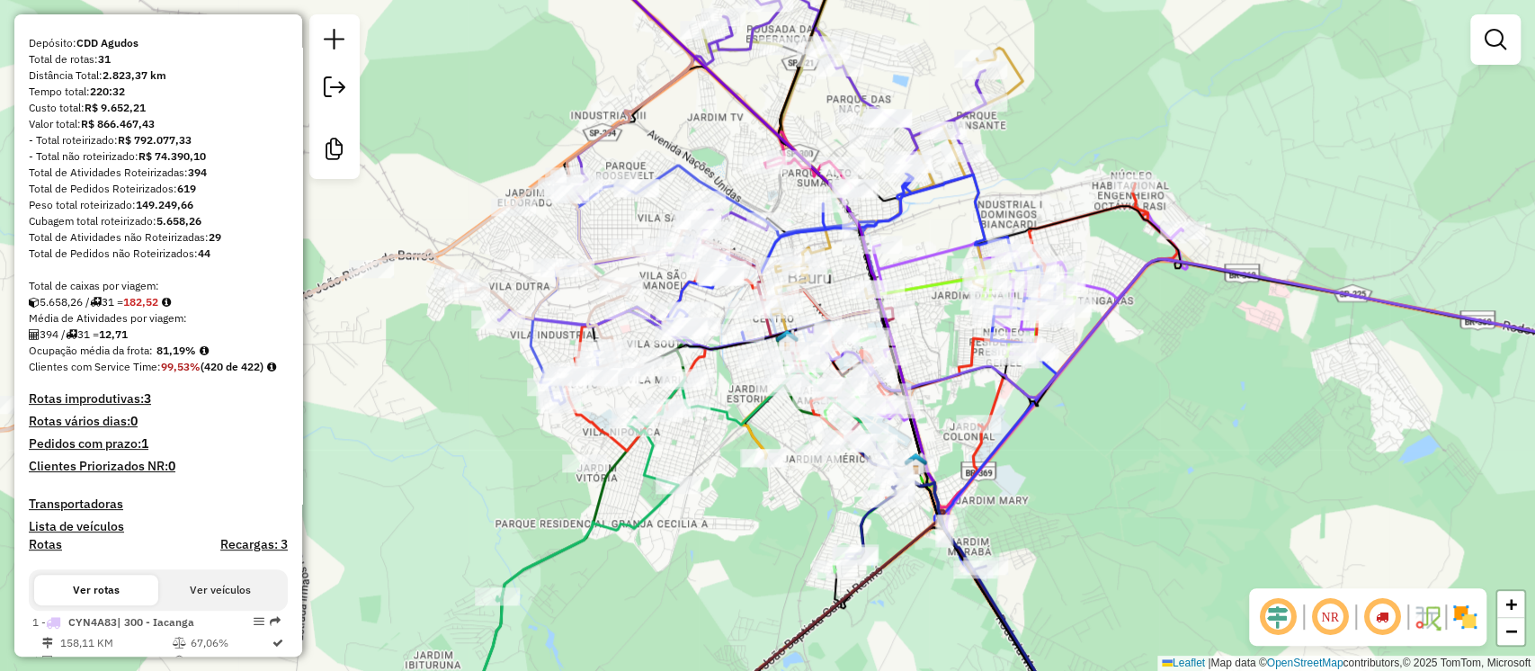
scroll to position [0, 0]
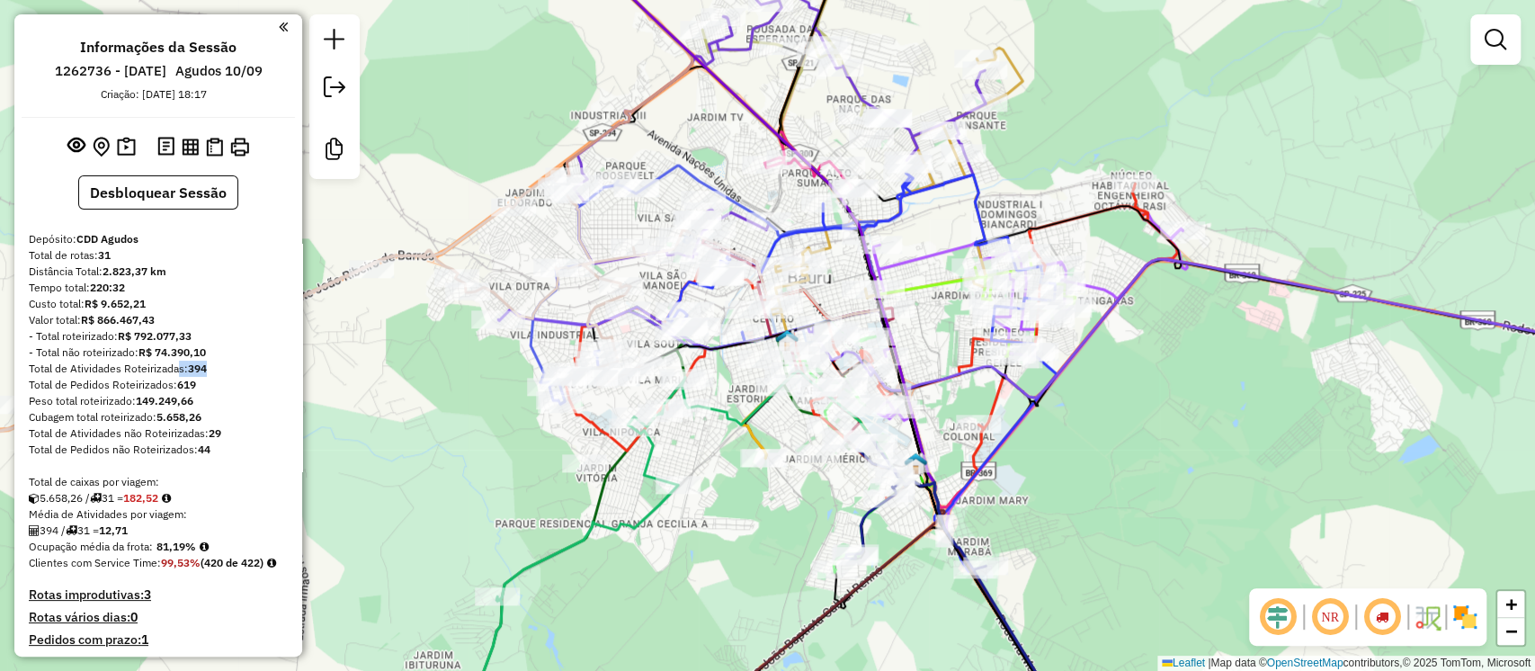
drag, startPoint x: 205, startPoint y: 363, endPoint x: 169, endPoint y: 368, distance: 36.3
click at [169, 368] on div "Total de Atividades Roteirizadas: 394" at bounding box center [158, 369] width 259 height 16
drag, startPoint x: 229, startPoint y: 443, endPoint x: 202, endPoint y: 431, distance: 29.4
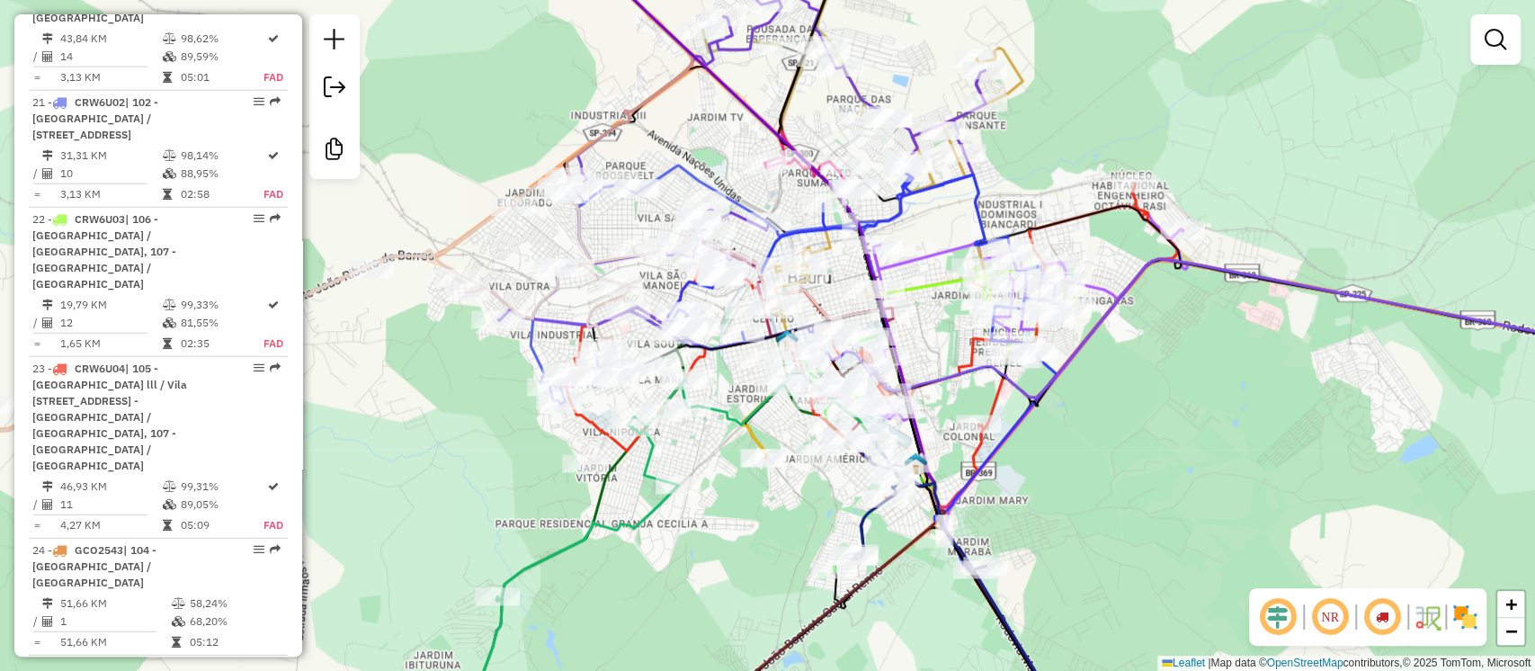
scroll to position [3238, 0]
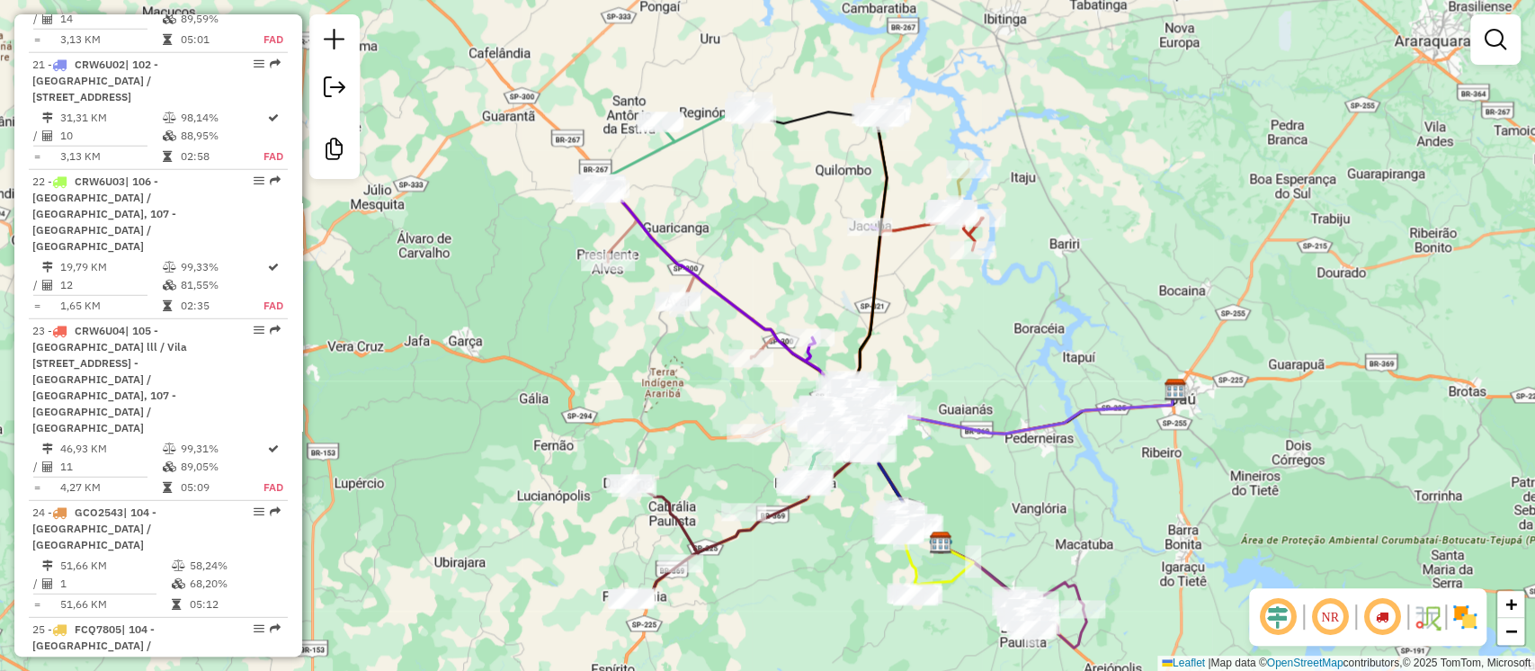
drag, startPoint x: 1164, startPoint y: 392, endPoint x: 1048, endPoint y: 498, distance: 157.2
click at [1048, 498] on div "Janela de atendimento Grade de atendimento Capacidade Transportadoras Veículos …" at bounding box center [767, 335] width 1535 height 671
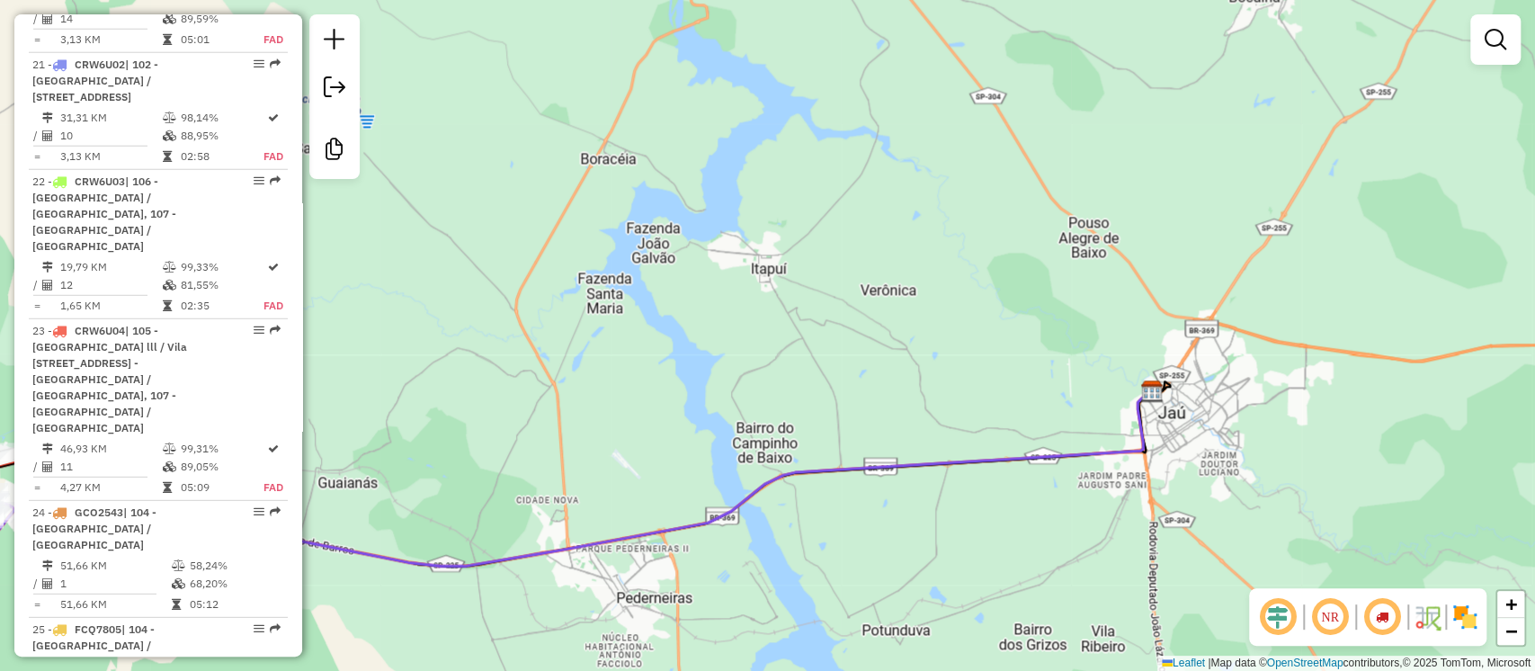
click at [740, 500] on icon at bounding box center [522, 478] width 1266 height 174
select select "**********"
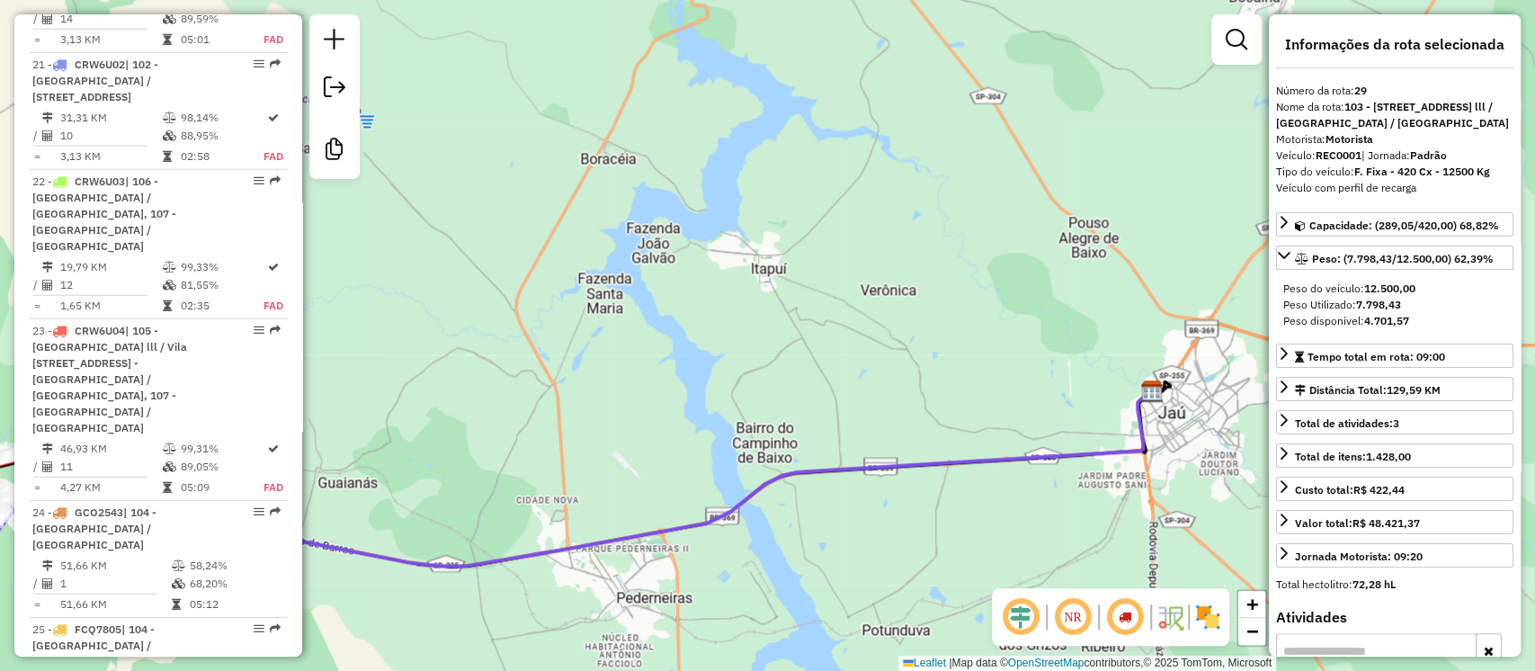
scroll to position [3998, 0]
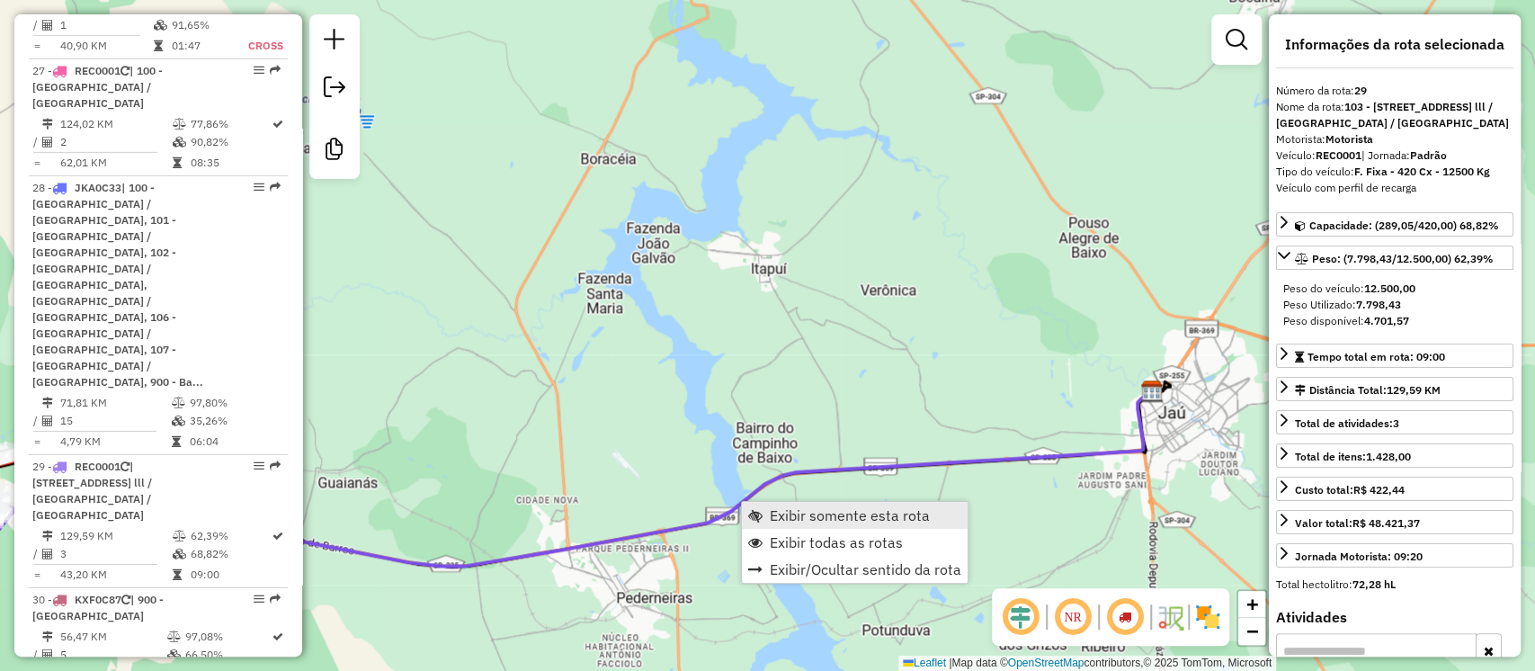
click at [848, 514] on span "Exibir somente esta rota" at bounding box center [850, 515] width 160 height 14
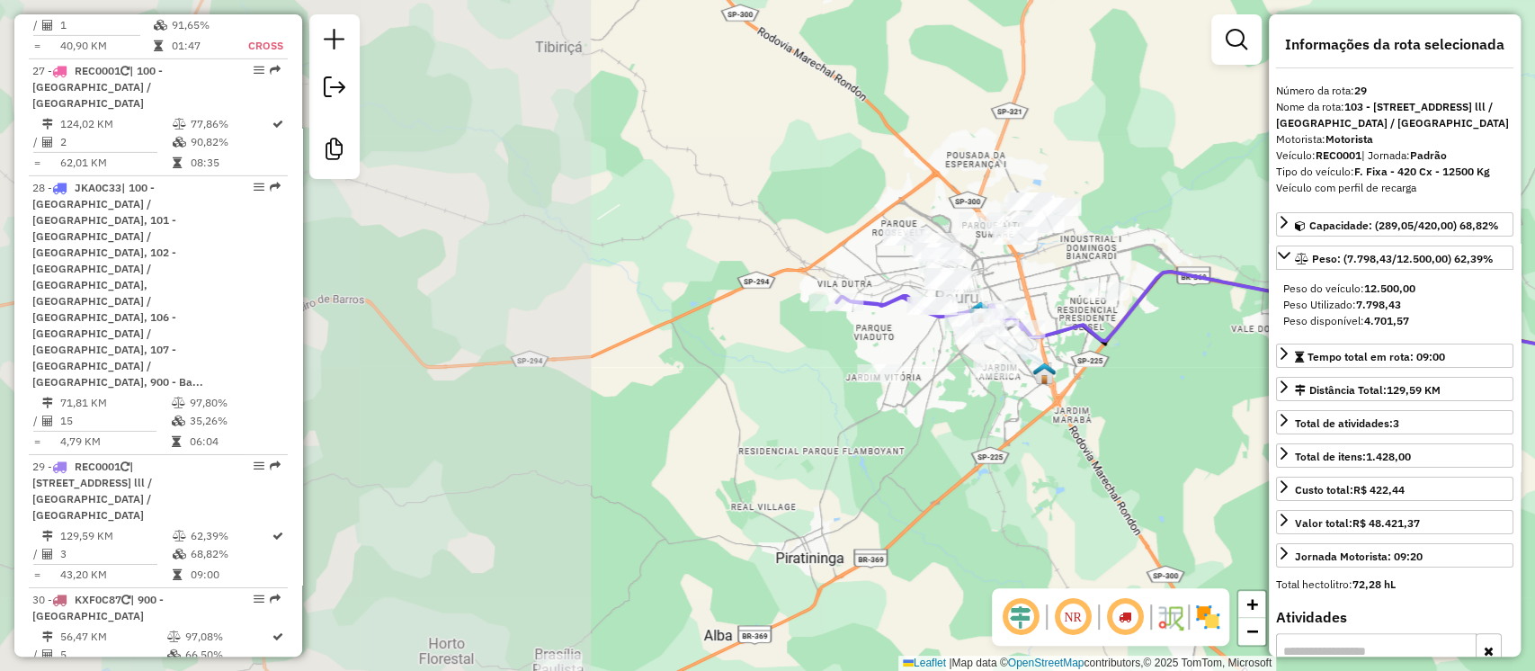
drag, startPoint x: 569, startPoint y: 371, endPoint x: 1372, endPoint y: 291, distance: 806.2
click at [1372, 291] on hb-router-mapa "Informações da Sessão 1262736 - [DATE] Agudos 10/09 Criação: [DATE] 18:17 Desbl…" at bounding box center [767, 335] width 1535 height 671
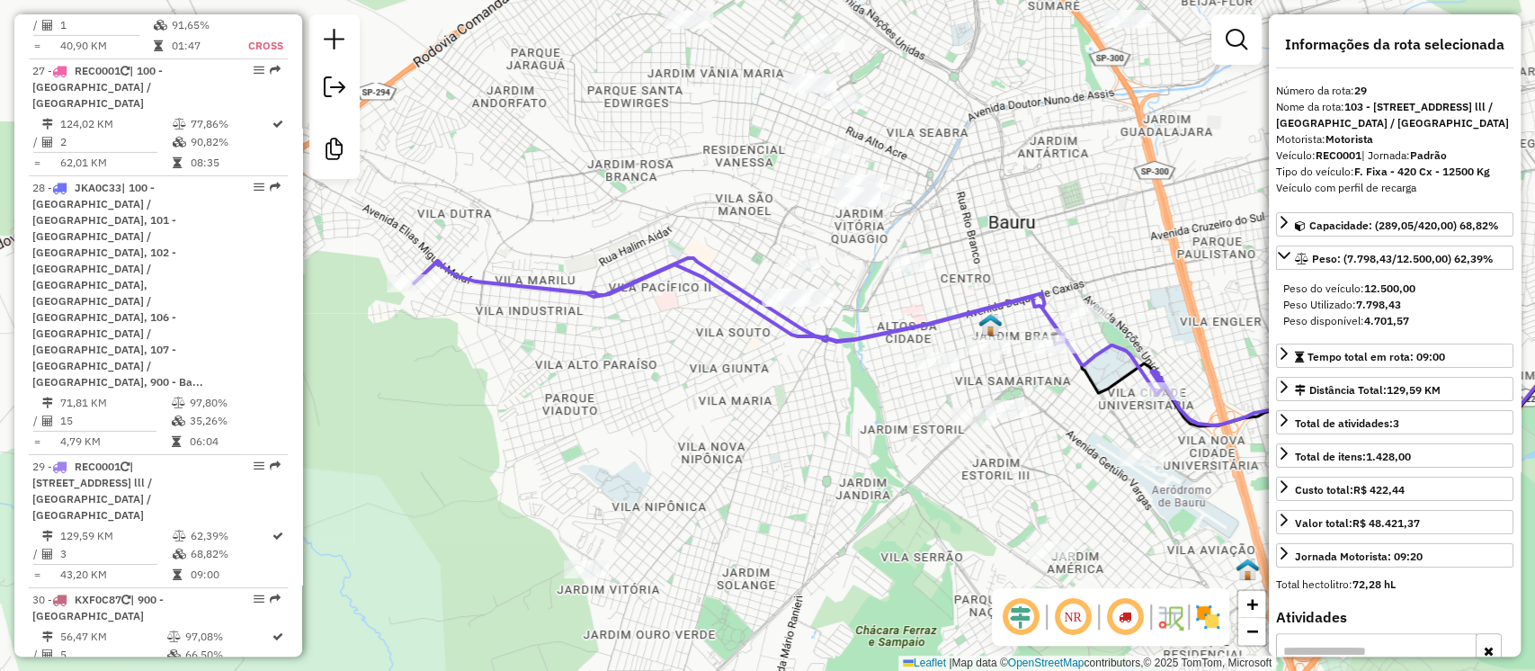
drag, startPoint x: 1012, startPoint y: 476, endPoint x: 996, endPoint y: 470, distance: 17.1
click at [996, 470] on div "Janela de atendimento Grade de atendimento Capacidade Transportadoras Veículos …" at bounding box center [767, 335] width 1535 height 671
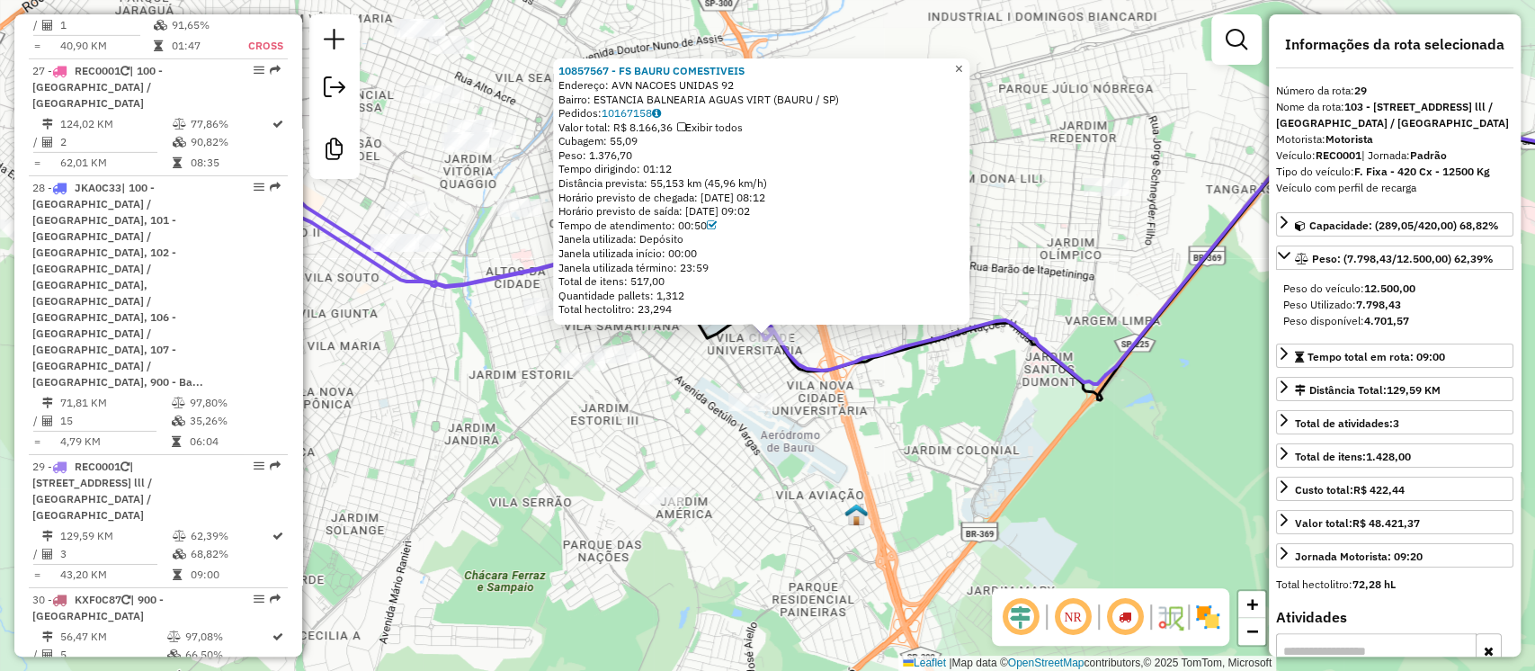
click at [962, 61] on span "×" at bounding box center [958, 68] width 8 height 15
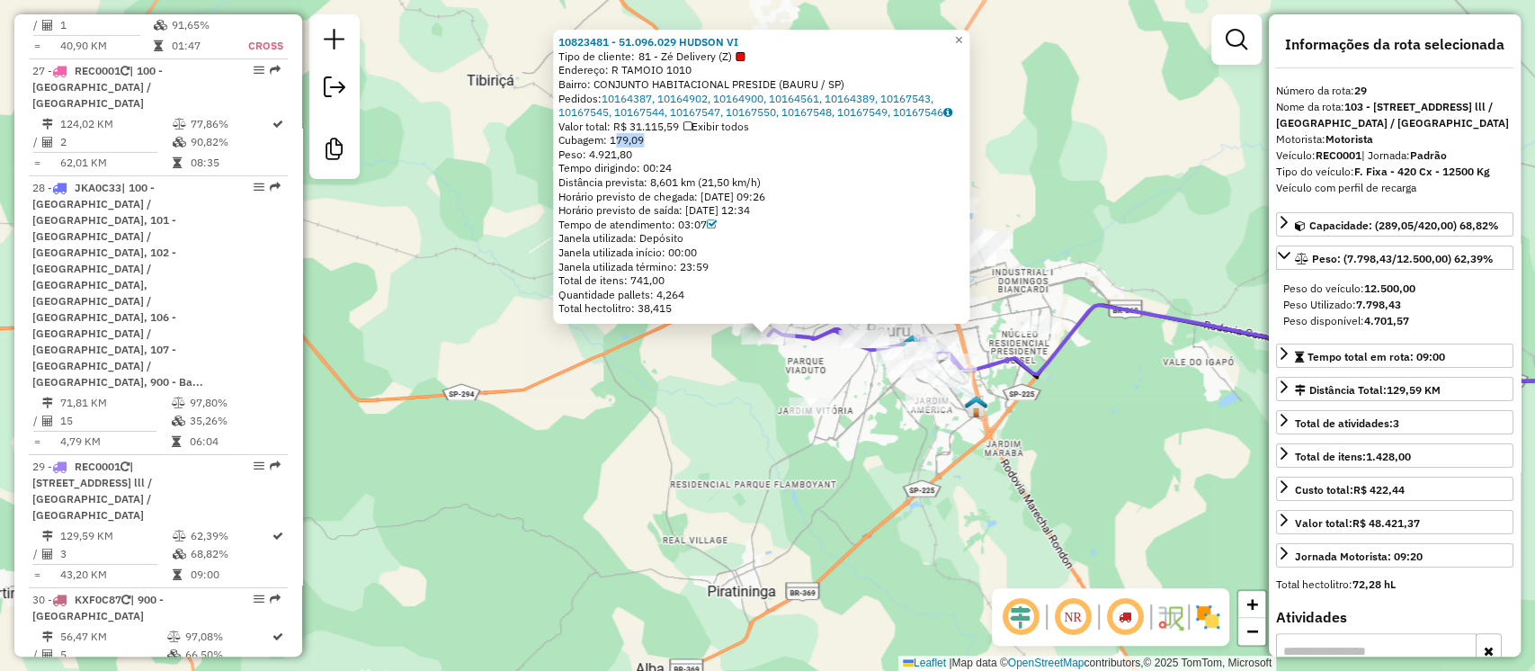
drag, startPoint x: 617, startPoint y: 140, endPoint x: 648, endPoint y: 139, distance: 30.6
click at [644, 139] on span "Cubagem: 179,09" at bounding box center [601, 139] width 85 height 13
click at [986, 21] on div "10823481 - 51.096.029 HUDSON VI Tipo de cliente: 81 - Zé Delivery (Z) Endereço:…" at bounding box center [767, 335] width 1535 height 671
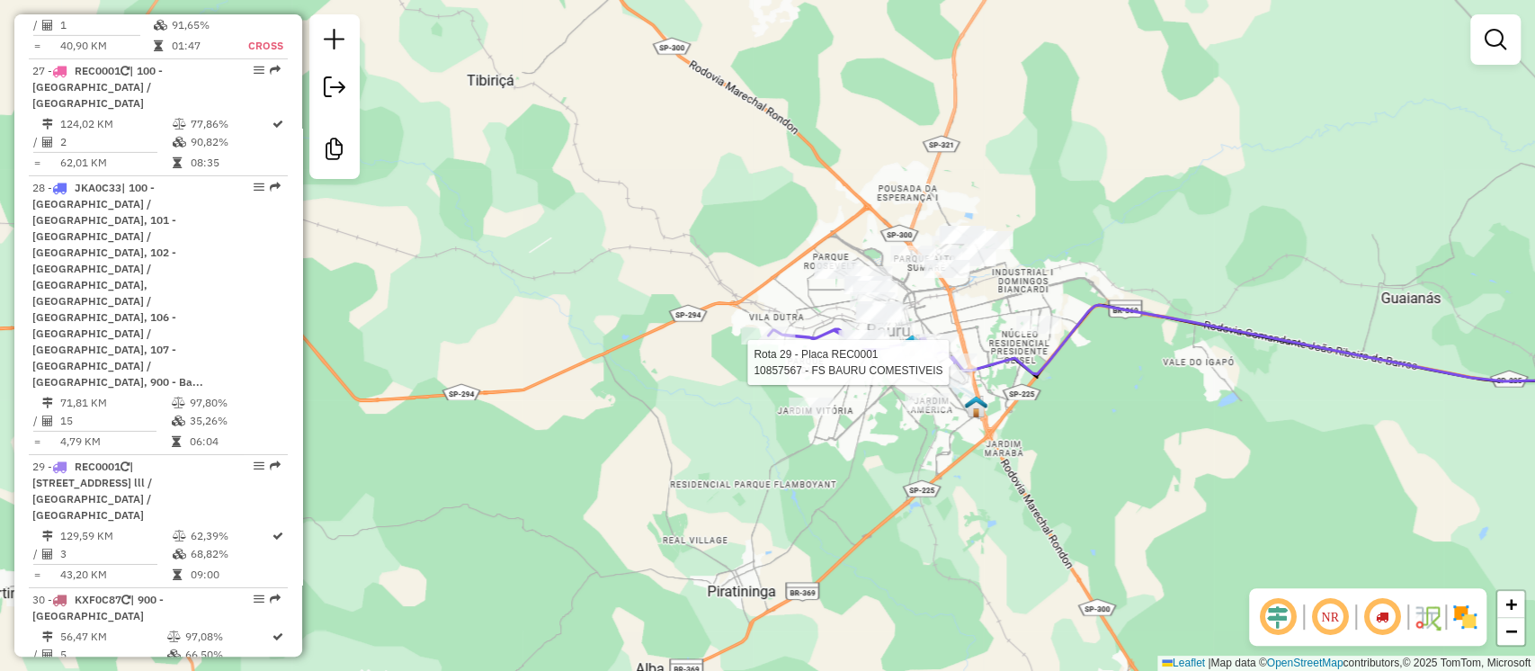
select select "**********"
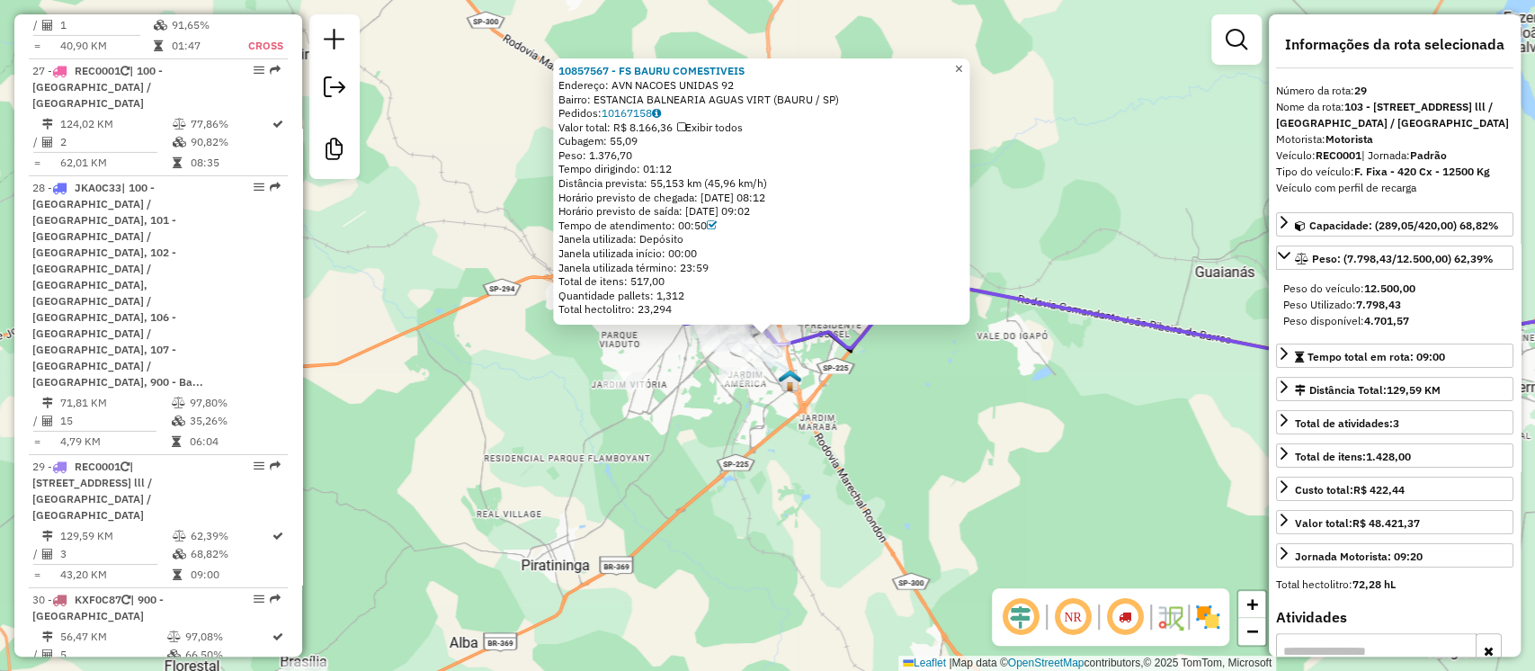
click at [963, 62] on span "×" at bounding box center [959, 68] width 8 height 15
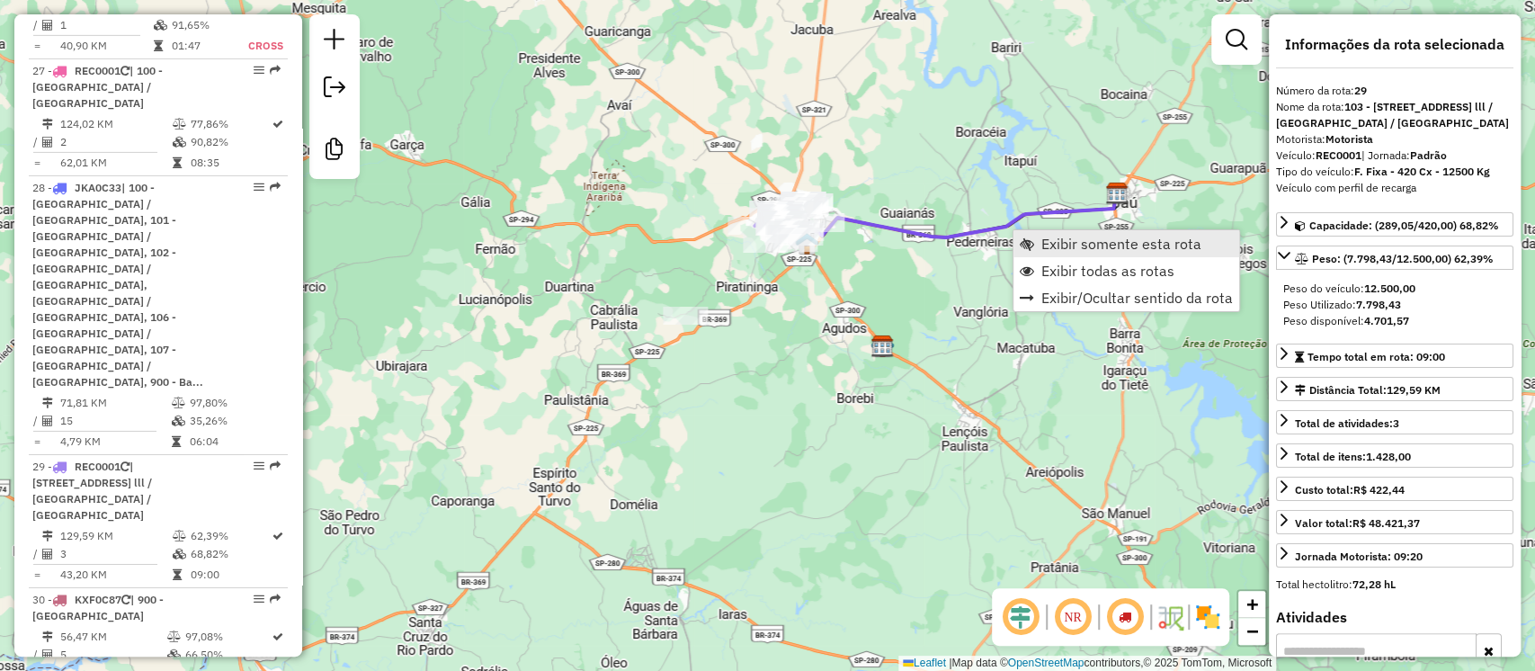
click at [1038, 244] on link "Exibir somente esta rota" at bounding box center [1127, 243] width 226 height 27
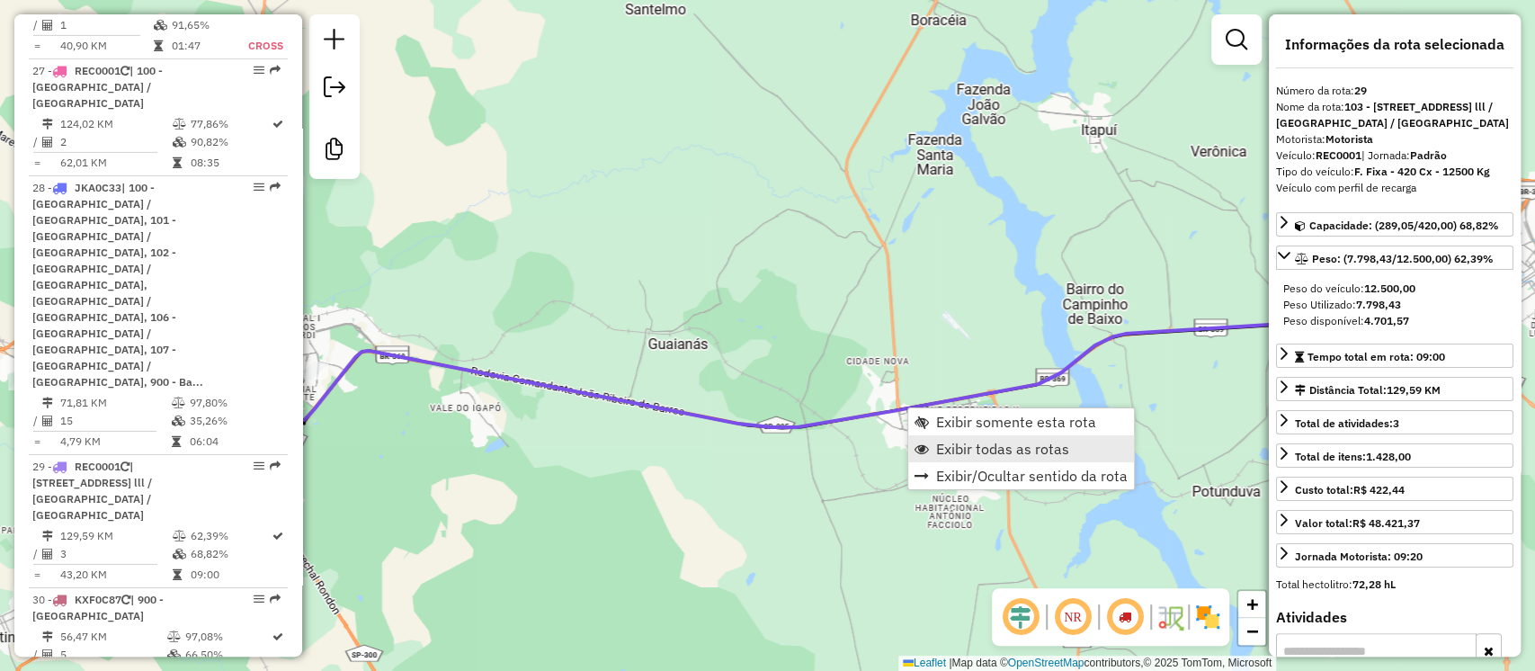
click at [943, 442] on span "Exibir todas as rotas" at bounding box center [1002, 449] width 133 height 14
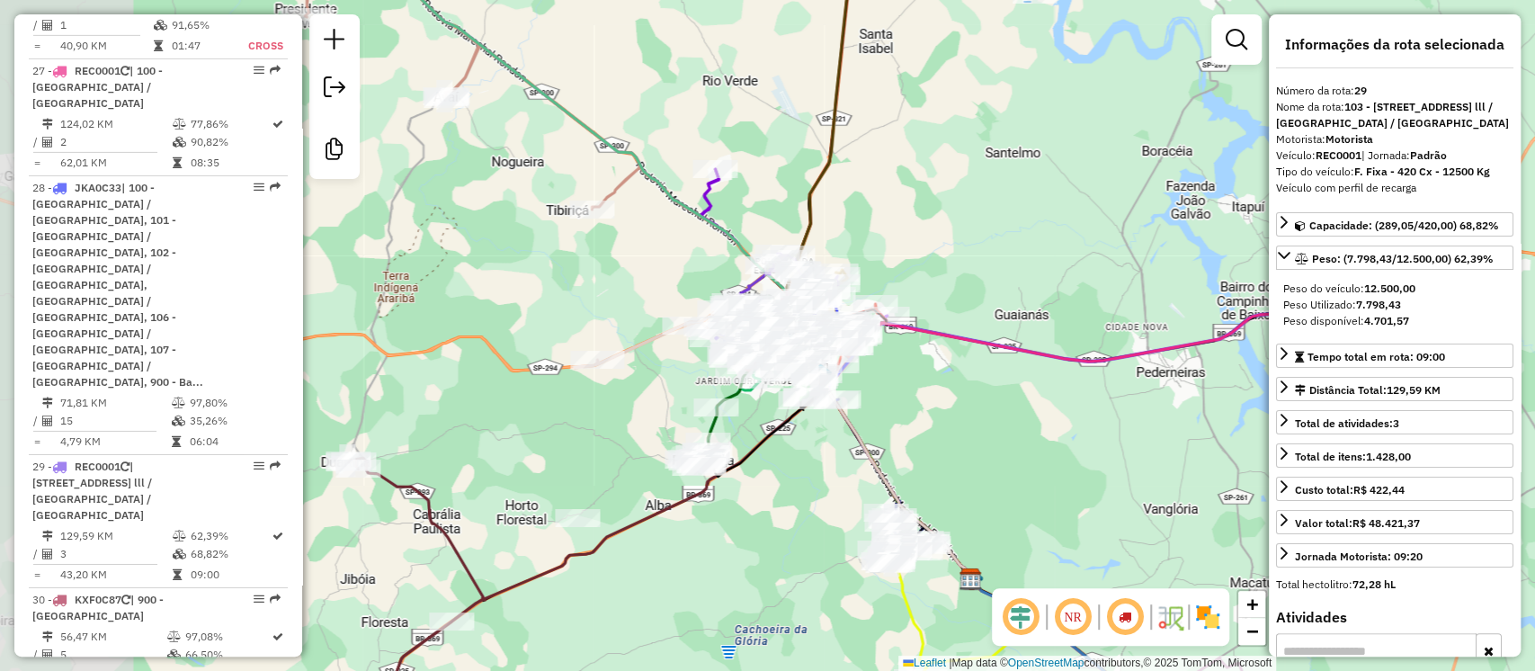
drag, startPoint x: 511, startPoint y: 445, endPoint x: 863, endPoint y: 406, distance: 354.8
click at [863, 406] on div "Janela de atendimento Grade de atendimento Capacidade Transportadoras Veículos …" at bounding box center [767, 335] width 1535 height 671
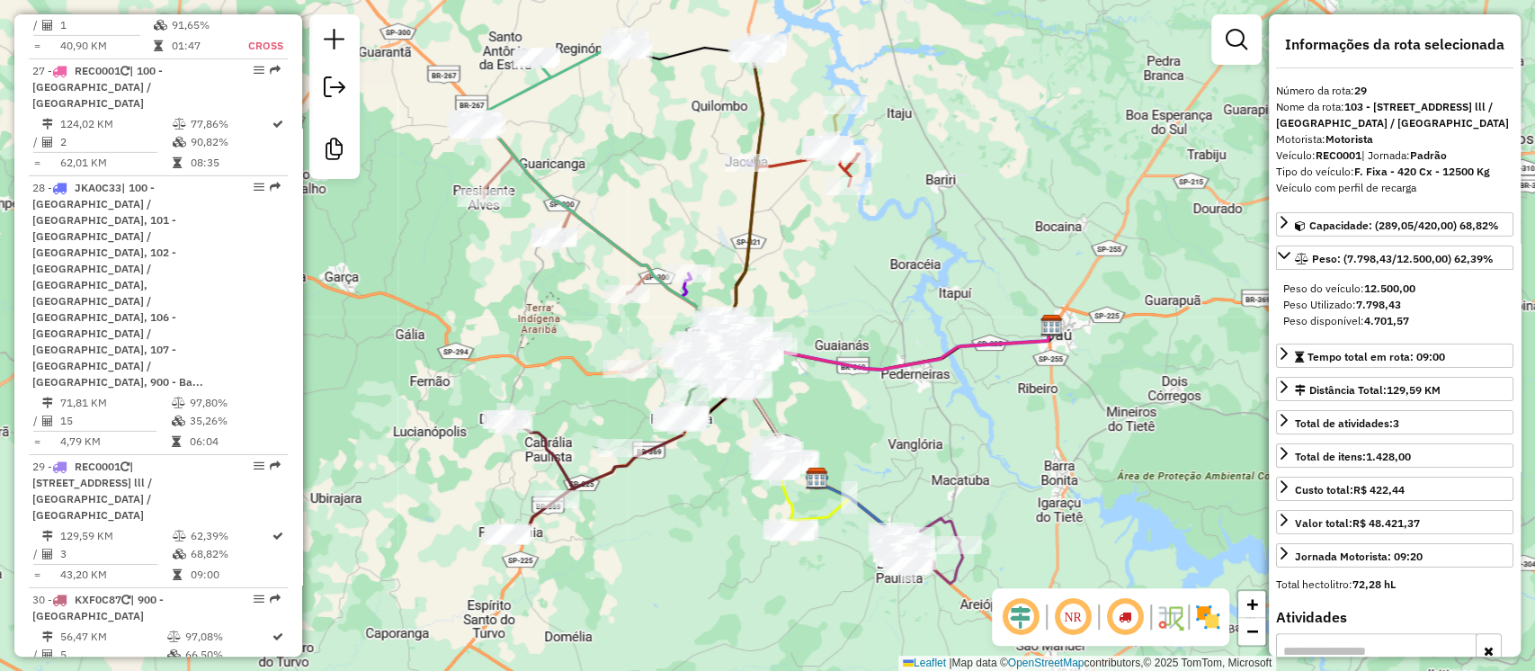
drag, startPoint x: 799, startPoint y: 391, endPoint x: 925, endPoint y: 407, distance: 126.8
click at [925, 407] on div "Janela de atendimento Grade de atendimento Capacidade Transportadoras Veículos …" at bounding box center [767, 335] width 1535 height 671
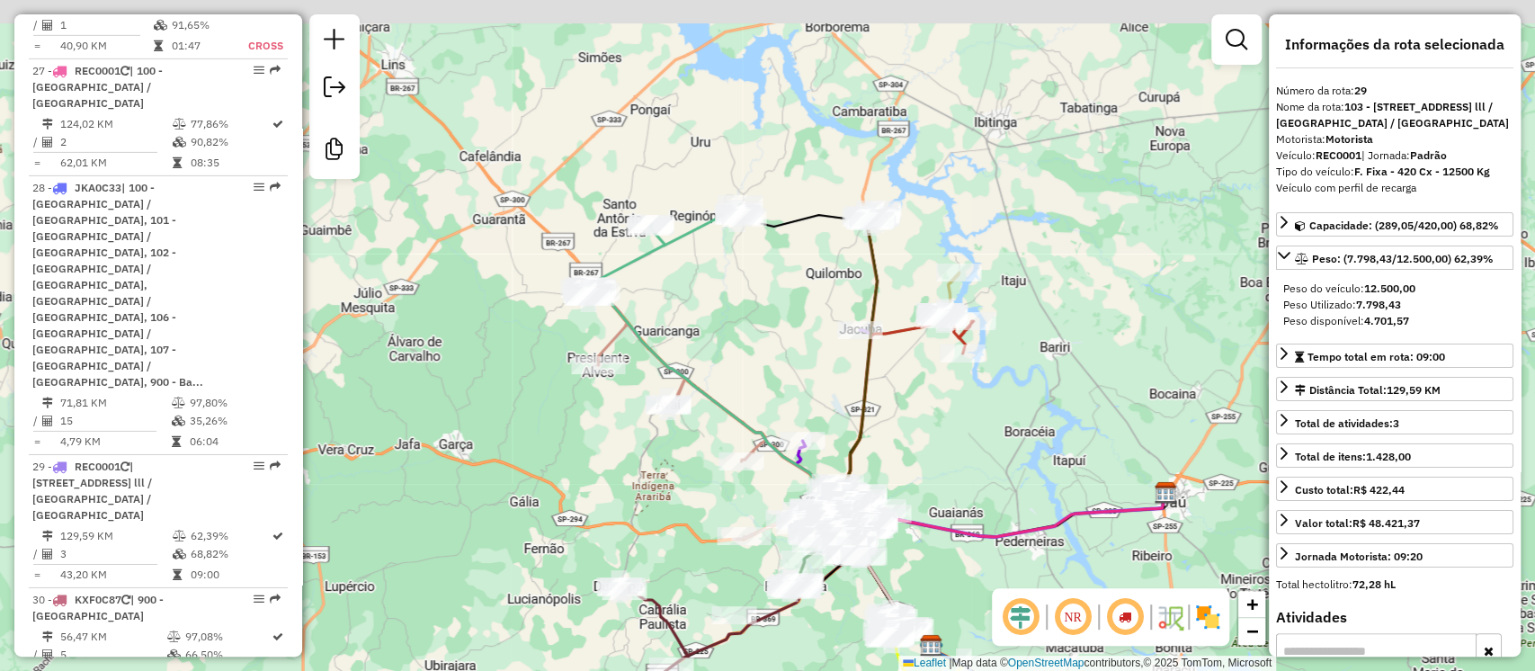
drag, startPoint x: 788, startPoint y: 148, endPoint x: 832, endPoint y: 292, distance: 151.4
click at [832, 292] on div "Janela de atendimento Grade de atendimento Capacidade Transportadoras Veículos …" at bounding box center [767, 335] width 1535 height 671
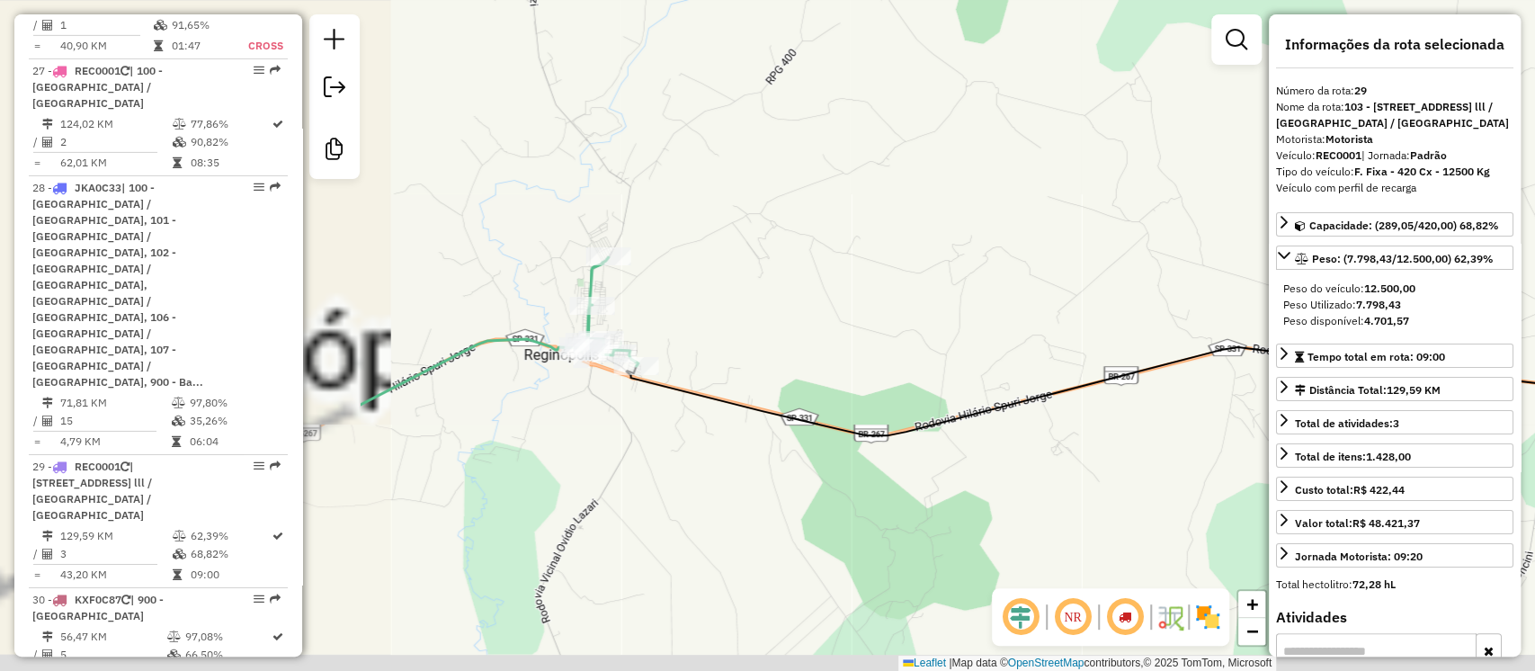
drag, startPoint x: 1150, startPoint y: 256, endPoint x: 1257, endPoint y: 233, distance: 108.7
click at [1257, 233] on div "Rota 1 - Placa CYN4A83 10825075 - [PERSON_NAME] de atendimento Grade de atendim…" at bounding box center [767, 335] width 1535 height 671
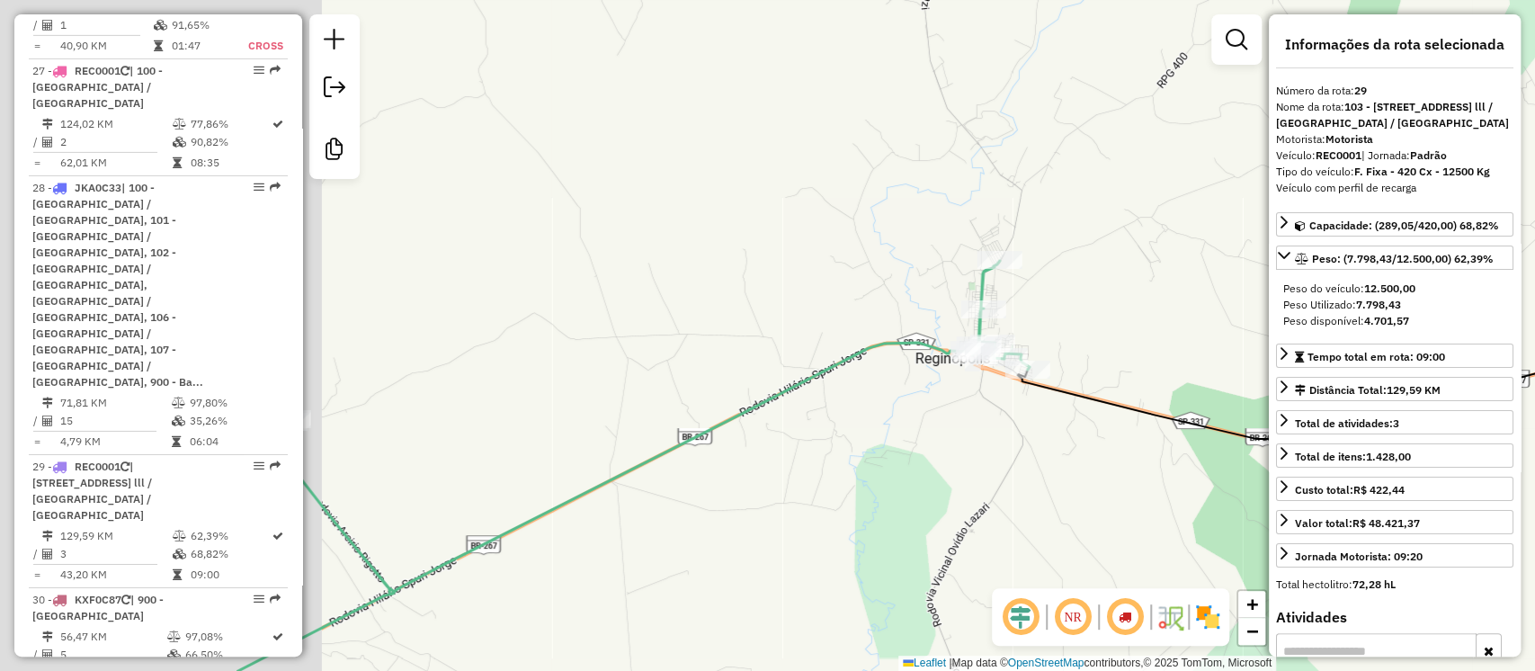
drag, startPoint x: 557, startPoint y: 477, endPoint x: 994, endPoint y: 484, distance: 437.2
click at [1005, 486] on div "Rota 1 - Placa CYN4A83 10825075 - [PERSON_NAME] de atendimento Grade de atendim…" at bounding box center [767, 335] width 1535 height 671
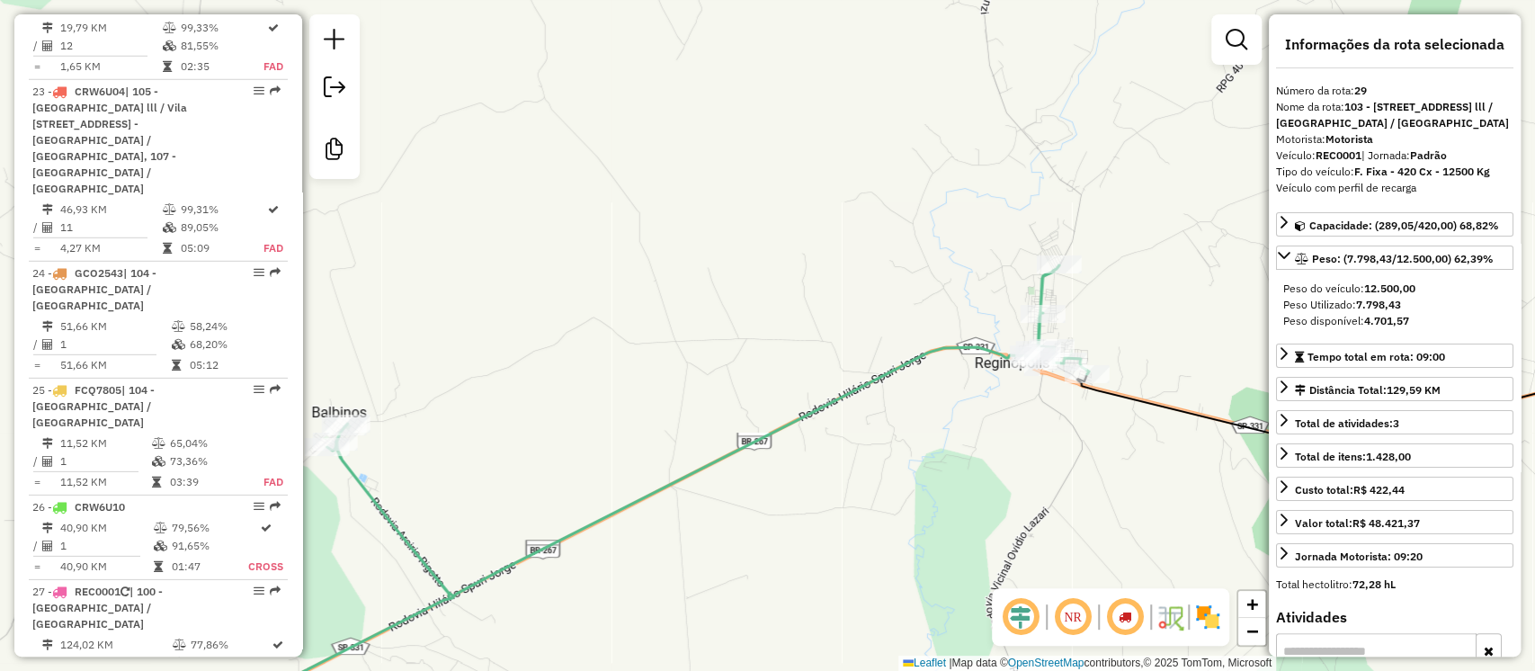
scroll to position [3837, 0]
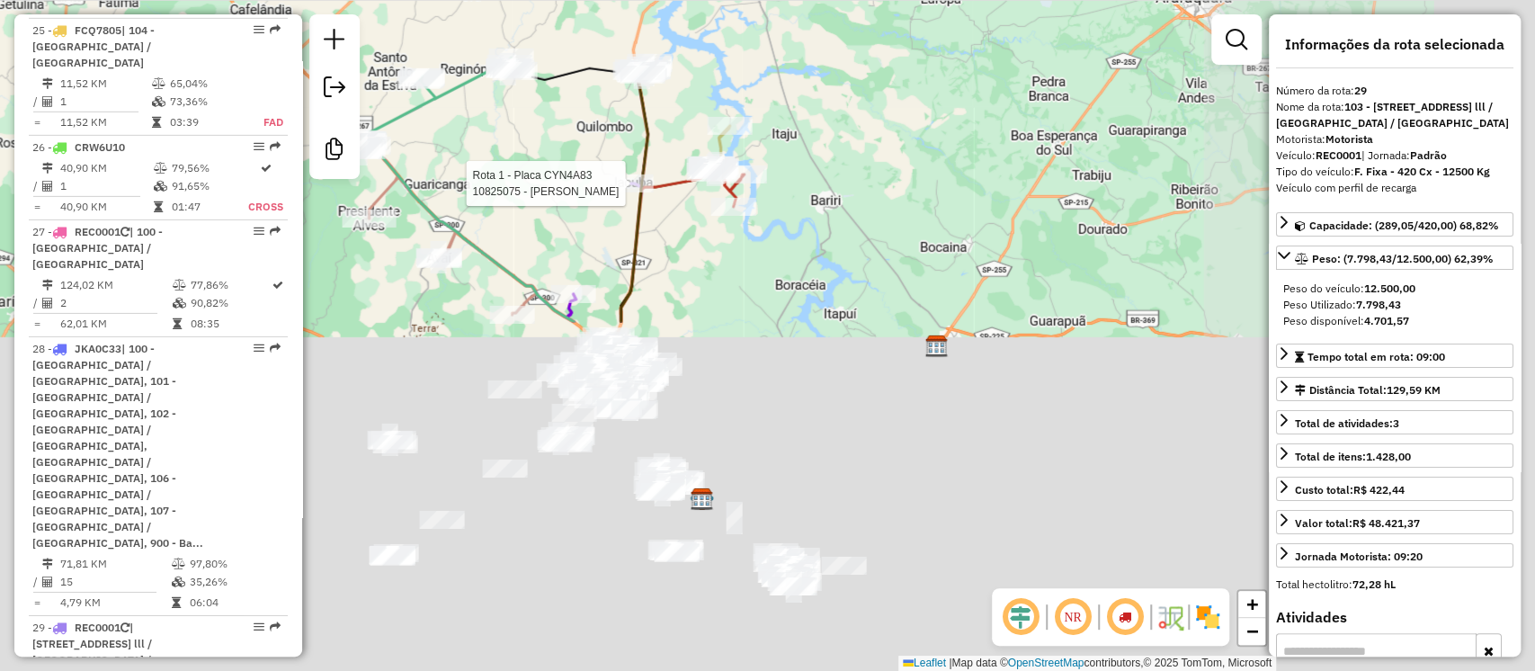
drag, startPoint x: 908, startPoint y: 563, endPoint x: 508, endPoint y: 146, distance: 578.3
click at [508, 146] on div "Rota 1 - Placa CYN4A83 10825075 - [PERSON_NAME] de atendimento Grade de atendim…" at bounding box center [767, 335] width 1535 height 671
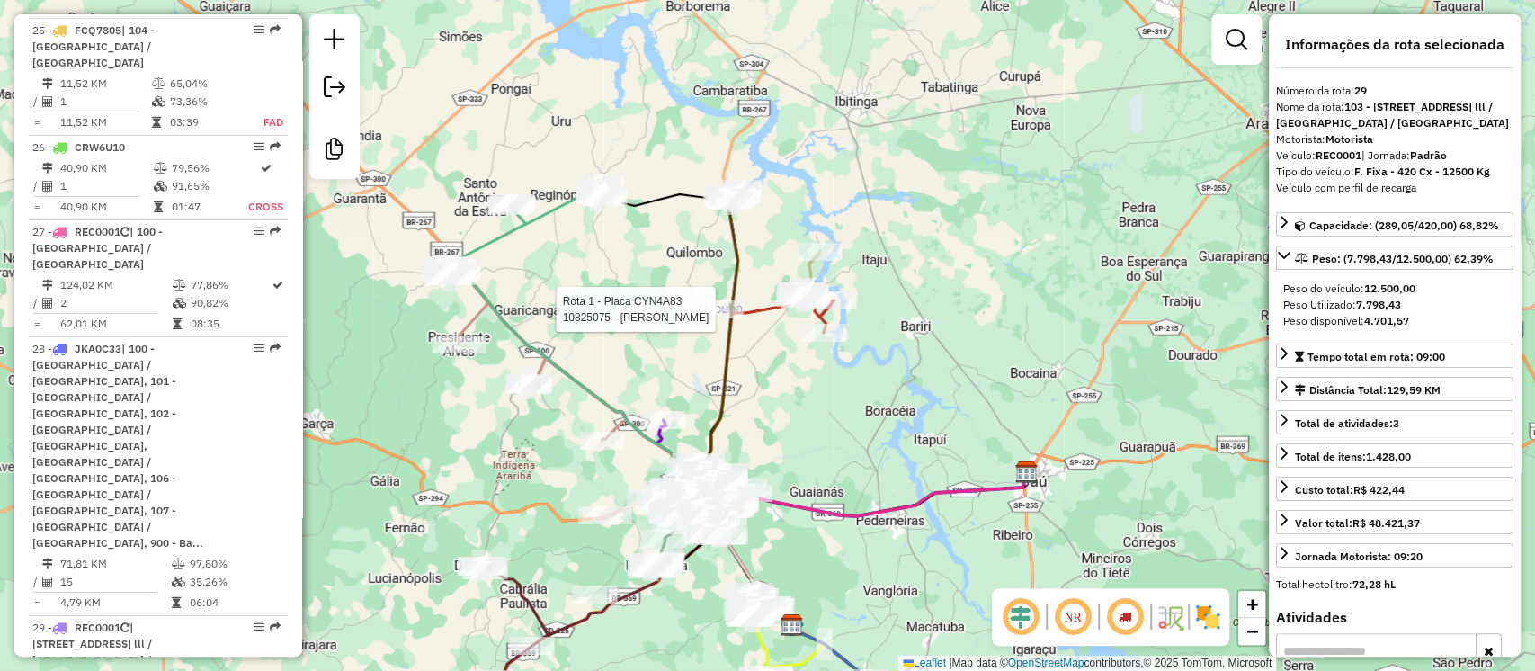
drag, startPoint x: 800, startPoint y: 346, endPoint x: 888, endPoint y: 478, distance: 158.2
click at [888, 478] on div "Rota 1 - Placa CYN4A83 10825075 - [PERSON_NAME] de atendimento Grade de atendim…" at bounding box center [767, 335] width 1535 height 671
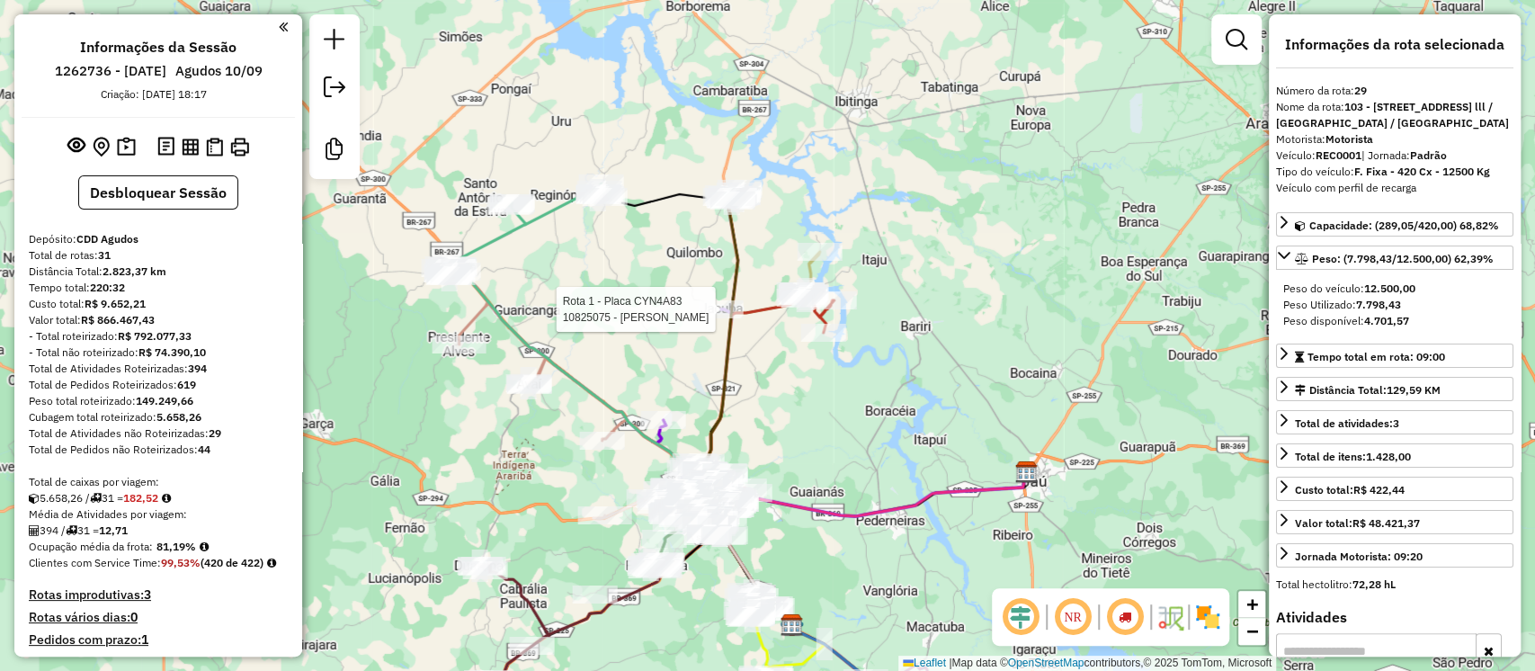
scroll to position [239, 0]
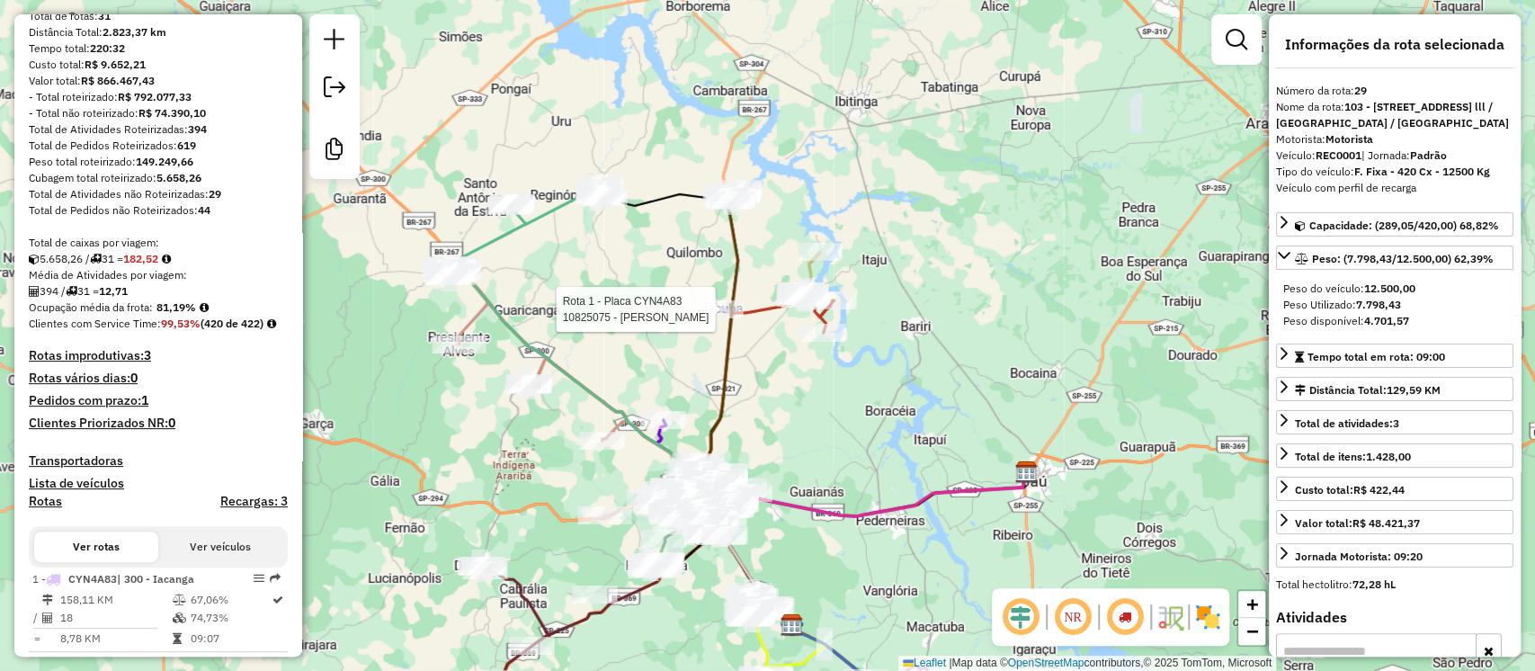
click at [151, 363] on strong "3" at bounding box center [147, 355] width 7 height 16
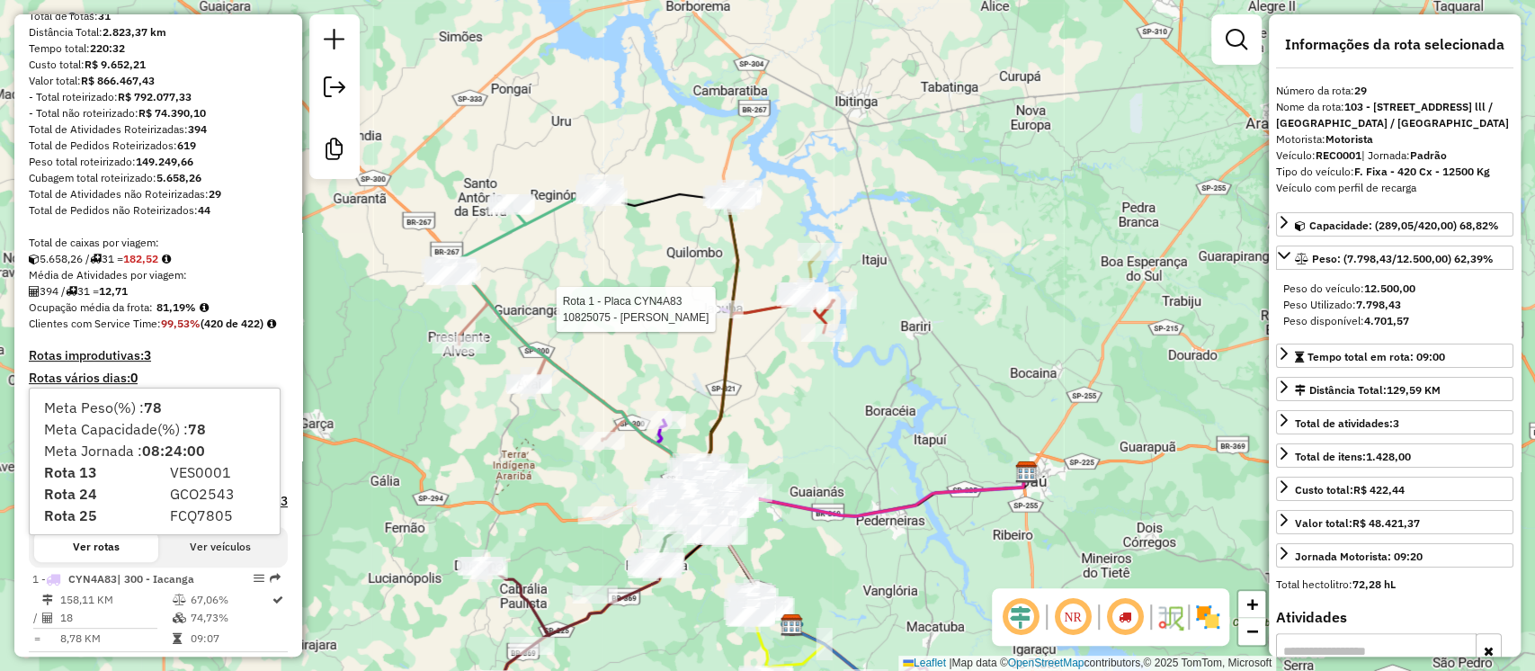
click at [196, 329] on div "Clientes com Service Time: 99,53% (420 de 422)" at bounding box center [158, 324] width 259 height 16
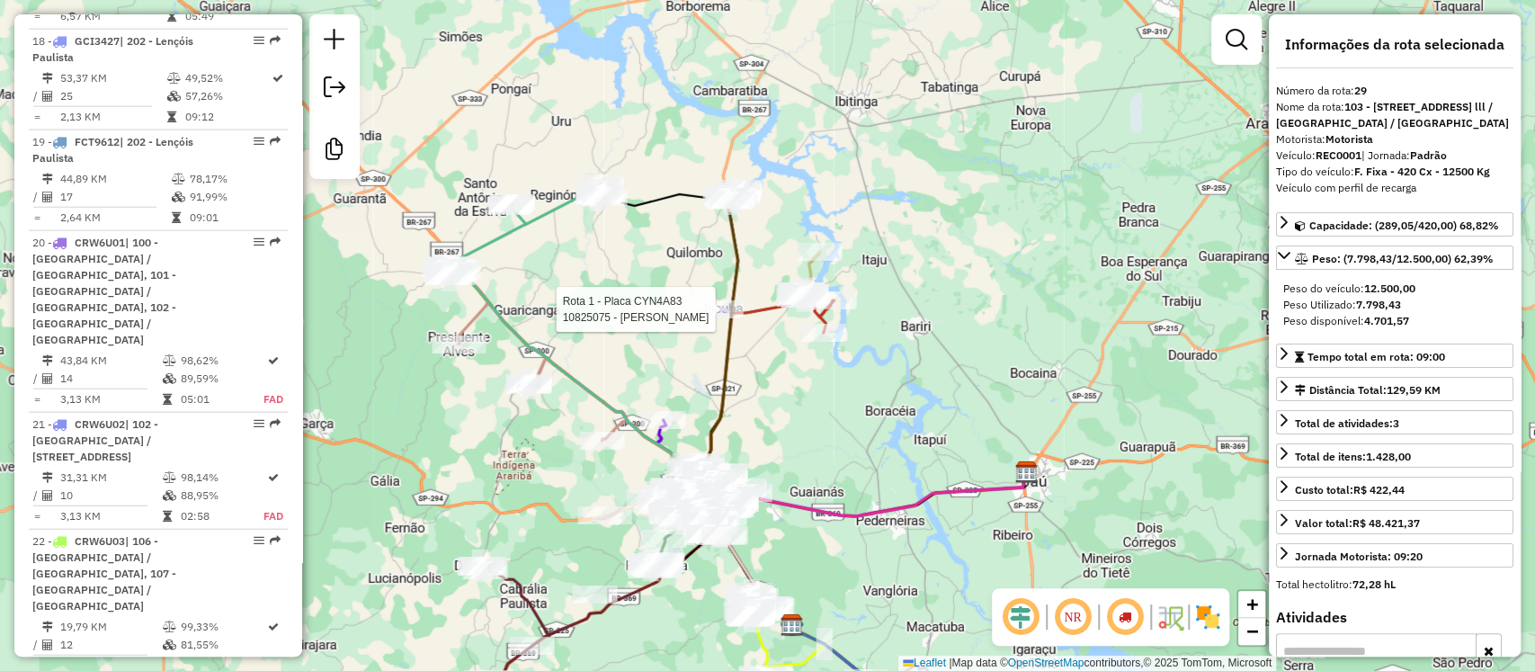
scroll to position [3238, 0]
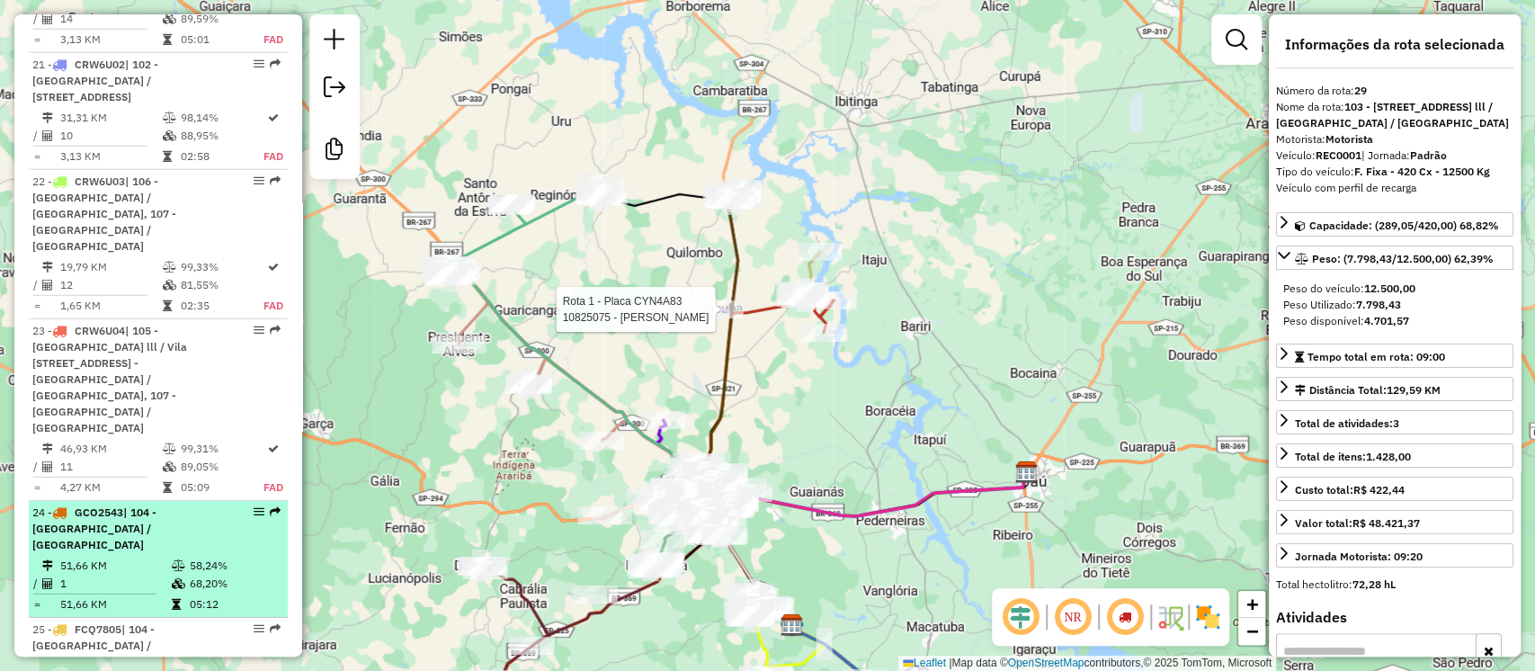
click at [157, 505] on span "| 104 - [GEOGRAPHIC_DATA] / [GEOGRAPHIC_DATA]" at bounding box center [94, 528] width 124 height 46
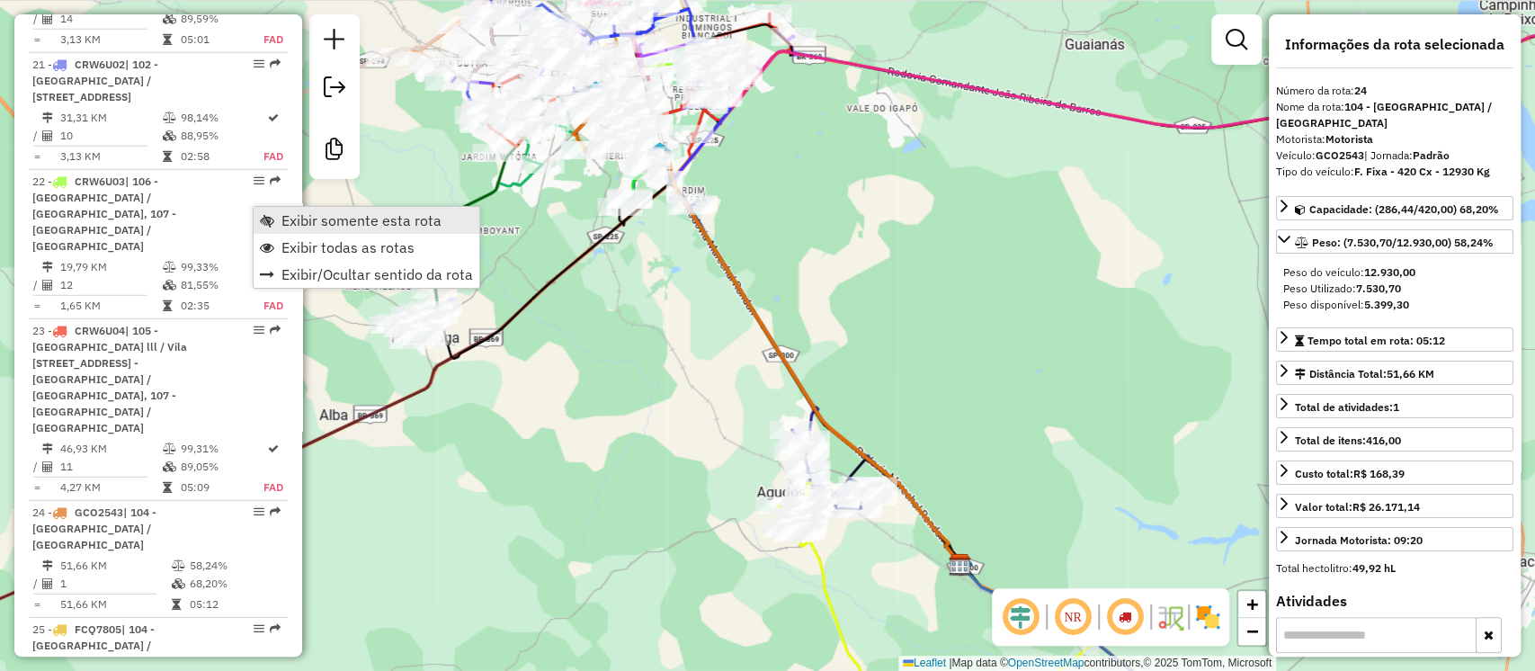
click at [293, 220] on span "Exibir somente esta rota" at bounding box center [362, 220] width 160 height 14
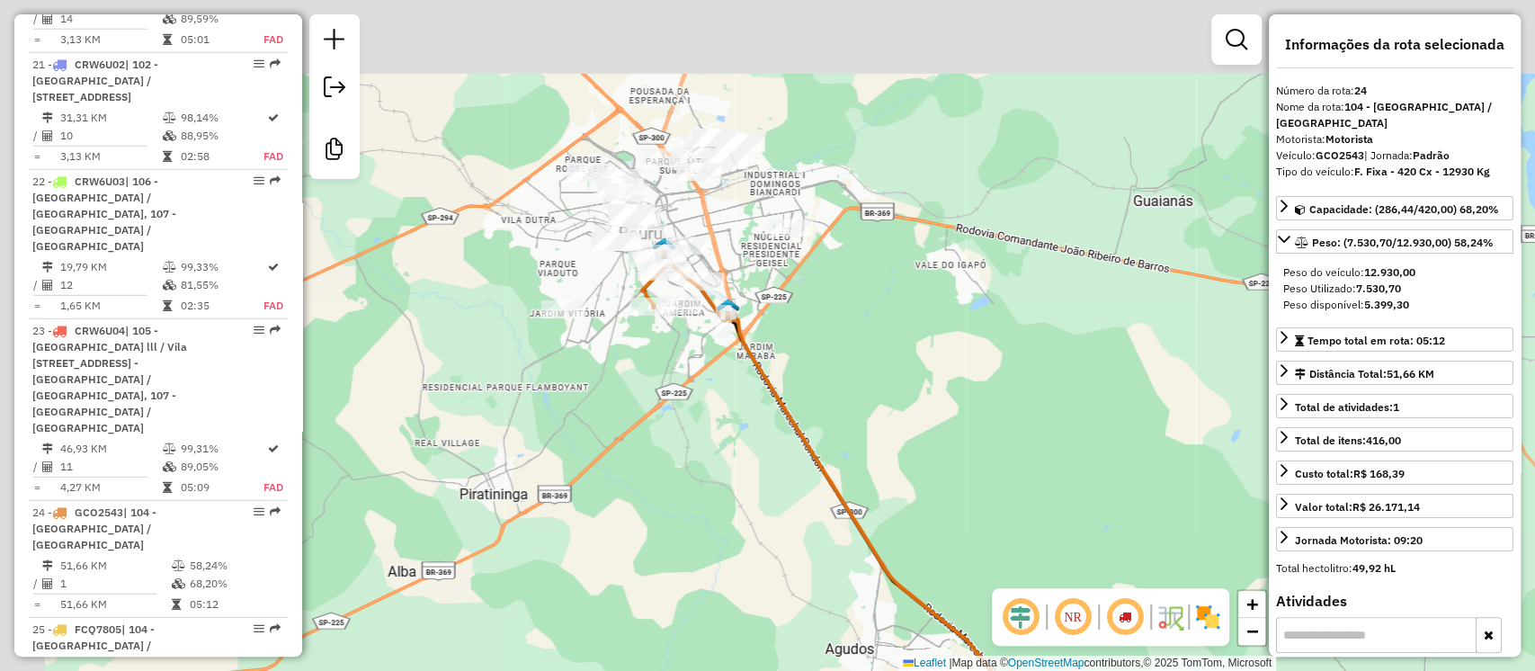
drag, startPoint x: 640, startPoint y: 241, endPoint x: 741, endPoint y: 444, distance: 227.3
click at [741, 444] on div "Janela de atendimento Grade de atendimento Capacidade Transportadoras Veículos …" at bounding box center [767, 335] width 1535 height 671
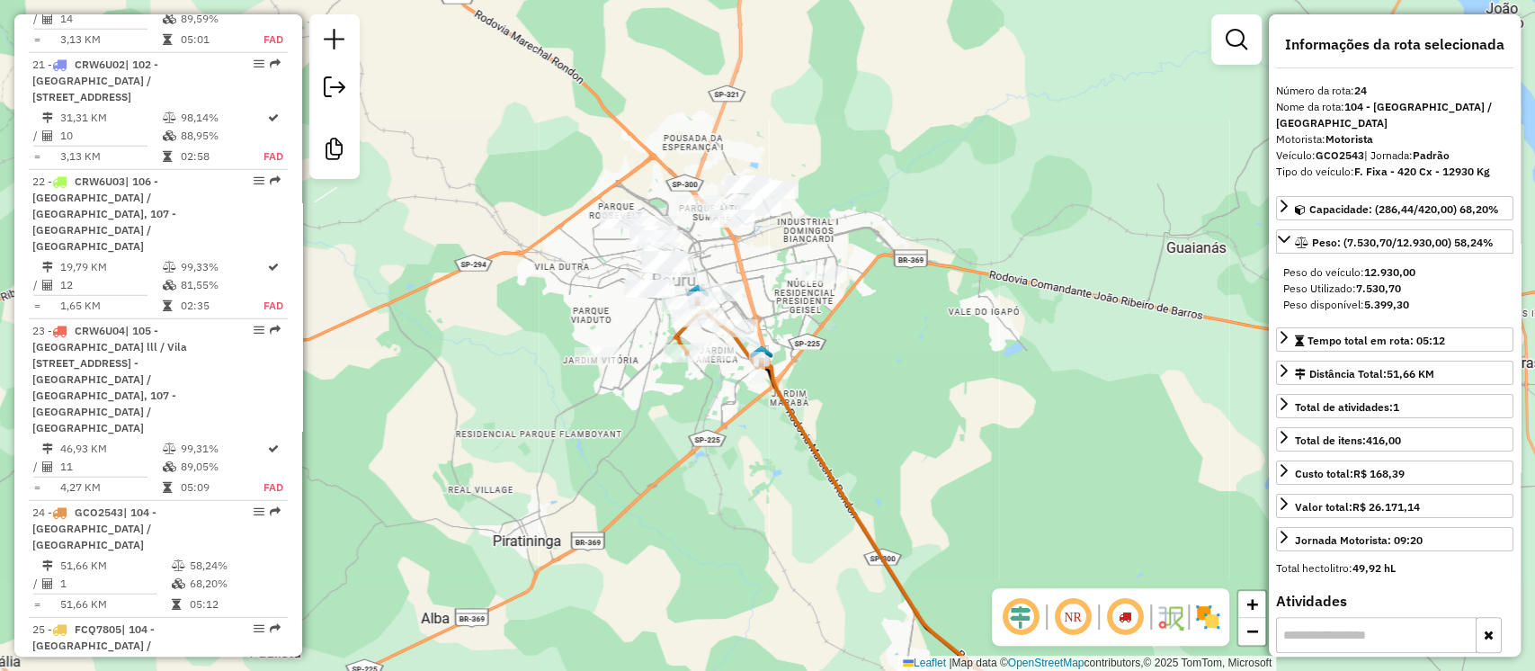
click at [1077, 625] on em at bounding box center [1072, 616] width 43 height 43
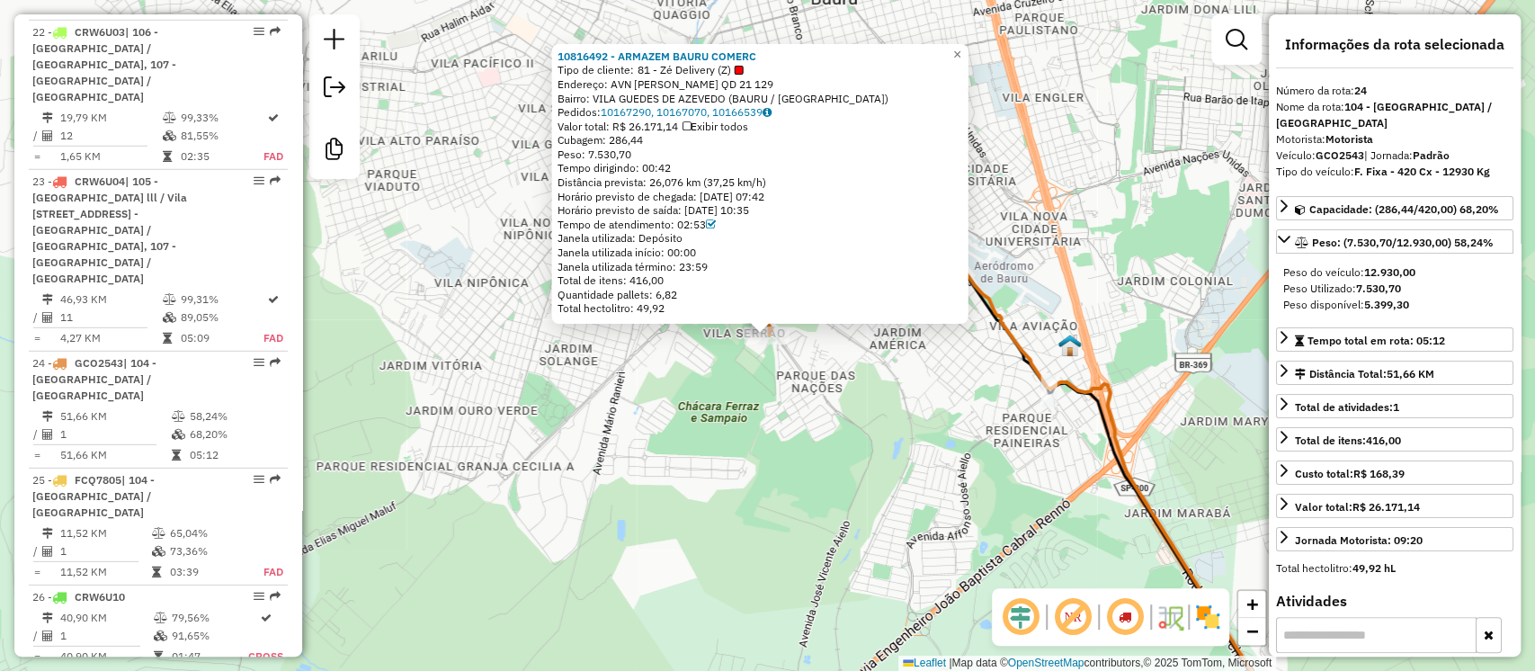
scroll to position [3413, 0]
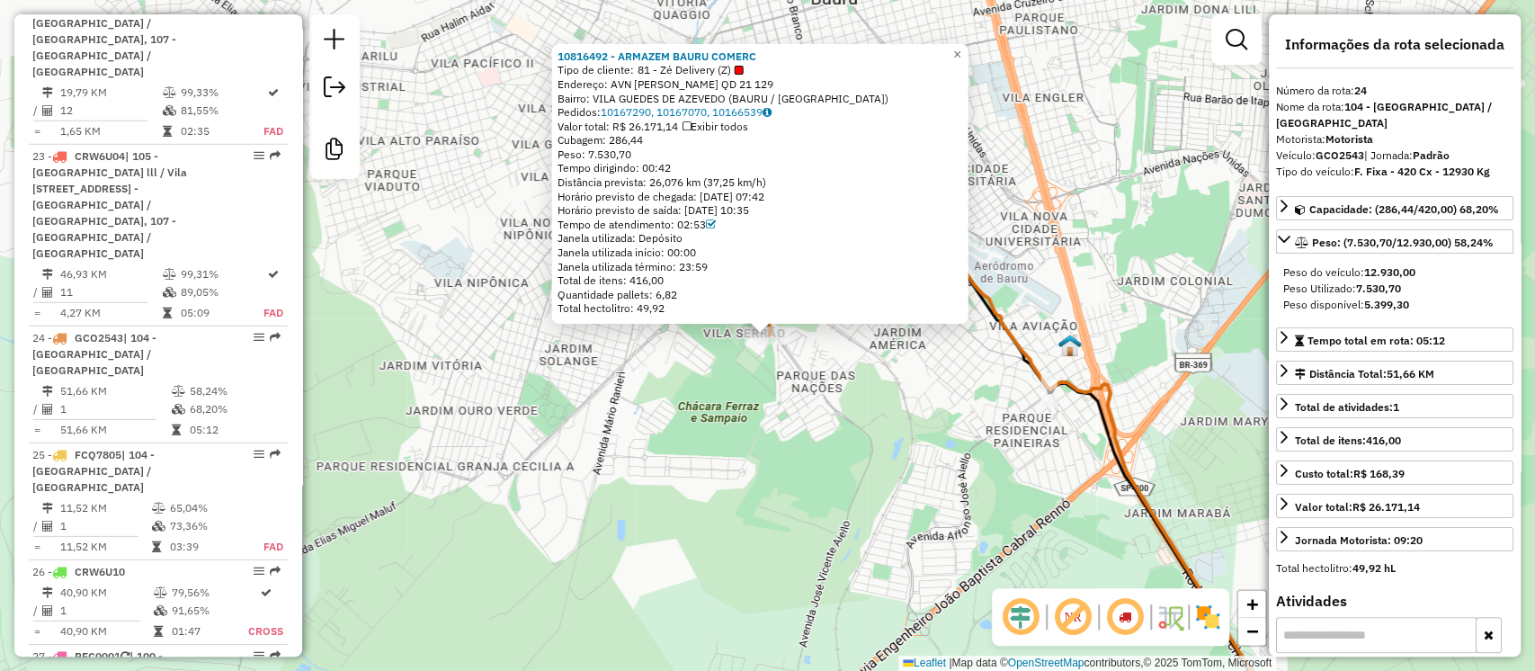
drag, startPoint x: 614, startPoint y: 137, endPoint x: 661, endPoint y: 139, distance: 46.8
click at [661, 139] on div "Cubagem: 286,44" at bounding box center [761, 140] width 406 height 14
click at [790, 243] on div "Janela utilizada: Depósito" at bounding box center [761, 238] width 406 height 14
click at [969, 50] on link "×" at bounding box center [958, 55] width 22 height 22
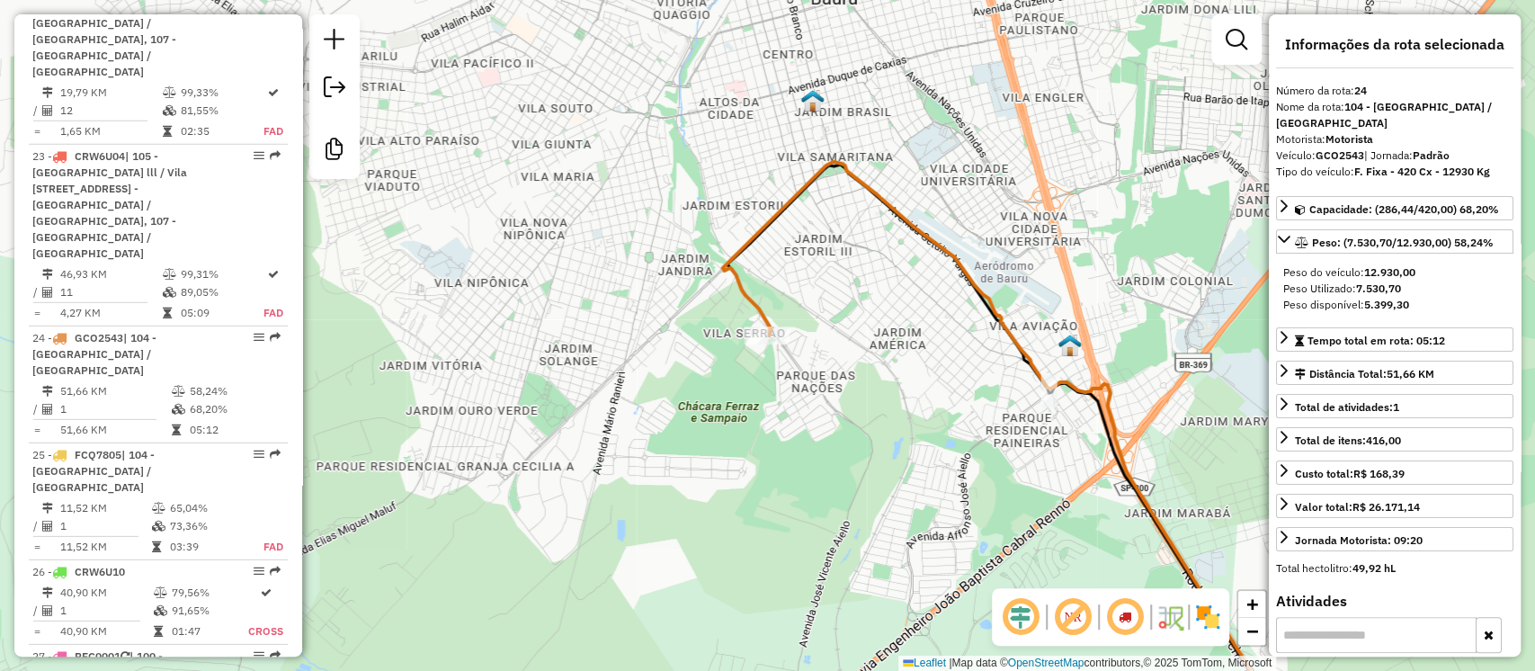
click at [1061, 608] on em at bounding box center [1072, 616] width 43 height 43
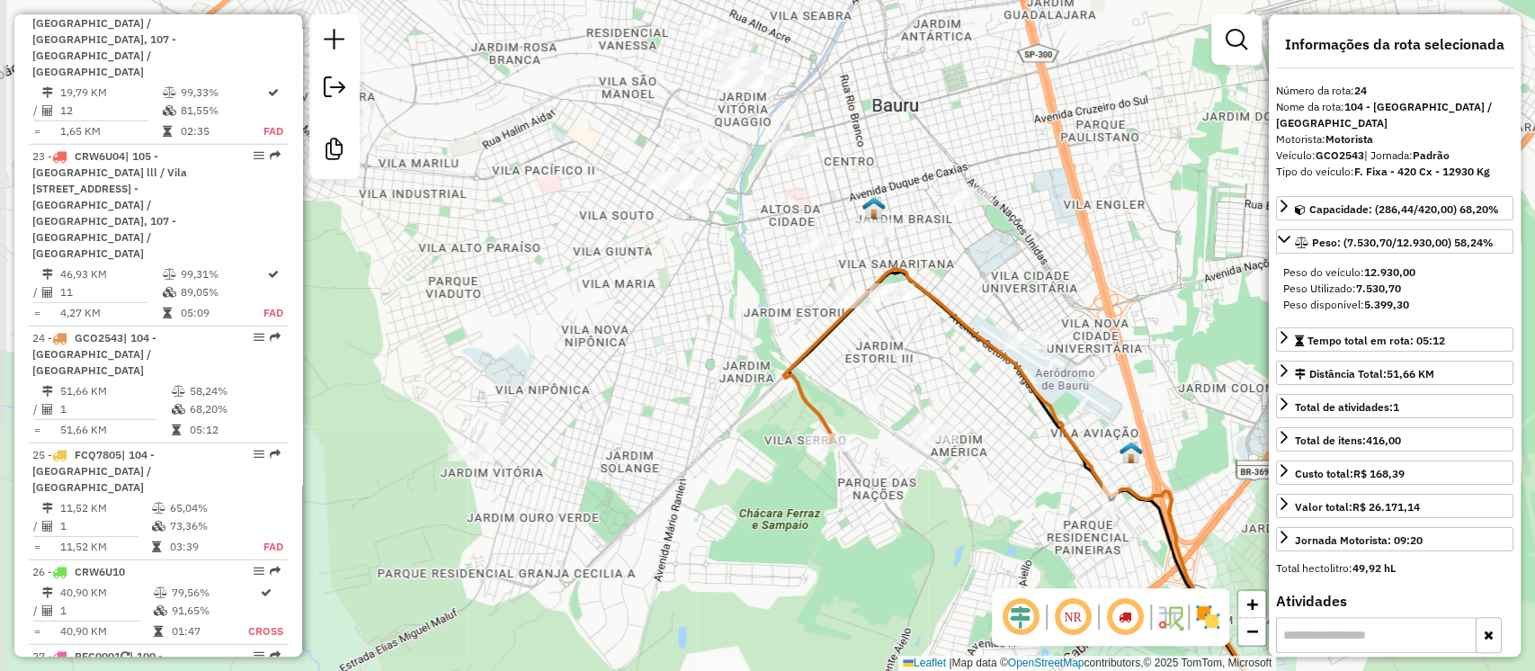
drag, startPoint x: 827, startPoint y: 416, endPoint x: 902, endPoint y: 379, distance: 84.5
click at [865, 490] on div "Janela de atendimento Grade de atendimento Capacidade Transportadoras Veículos …" at bounding box center [767, 335] width 1535 height 671
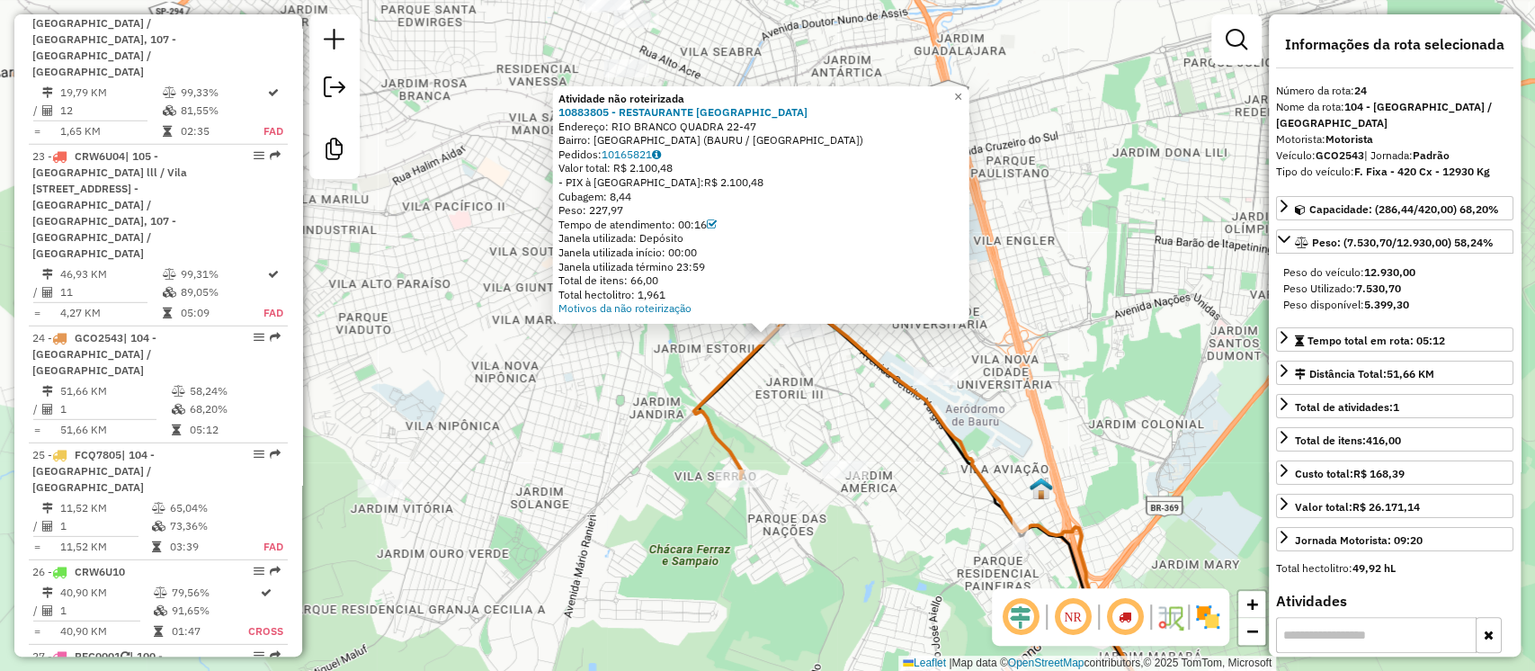
drag, startPoint x: 619, startPoint y: 195, endPoint x: 667, endPoint y: 203, distance: 49.2
click at [667, 203] on div "Atividade não roteirizada 10883805 - RESTAURANTE [GEOGRAPHIC_DATA] Endereço: RI…" at bounding box center [762, 203] width 406 height 225
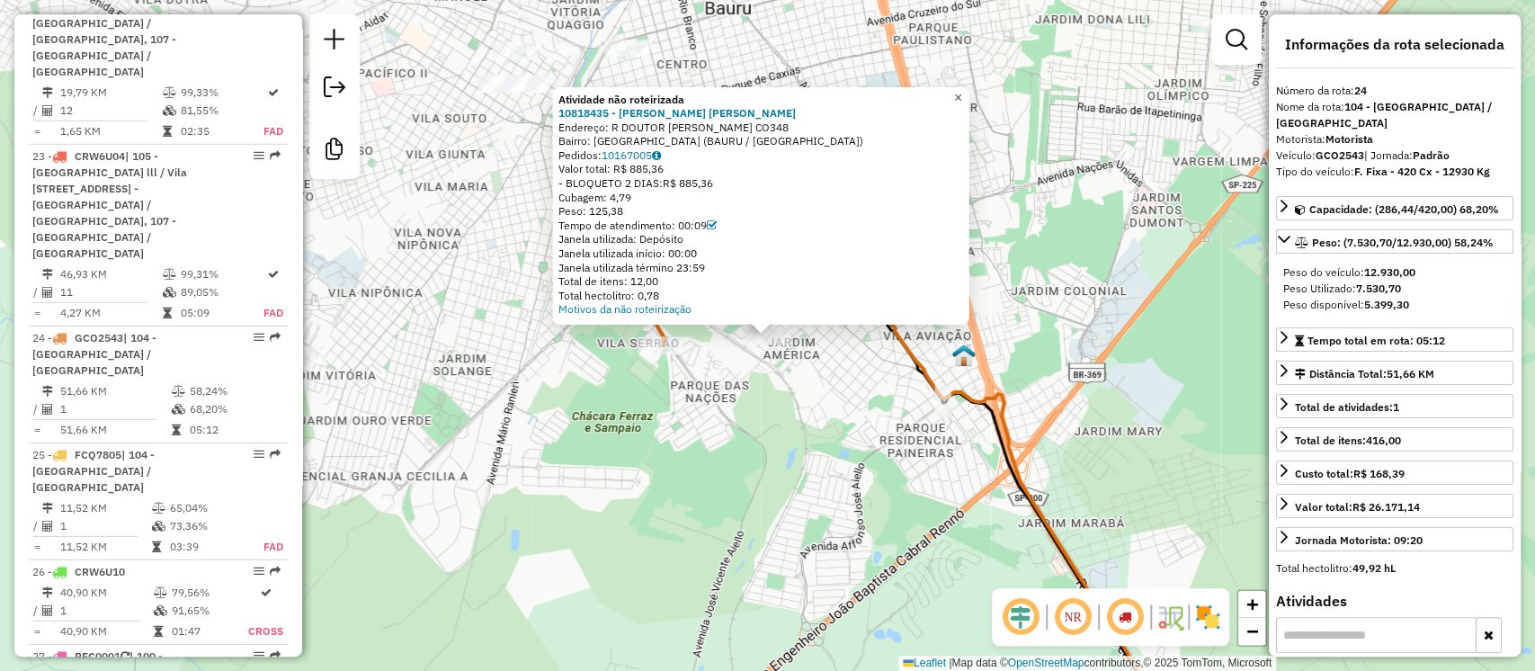
click at [962, 98] on span "×" at bounding box center [958, 96] width 8 height 15
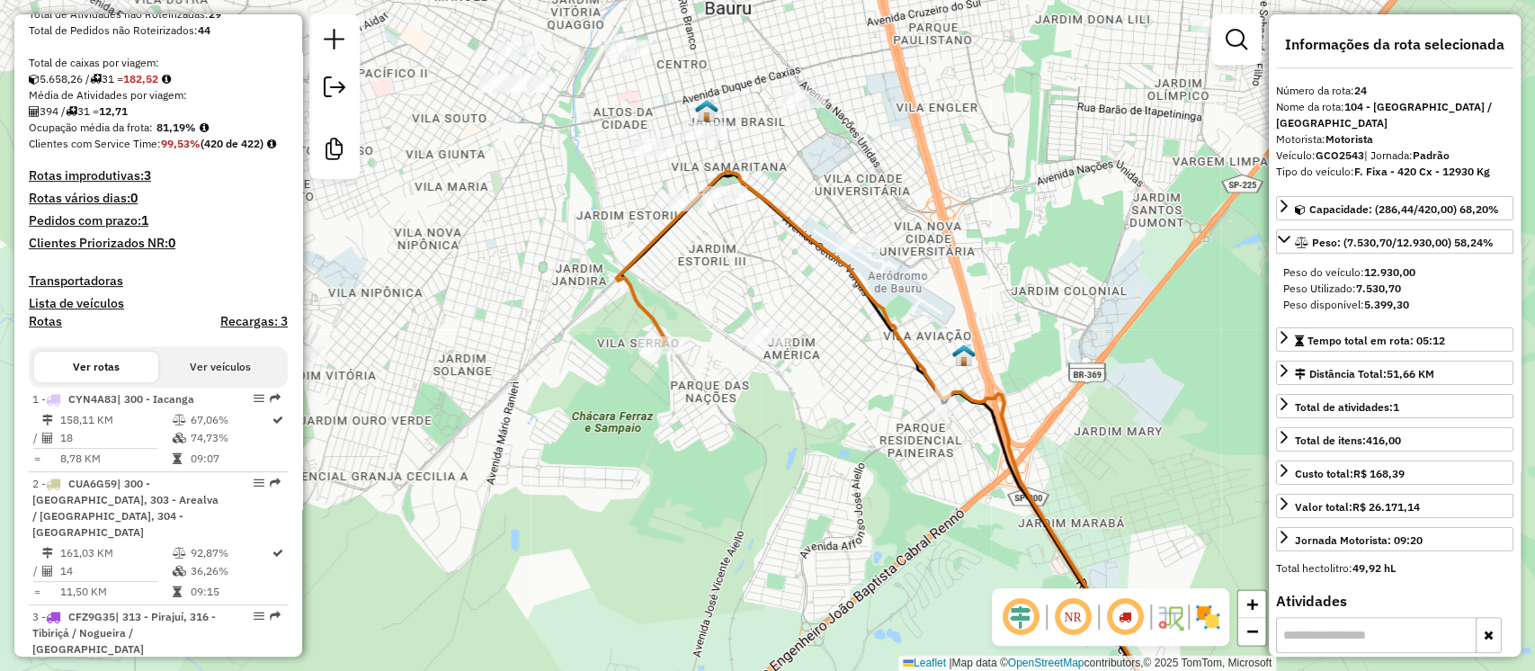
scroll to position [0, 0]
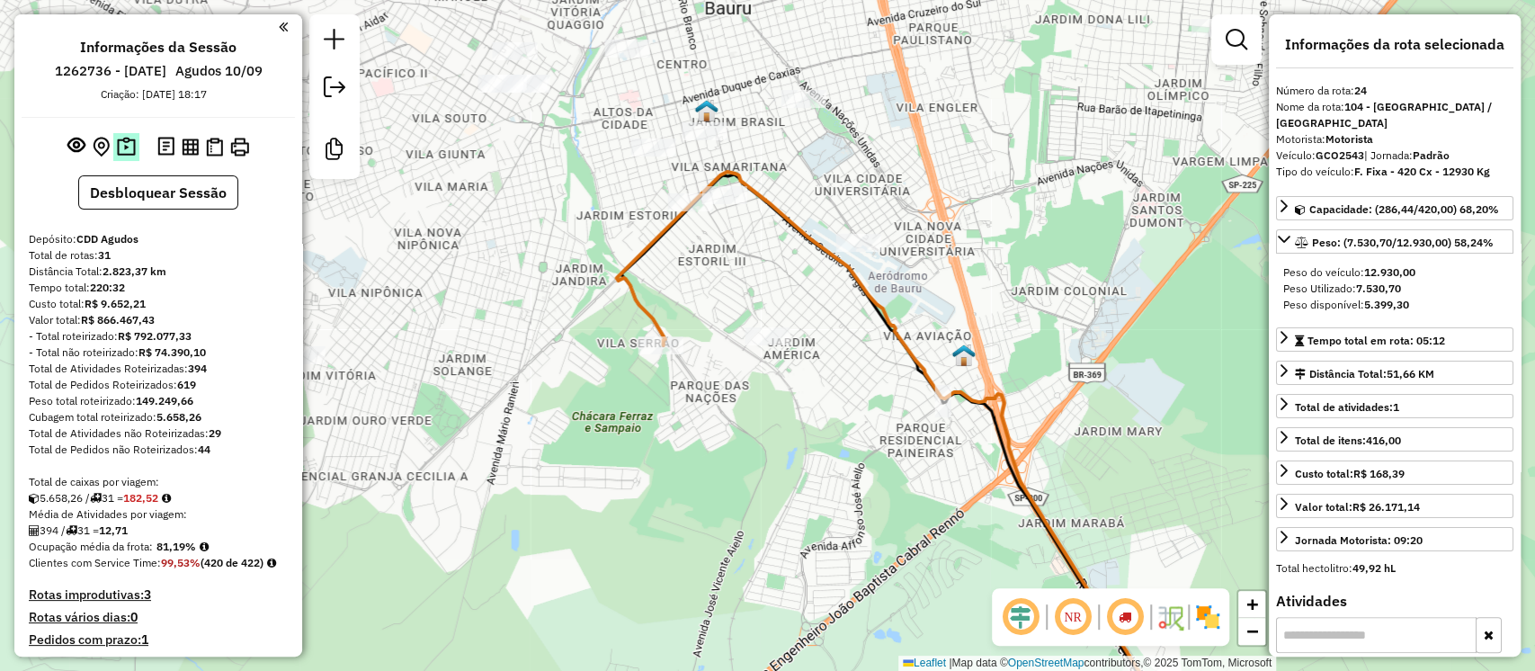
click at [130, 146] on img at bounding box center [126, 147] width 19 height 21
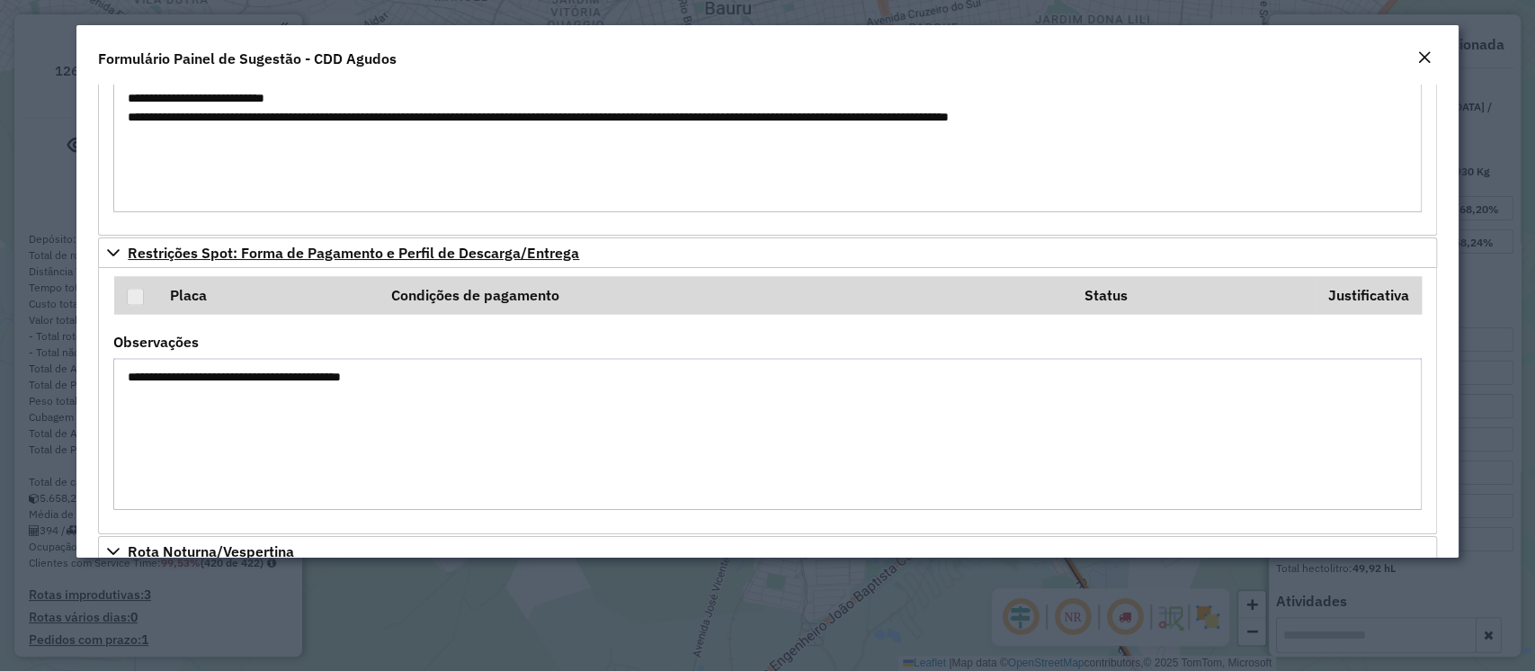
scroll to position [2021, 0]
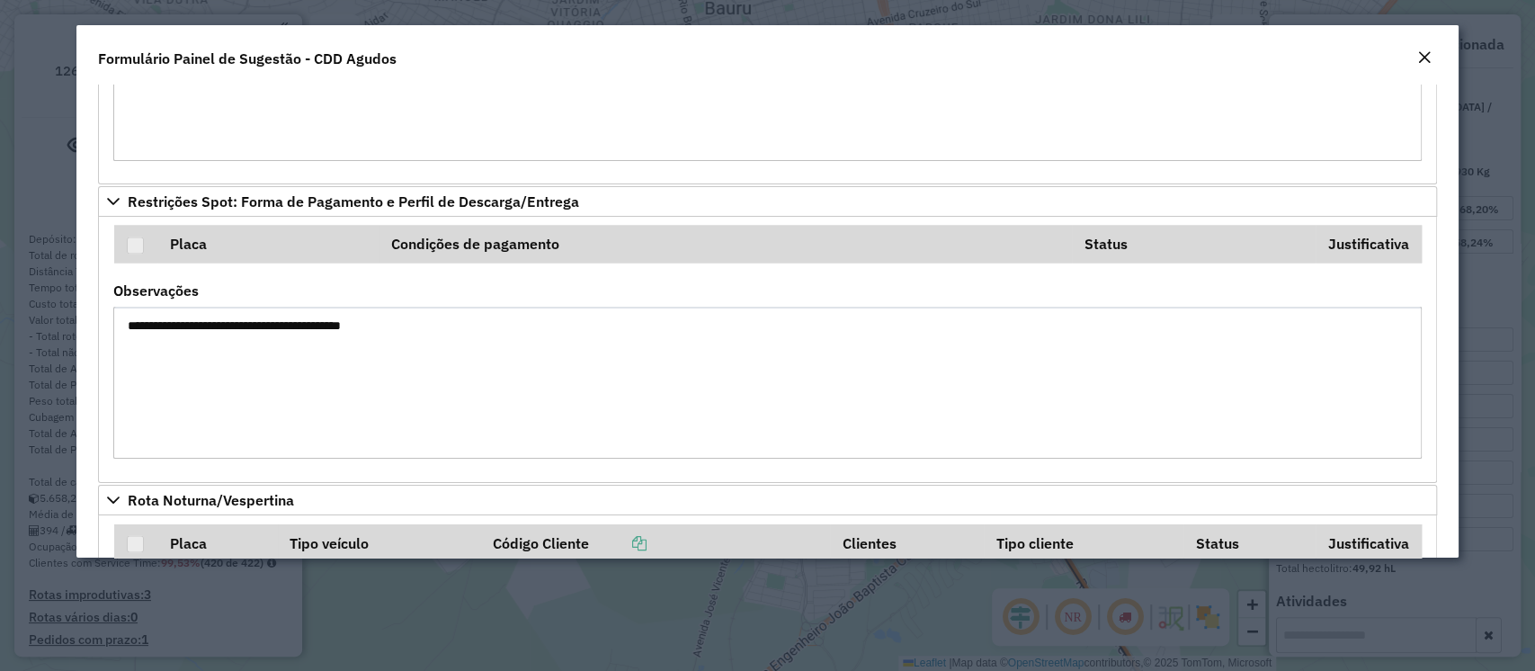
click at [1426, 61] on em "Close" at bounding box center [1425, 57] width 14 height 14
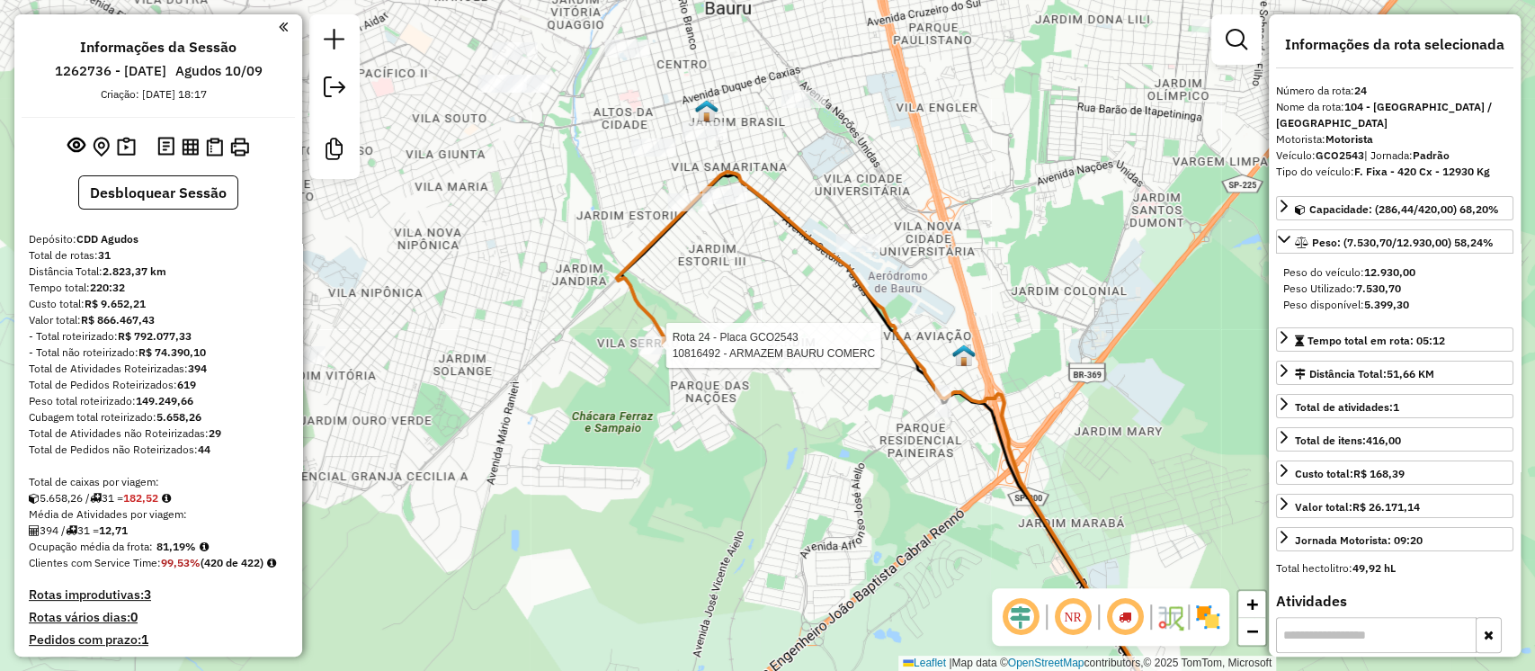
click at [669, 354] on div at bounding box center [661, 345] width 45 height 18
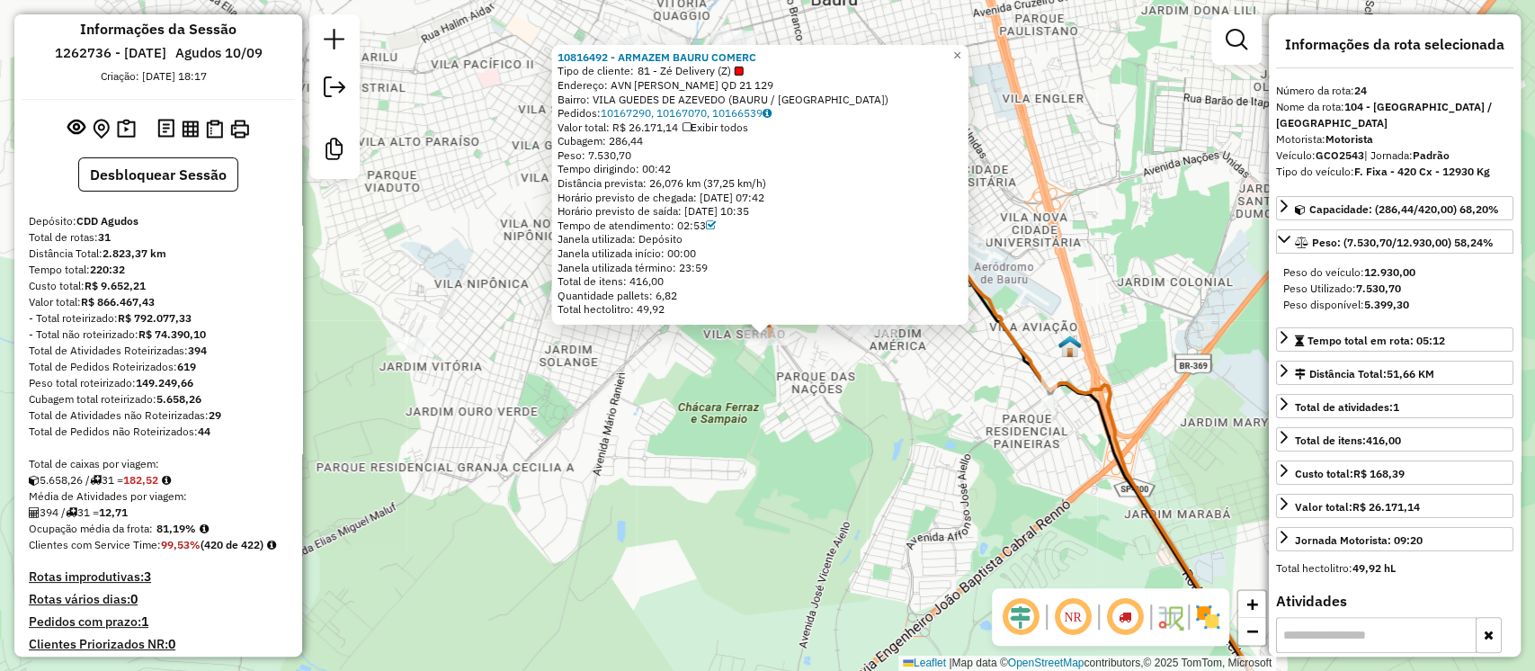
scroll to position [0, 0]
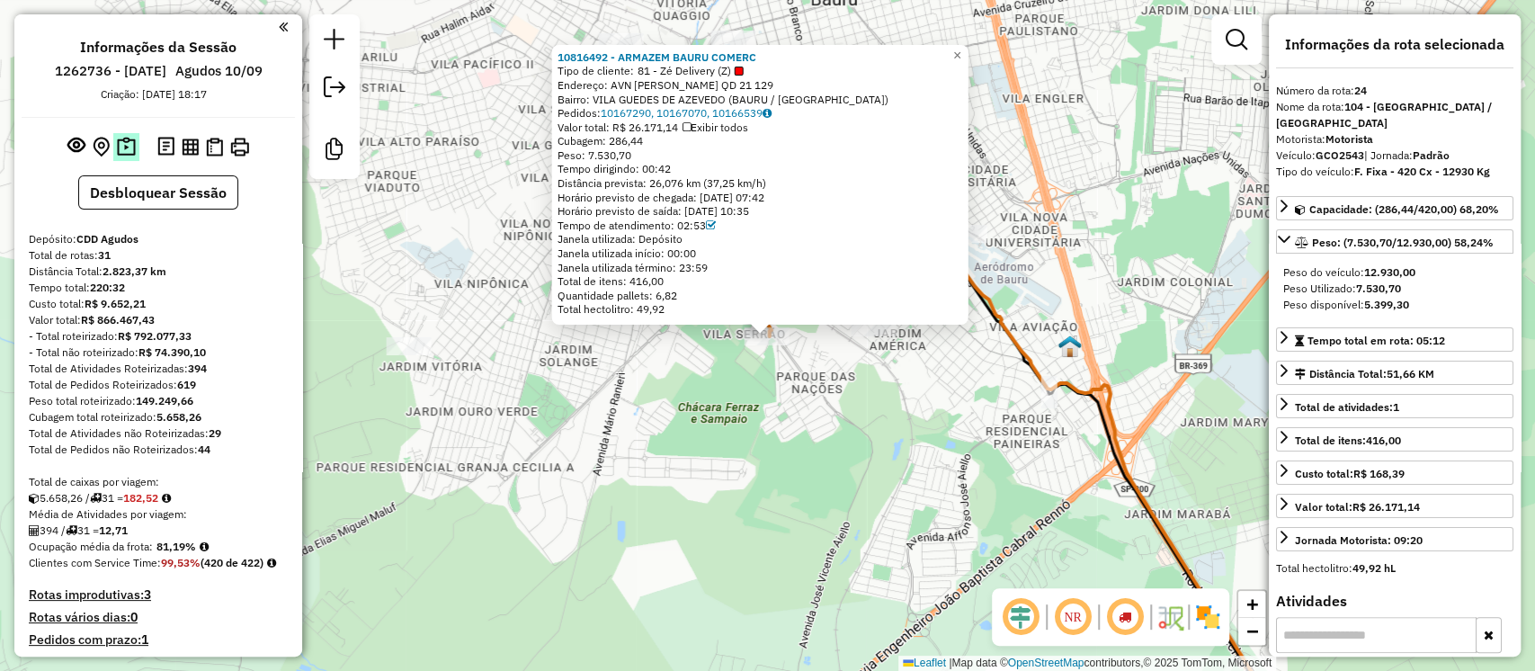
click at [113, 139] on button at bounding box center [126, 147] width 26 height 28
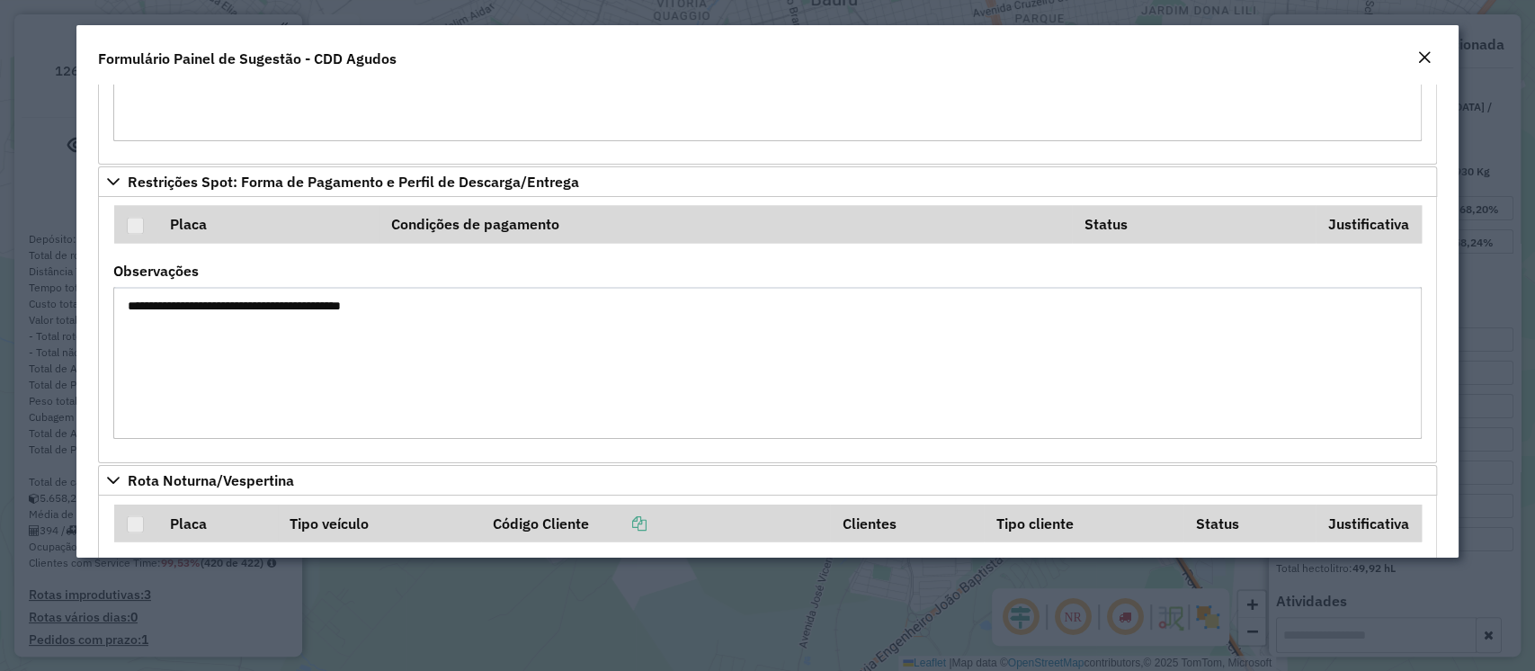
scroll to position [1901, 0]
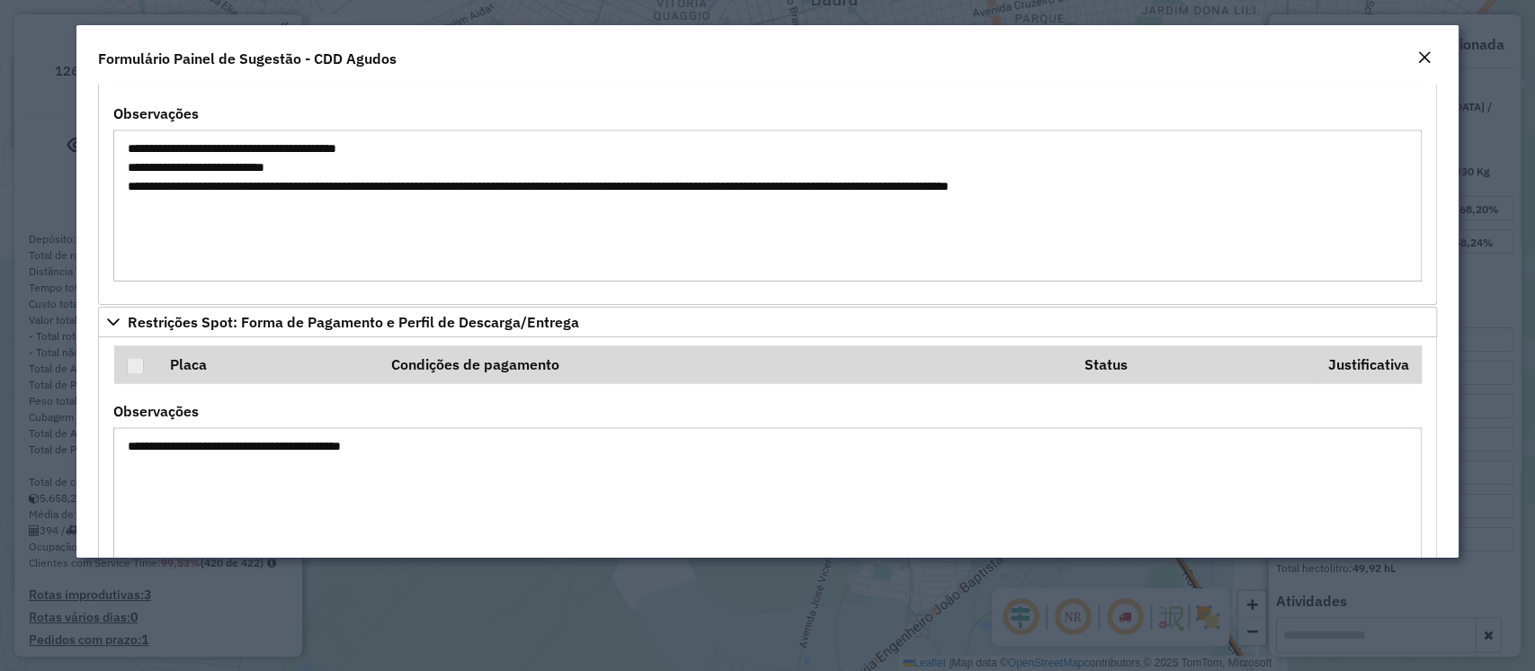
drag, startPoint x: 187, startPoint y: 176, endPoint x: 568, endPoint y: 234, distance: 385.7
click at [568, 234] on textarea "**********" at bounding box center [767, 206] width 1308 height 152
click at [1429, 65] on div "Close" at bounding box center [1425, 59] width 14 height 22
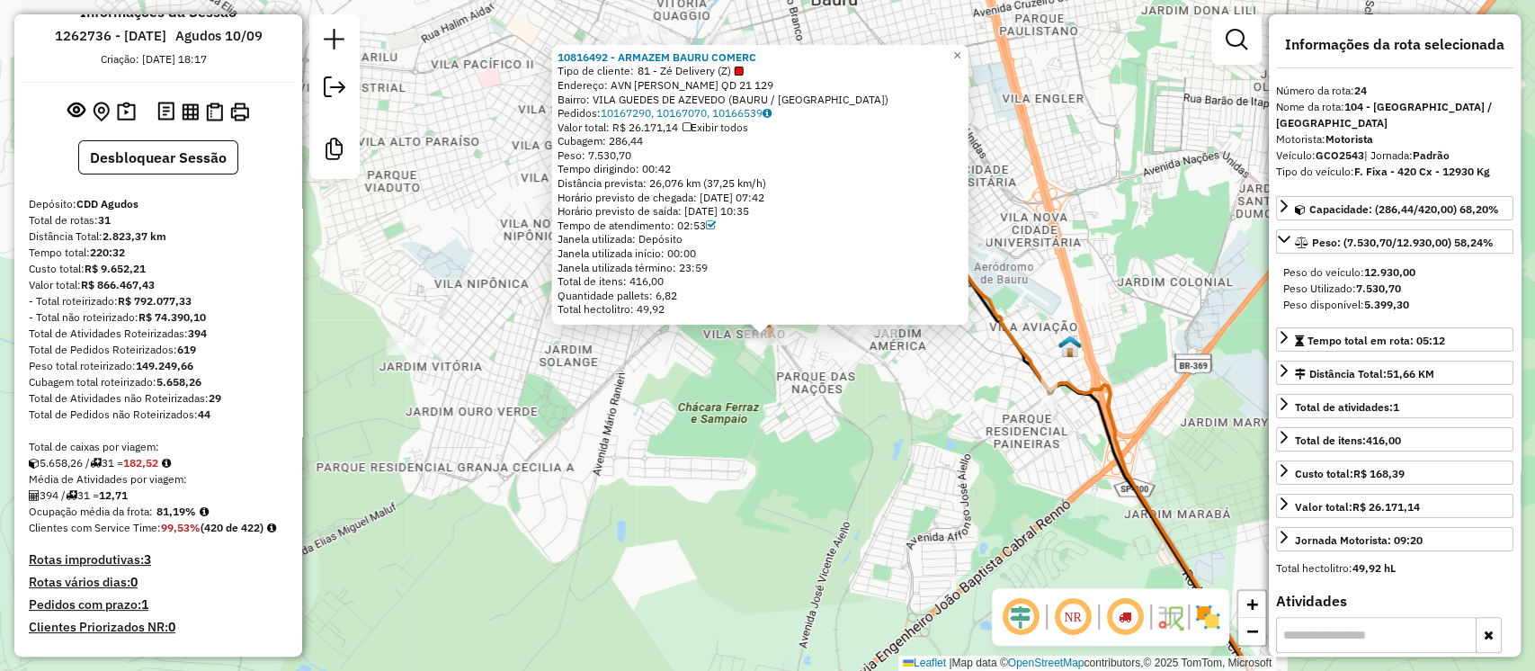
scroll to position [120, 0]
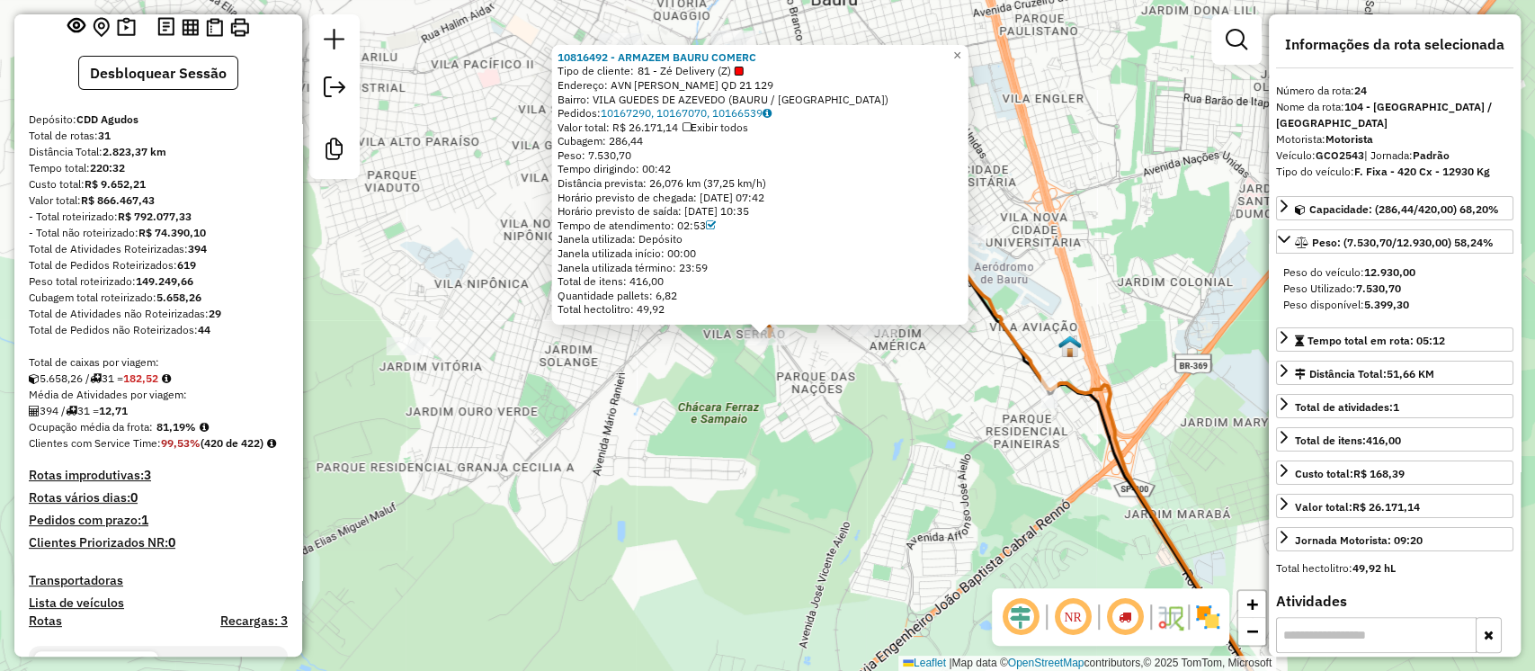
click at [135, 483] on h4 "Rotas improdutivas: 3" at bounding box center [158, 475] width 259 height 15
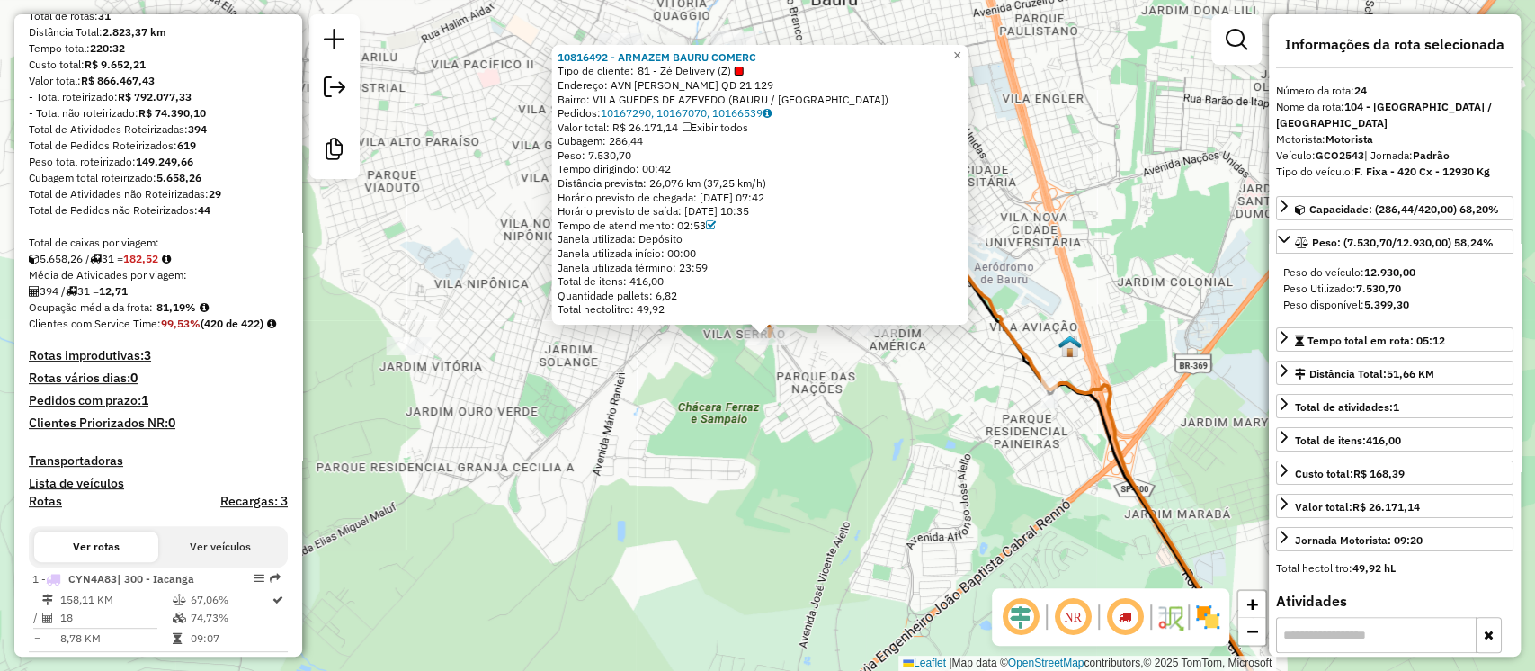
click at [121, 363] on h4 "Rotas improdutivas: 3" at bounding box center [158, 355] width 259 height 15
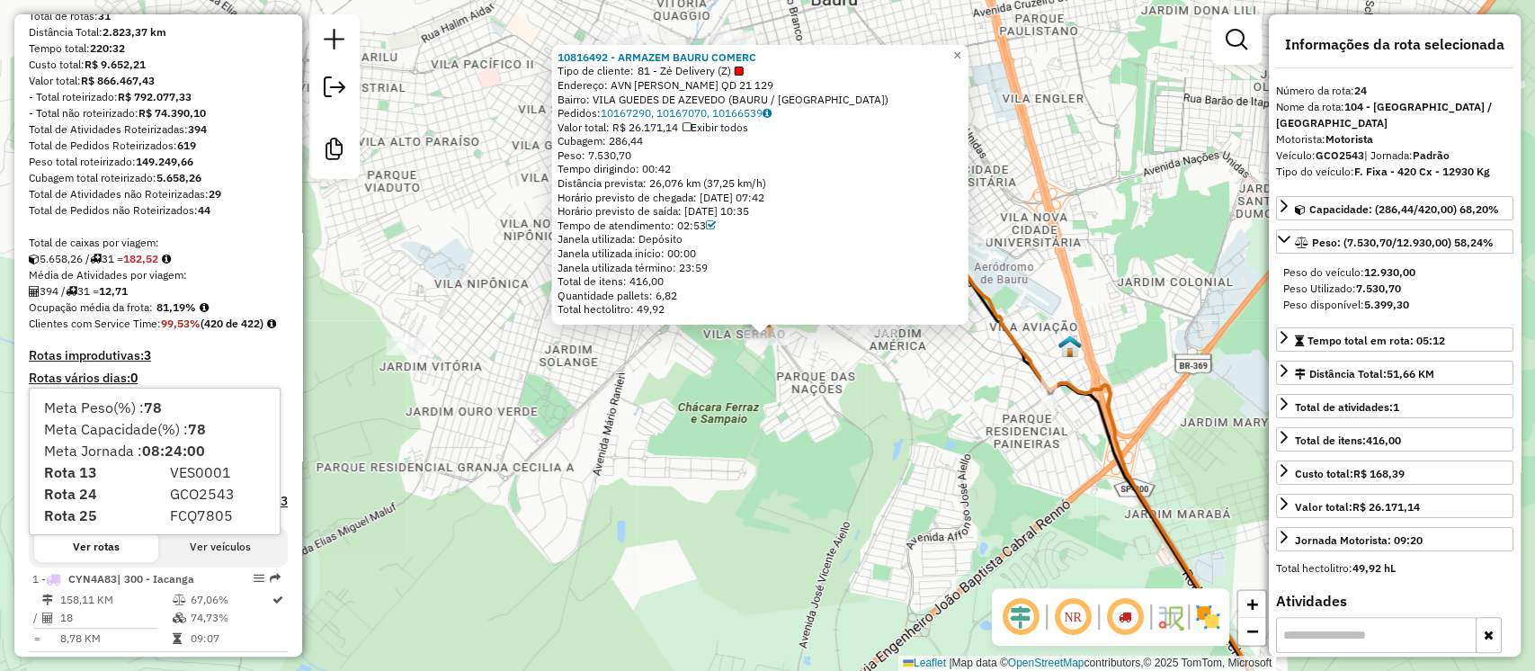
click at [224, 273] on div "Média de Atividades por viagem:" at bounding box center [158, 275] width 259 height 16
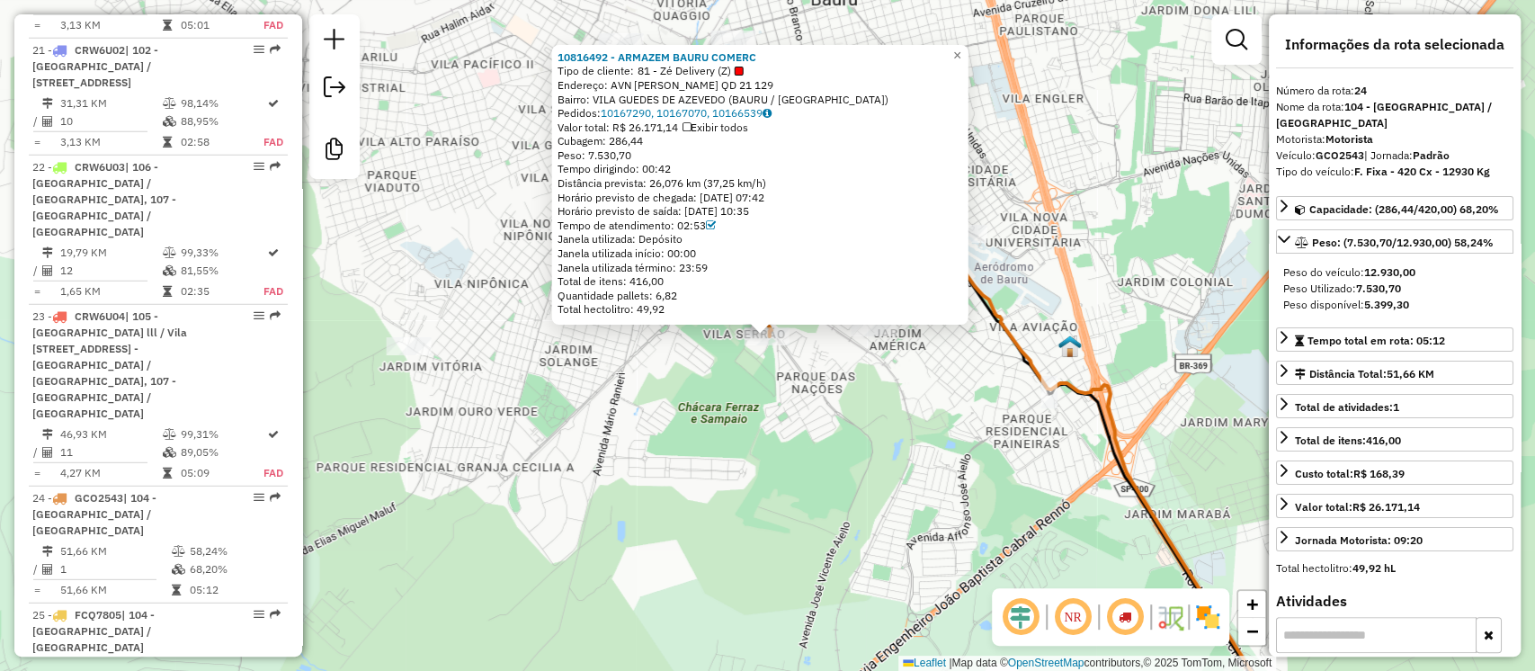
scroll to position [3358, 0]
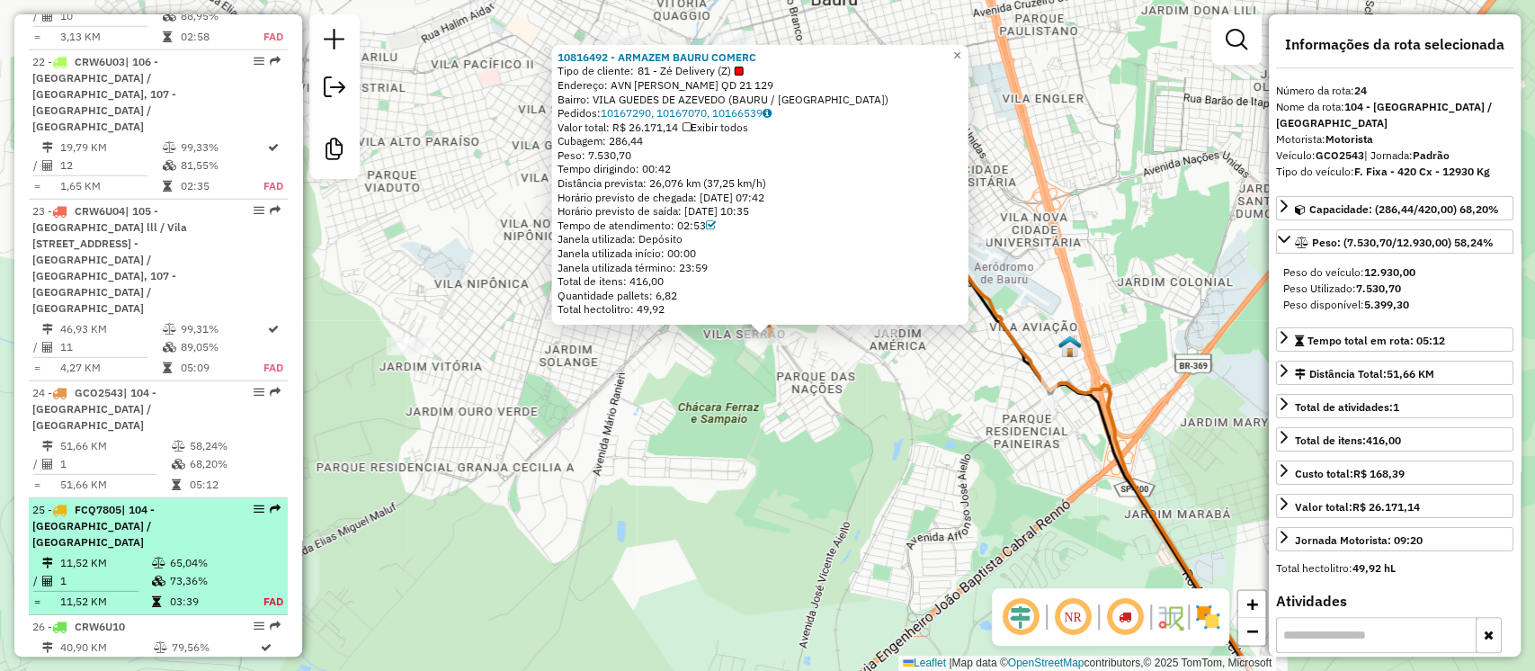
click at [130, 503] on span "| 104 - [GEOGRAPHIC_DATA] / [GEOGRAPHIC_DATA]" at bounding box center [93, 526] width 122 height 46
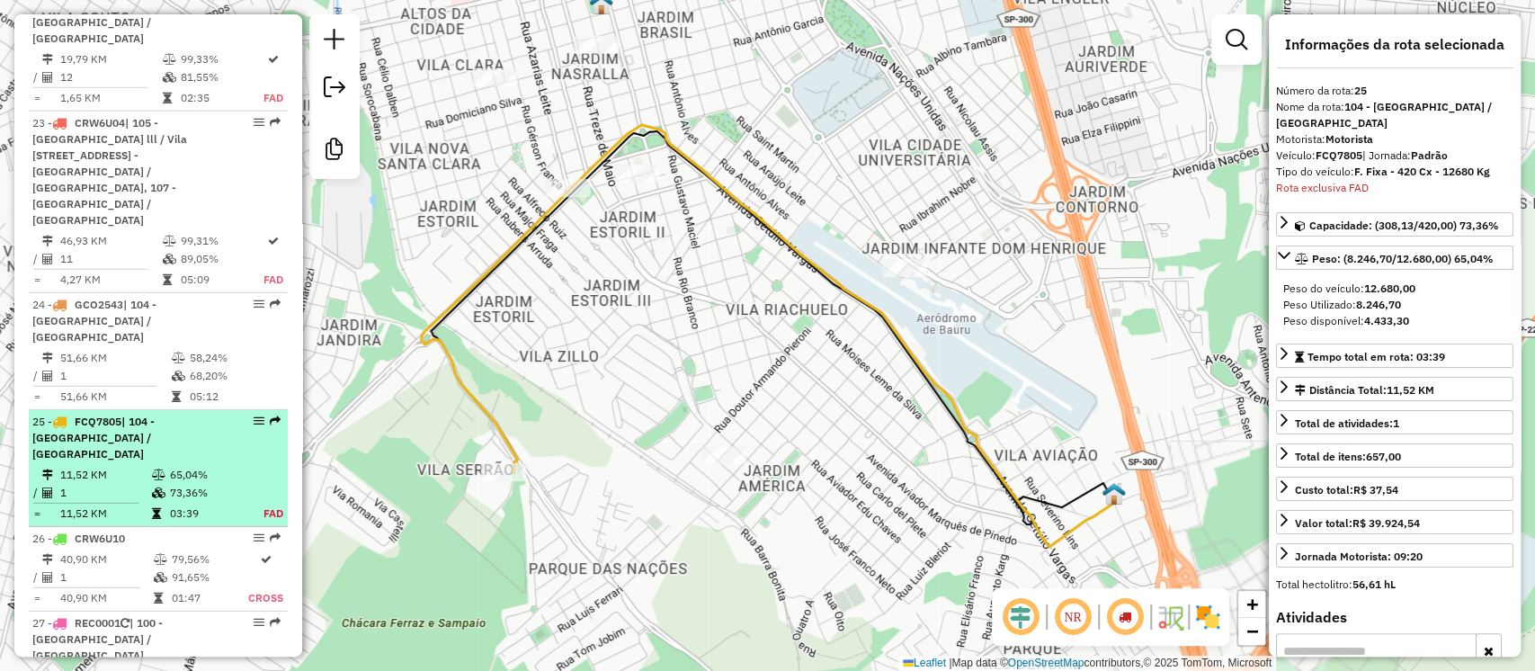
scroll to position [3513, 0]
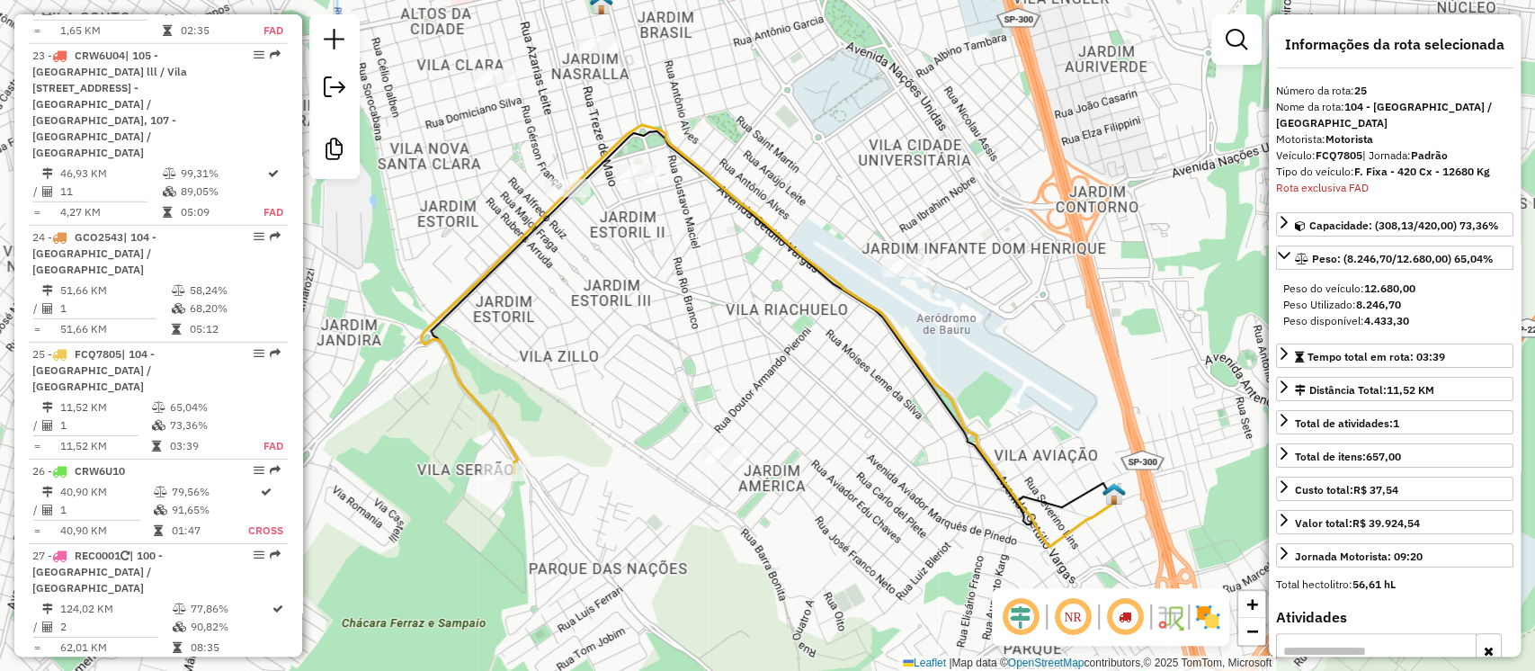
click at [506, 486] on div "Janela de atendimento Grade de atendimento Capacidade Transportadoras Veículos …" at bounding box center [767, 335] width 1535 height 671
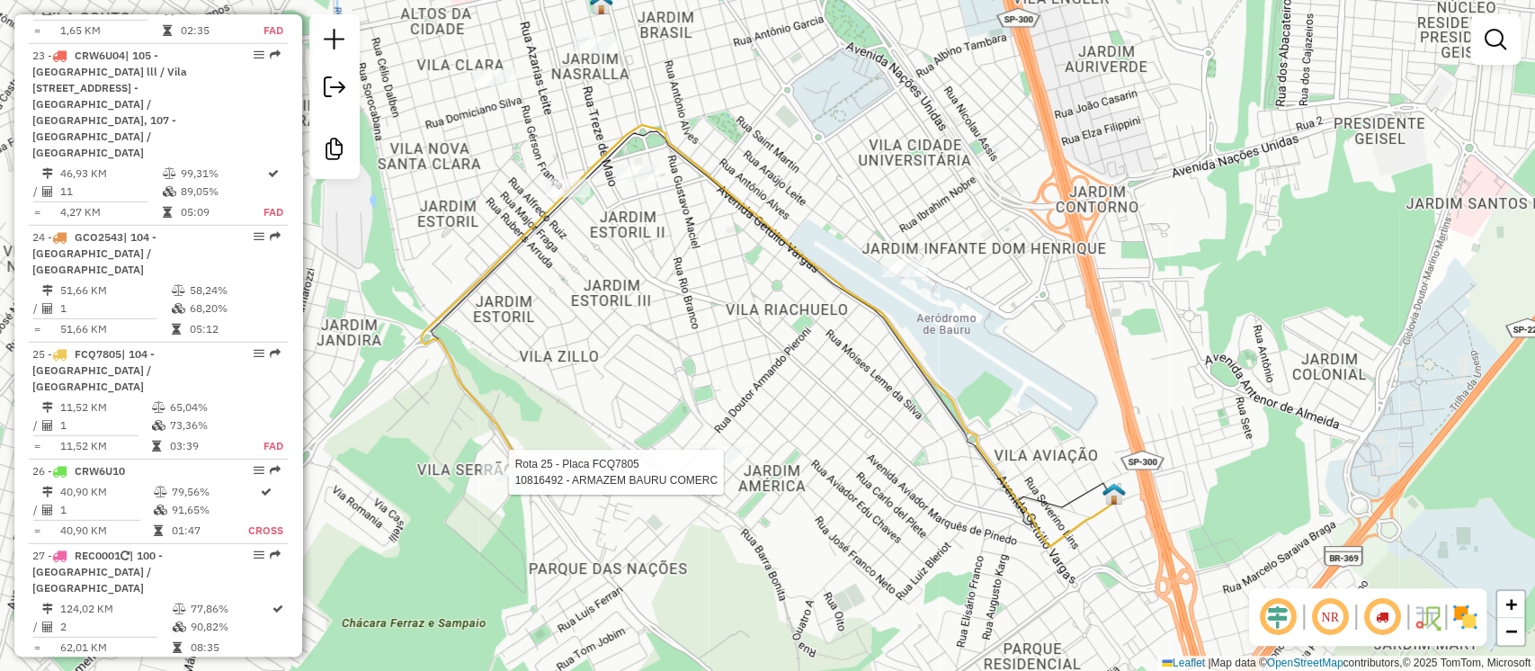
select select "**********"
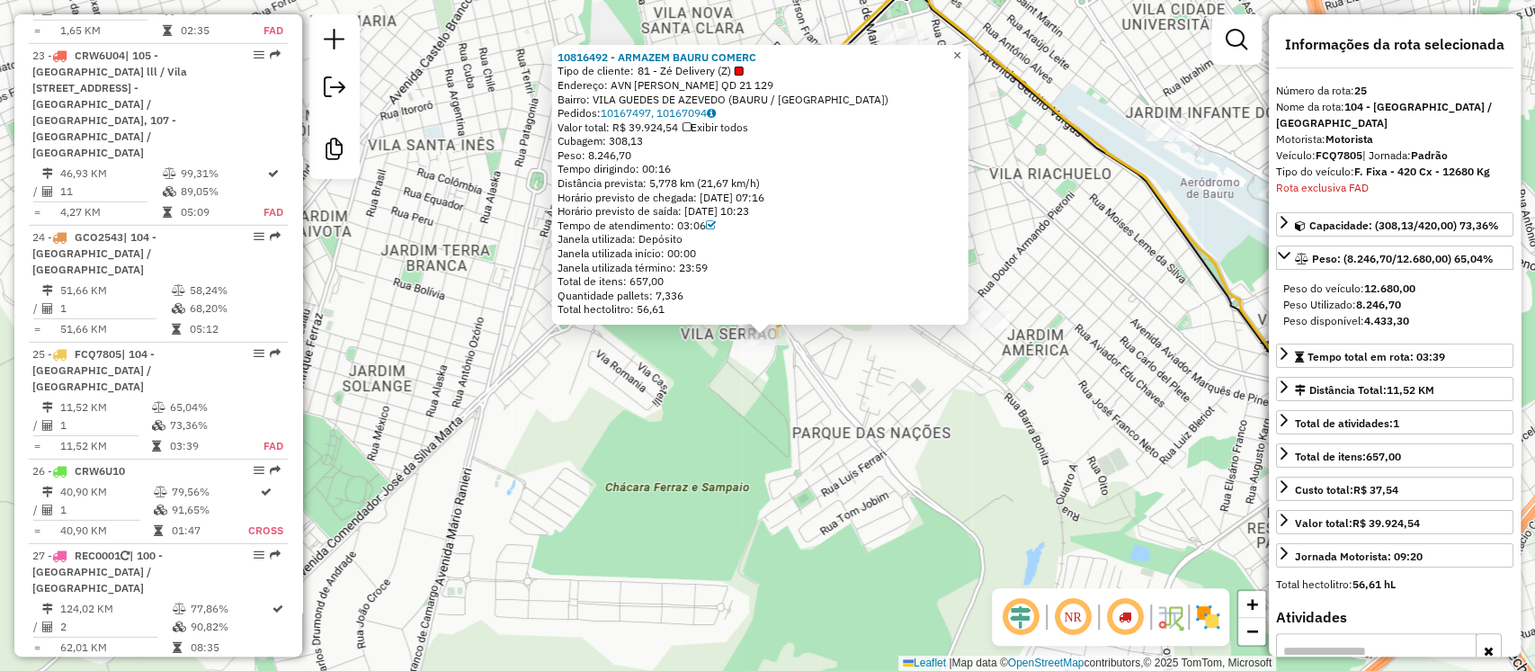
click at [962, 48] on span "×" at bounding box center [957, 55] width 8 height 15
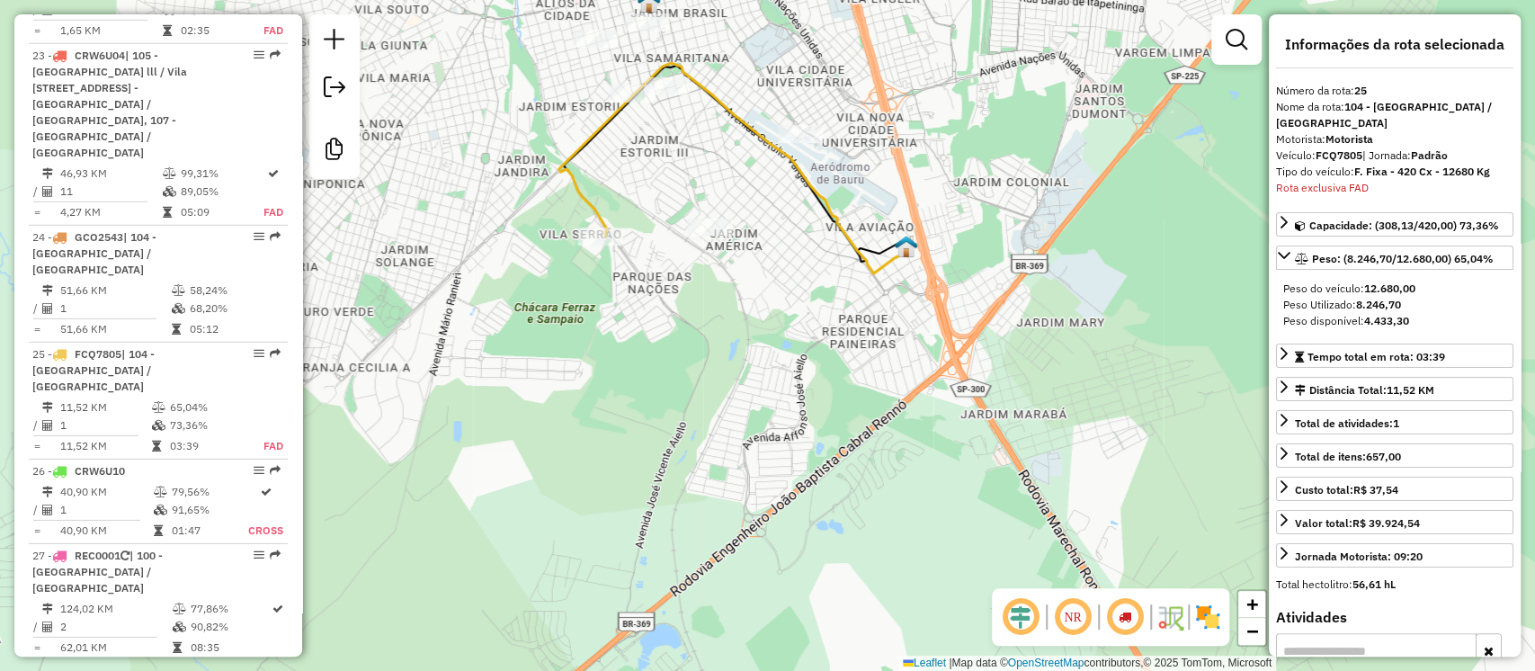
drag, startPoint x: 907, startPoint y: 212, endPoint x: 693, endPoint y: 182, distance: 215.4
click at [693, 182] on div "Janela de atendimento Grade de atendimento Capacidade Transportadoras Veículos …" at bounding box center [767, 335] width 1535 height 671
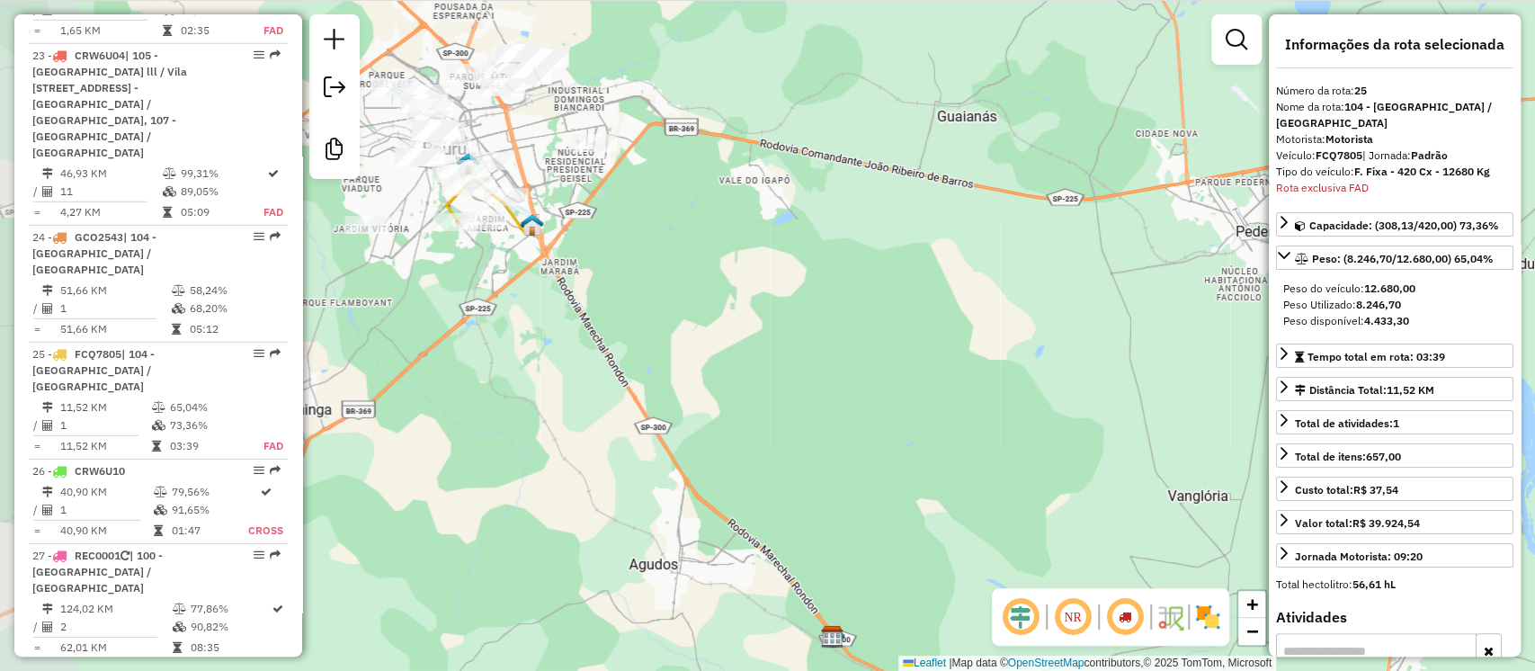
drag, startPoint x: 859, startPoint y: 458, endPoint x: 957, endPoint y: 416, distance: 106.4
click at [957, 416] on div "Janela de atendimento Grade de atendimento Capacidade Transportadoras Veículos …" at bounding box center [767, 335] width 1535 height 671
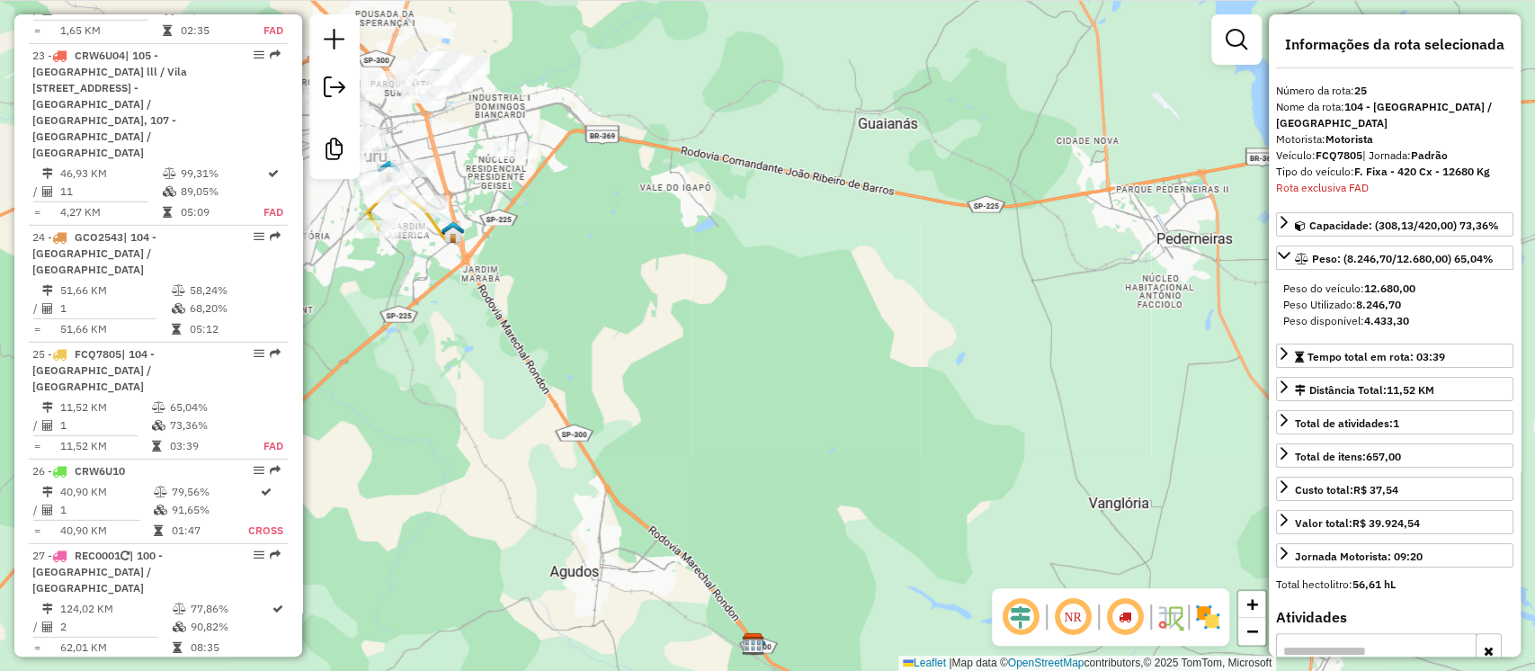
drag, startPoint x: 859, startPoint y: 398, endPoint x: 774, endPoint y: 406, distance: 85.8
click at [774, 406] on div "Janela de atendimento Grade de atendimento Capacidade Transportadoras Veículos …" at bounding box center [767, 335] width 1535 height 671
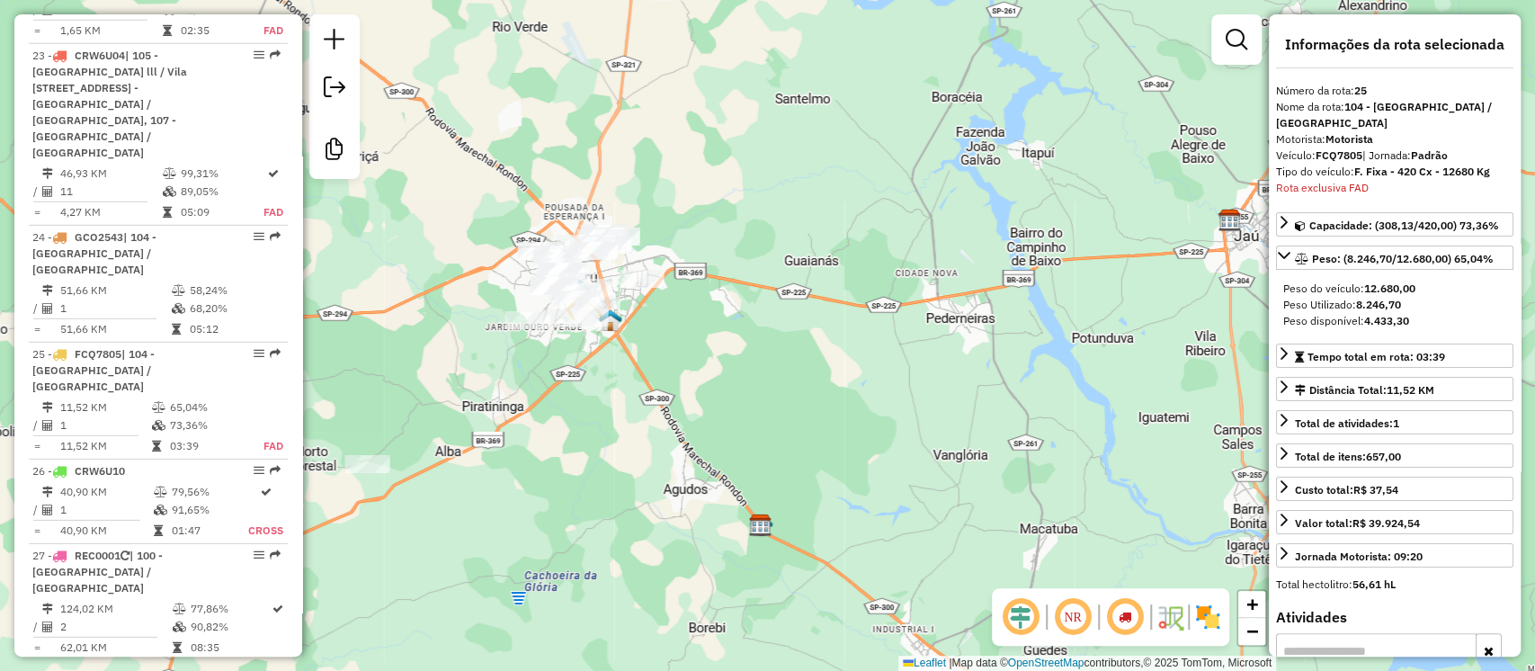
click at [1069, 610] on em at bounding box center [1072, 616] width 43 height 43
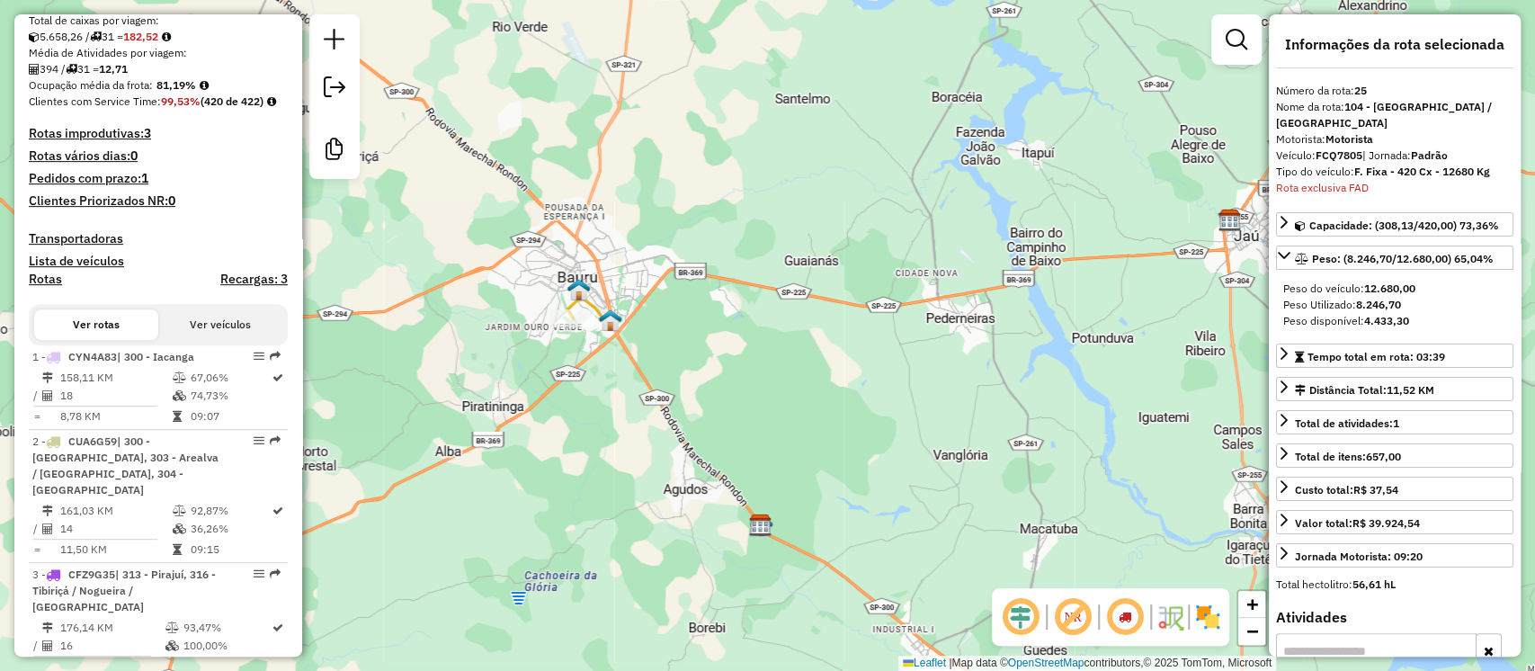
scroll to position [36, 0]
